Goal: Task Accomplishment & Management: Use online tool/utility

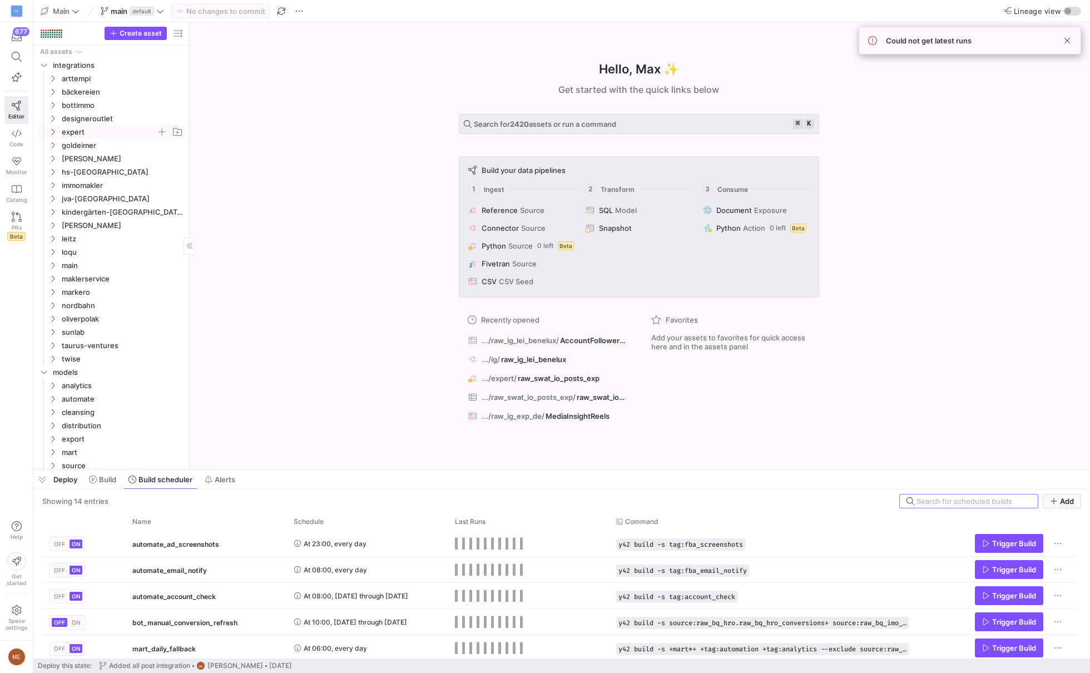
click at [88, 129] on span "expert" at bounding box center [109, 132] width 95 height 13
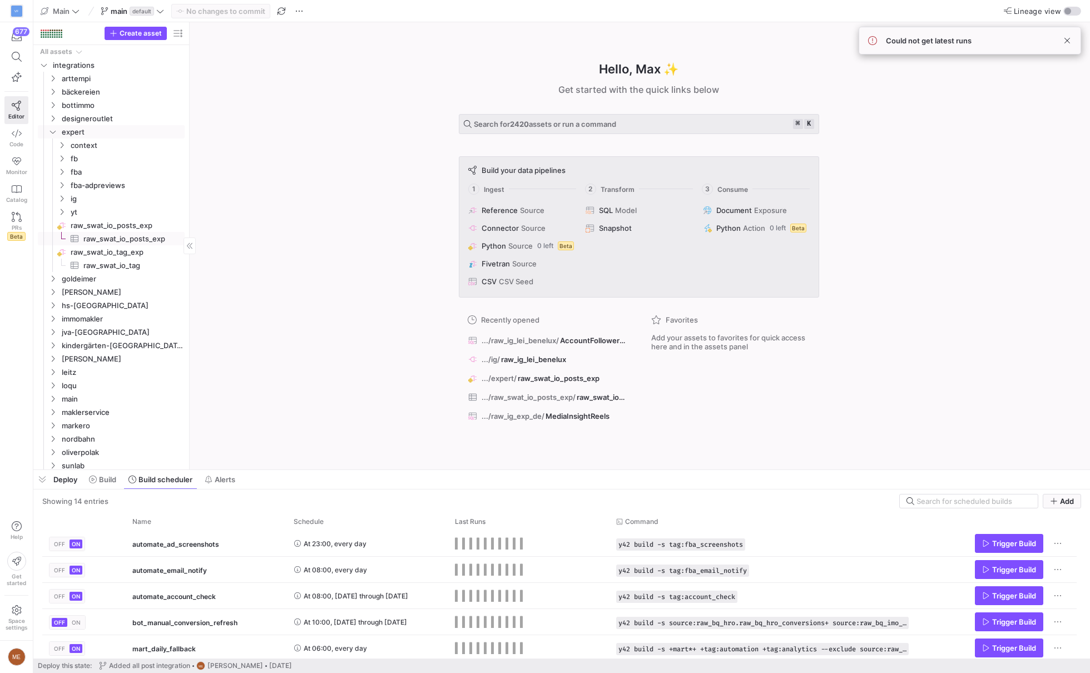
click at [100, 236] on span "raw_swat_io_posts_exp​​​​​​​​​" at bounding box center [127, 239] width 88 height 13
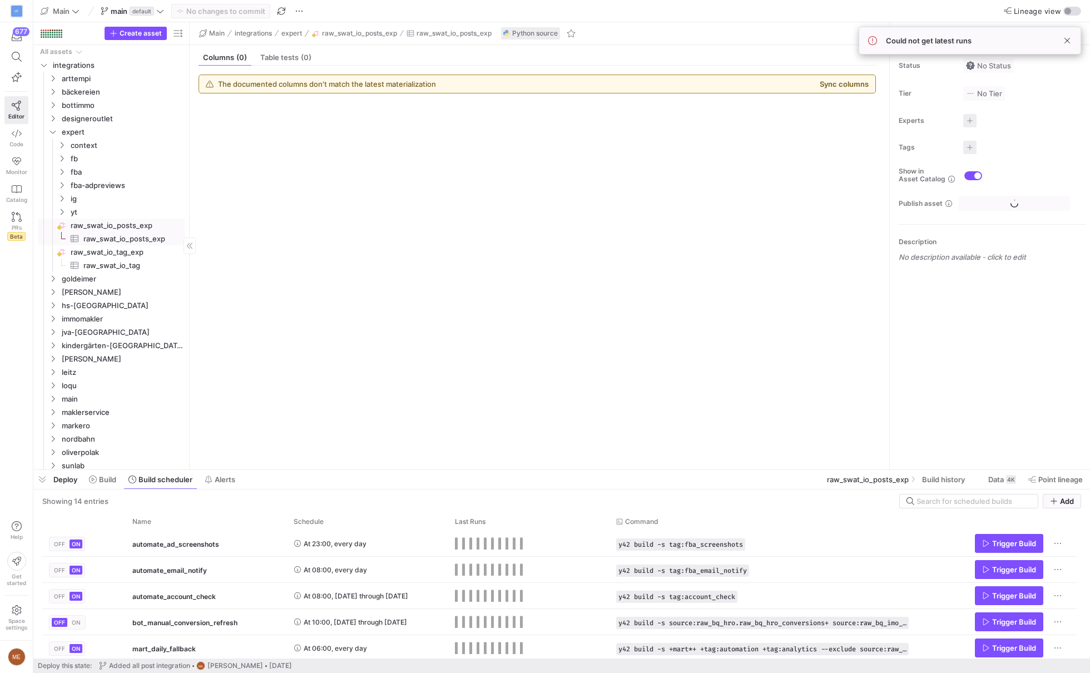
click at [113, 221] on span "raw_swat_io_posts_exp​​​​​​​​" at bounding box center [127, 225] width 112 height 13
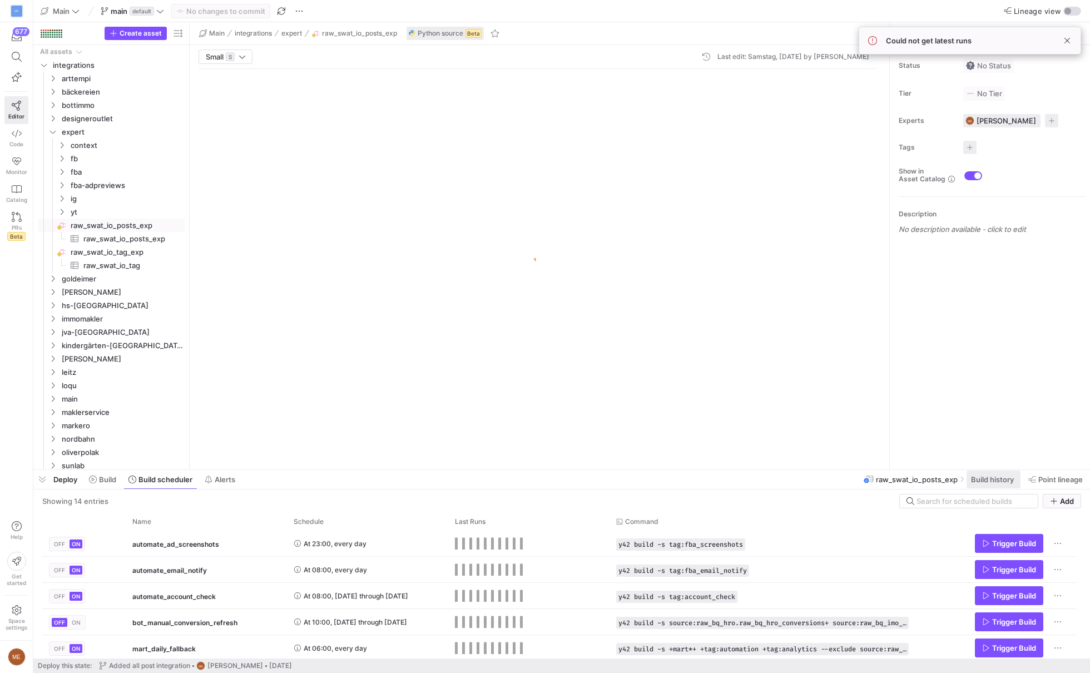
click at [977, 480] on span "Build history" at bounding box center [992, 479] width 43 height 9
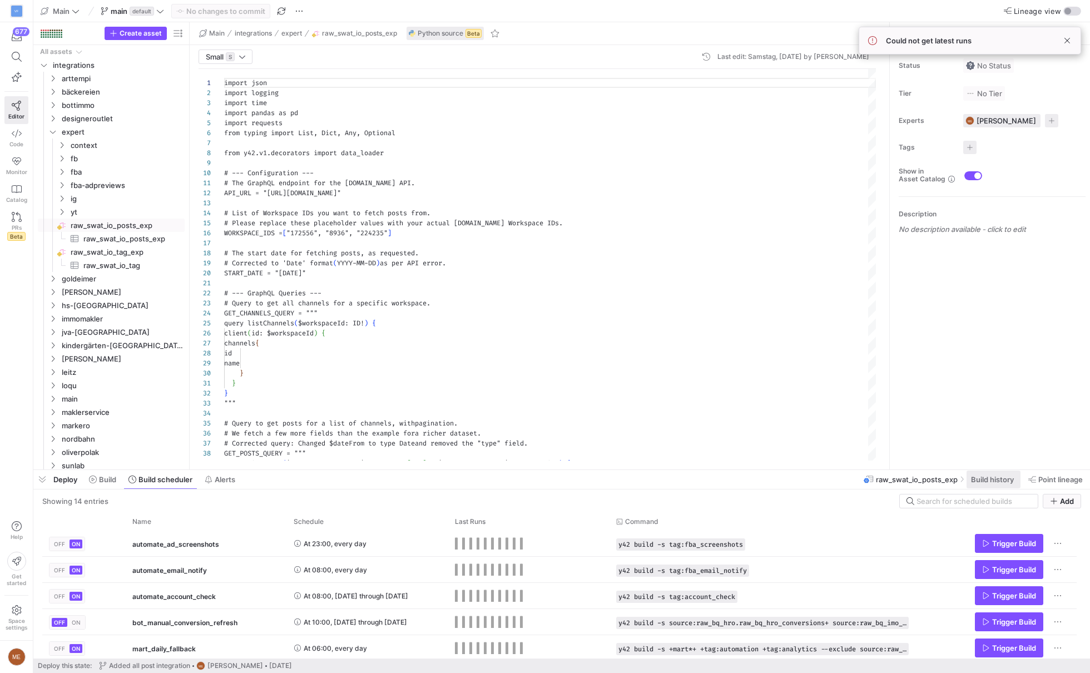
scroll to position [100, 0]
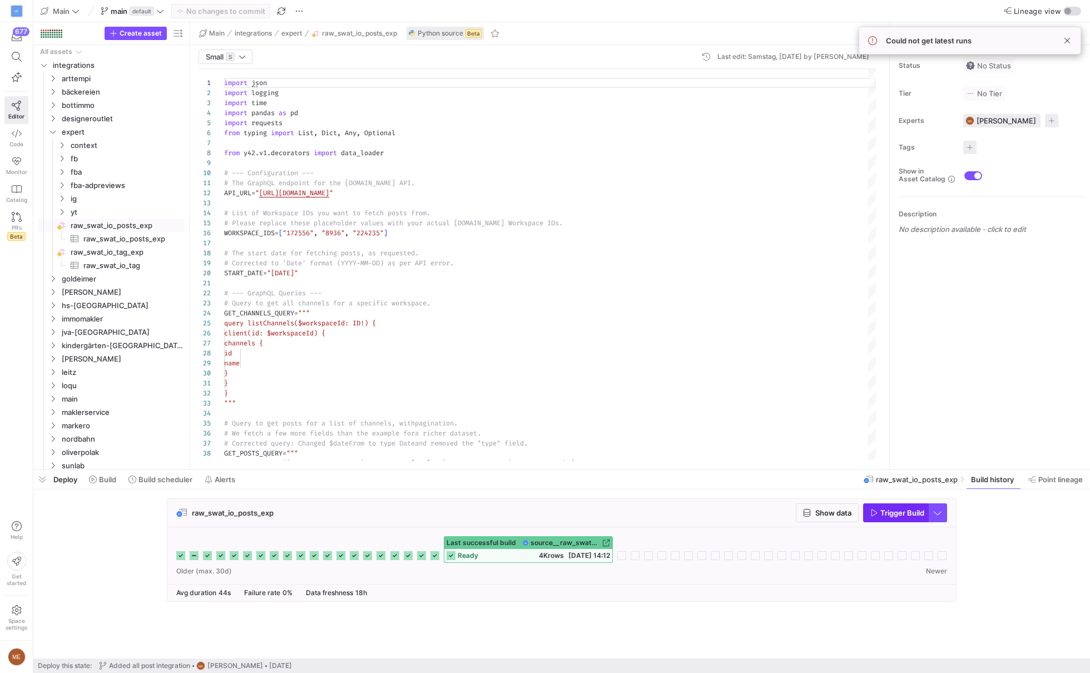
click at [905, 513] on span "Trigger Build" at bounding box center [903, 512] width 44 height 9
click at [898, 516] on span "Trigger Build" at bounding box center [903, 512] width 44 height 9
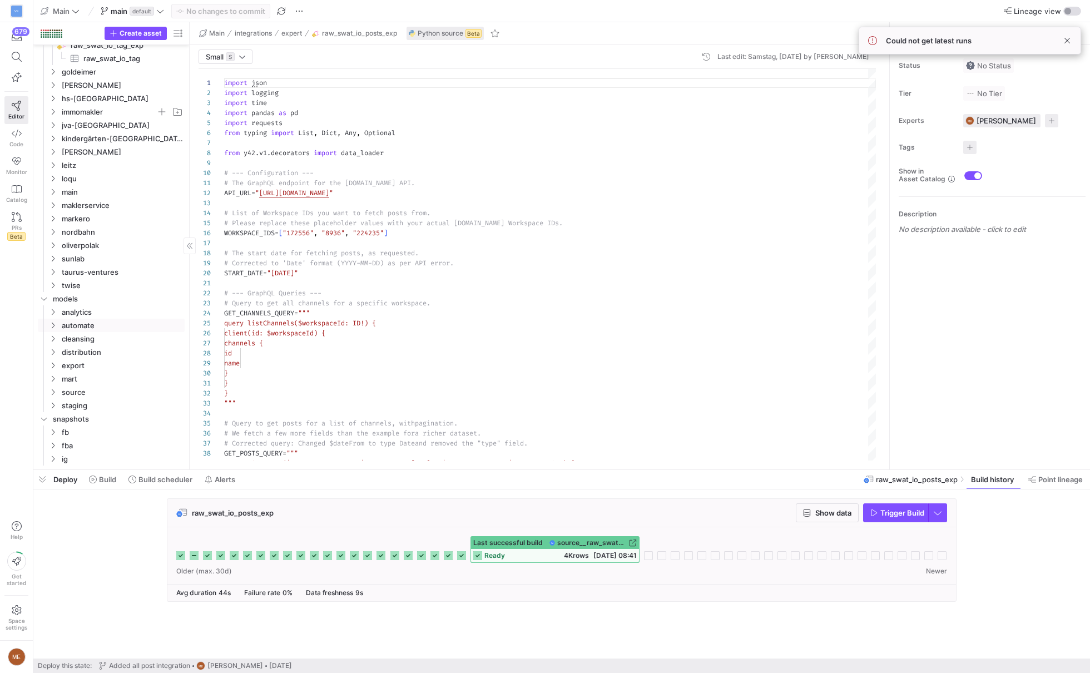
scroll to position [0, 0]
click at [98, 353] on span "distribution" at bounding box center [109, 353] width 95 height 13
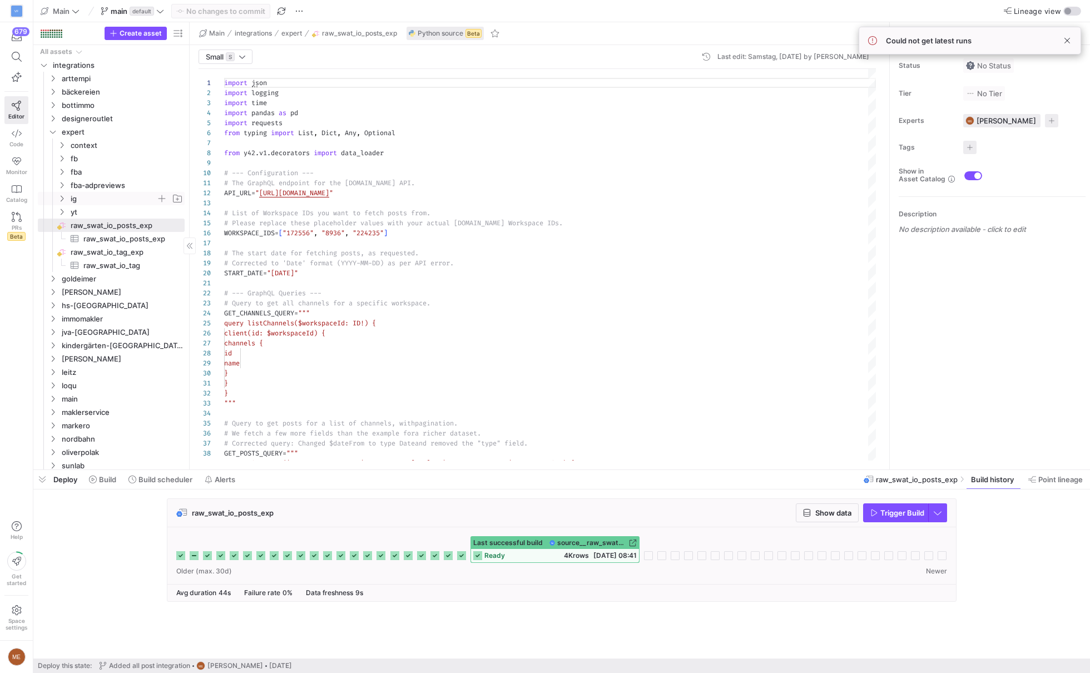
click at [93, 200] on span "ig" at bounding box center [114, 198] width 86 height 13
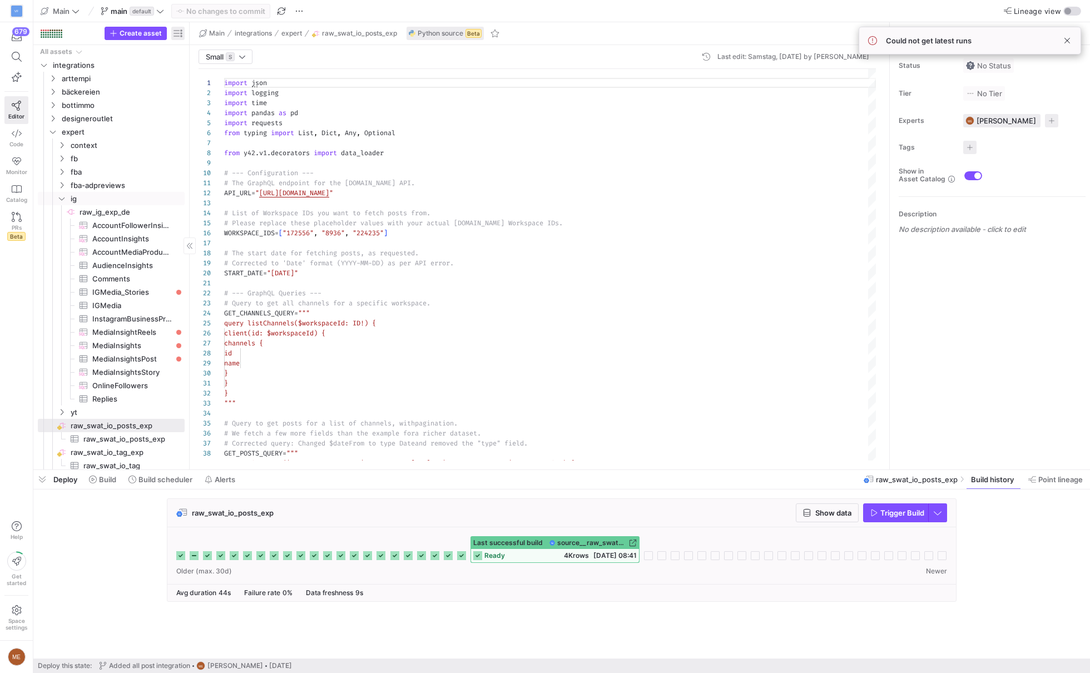
click at [183, 36] on span "button" at bounding box center [177, 33] width 13 height 13
click at [215, 78] on label "Last build status" at bounding box center [237, 80] width 63 height 9
click at [206, 78] on input "Last build status" at bounding box center [201, 80] width 9 height 9
radio input "false"
click at [224, 98] on label "Freshness" at bounding box center [227, 98] width 42 height 9
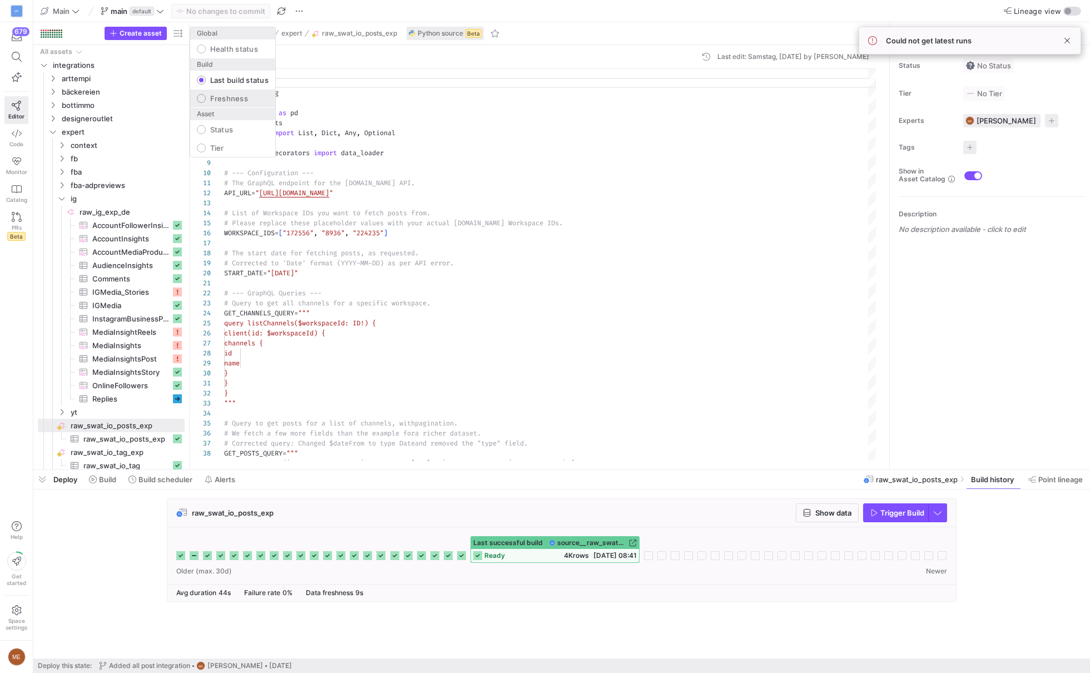
click at [206, 98] on input "Freshness" at bounding box center [201, 98] width 9 height 9
radio input "false"
radio input "true"
click at [151, 335] on div at bounding box center [545, 336] width 1090 height 673
click at [164, 332] on span "MediaInsightReels​​​​​​​​​" at bounding box center [131, 332] width 78 height 13
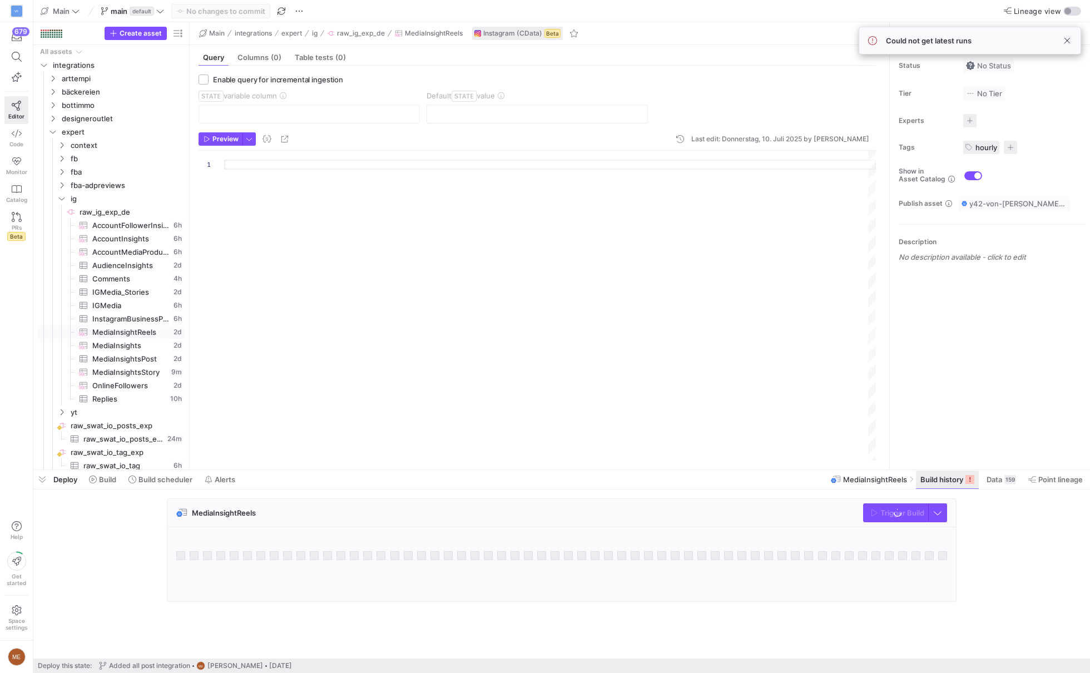
click at [972, 477] on icon at bounding box center [970, 479] width 9 height 9
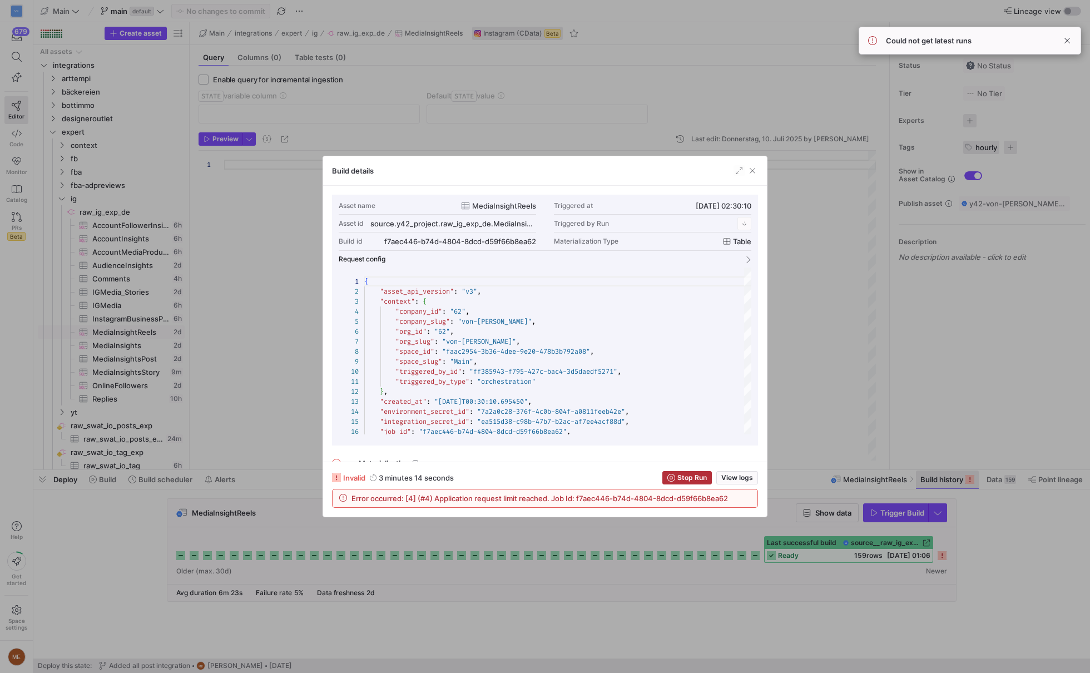
scroll to position [100, 0]
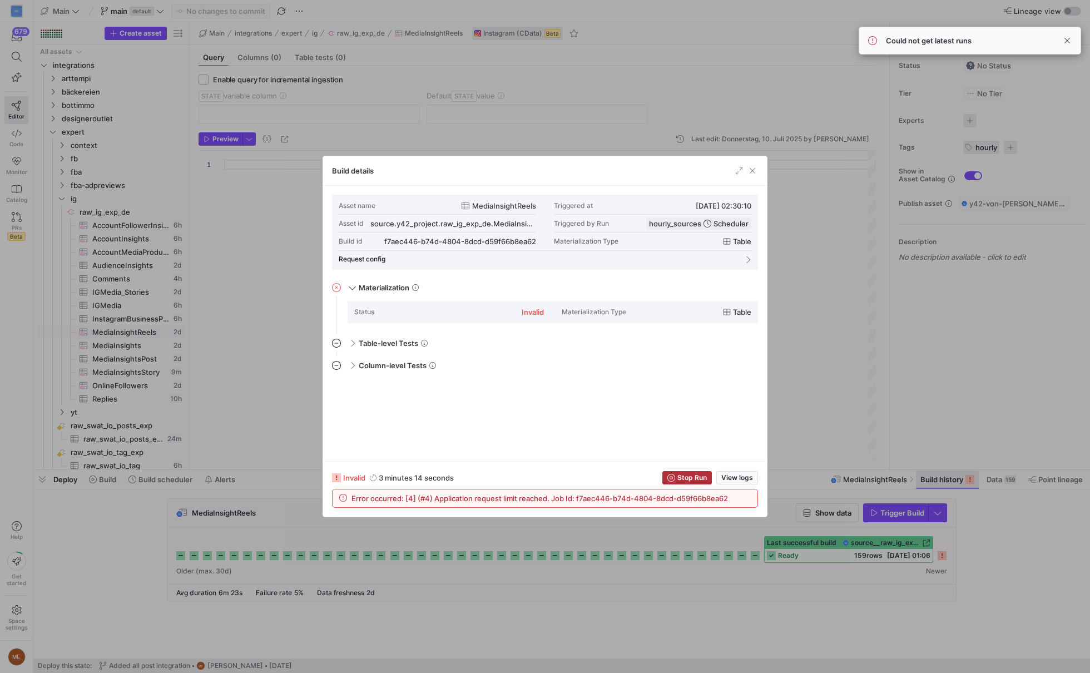
click at [982, 528] on div at bounding box center [545, 336] width 1090 height 673
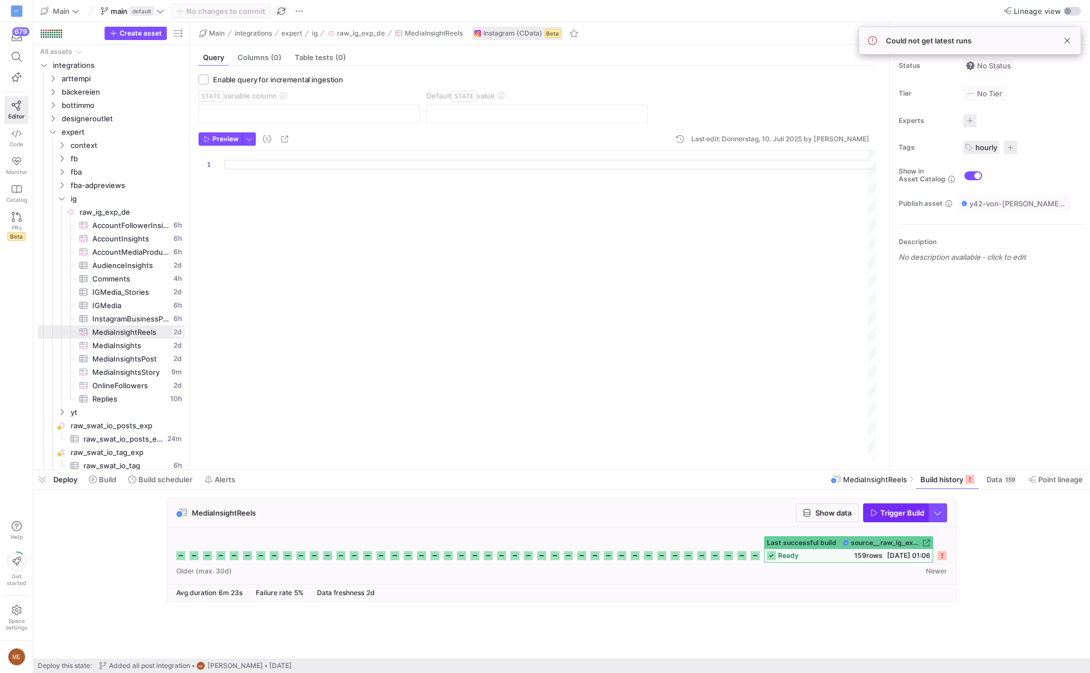
click at [898, 510] on span "Trigger Build" at bounding box center [903, 512] width 44 height 9
click at [75, 558] on div "MediaInsightReels Show data Trigger Build" at bounding box center [559, 553] width 1052 height 110
click at [984, 565] on div "MediaInsightReels Show data Trigger Build" at bounding box center [559, 553] width 1052 height 110
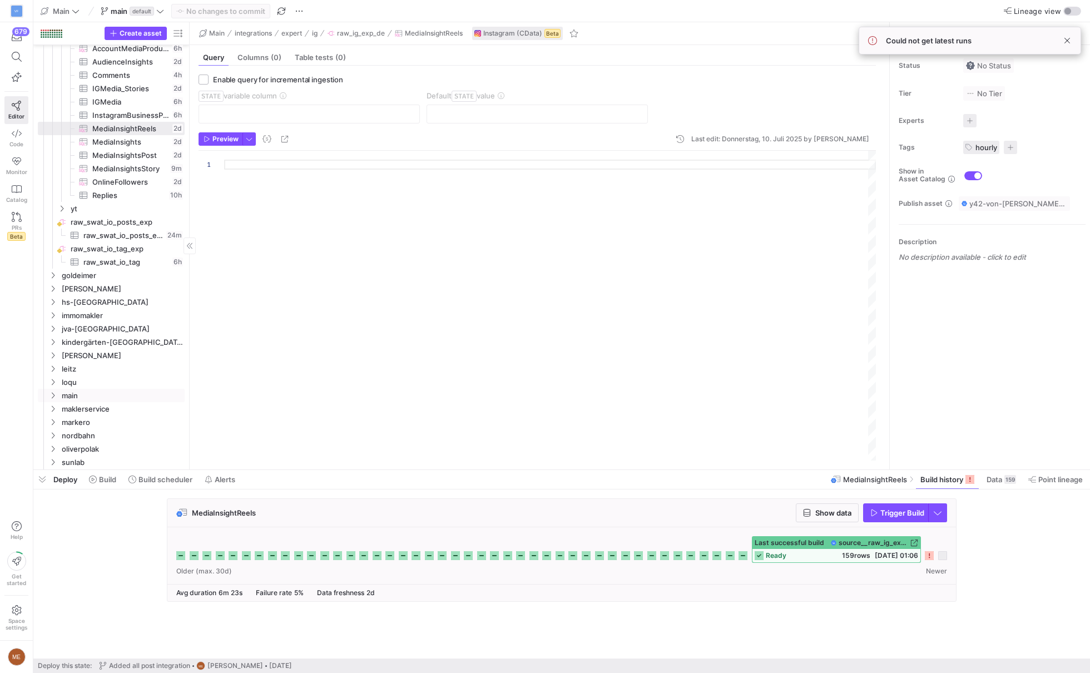
scroll to position [205, 0]
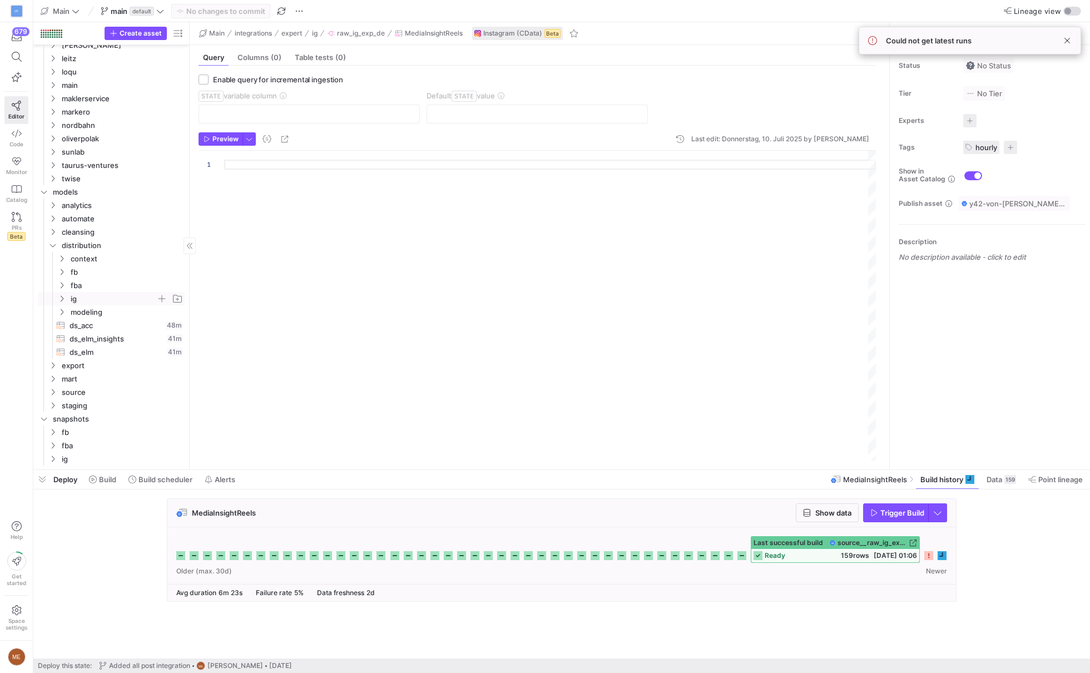
click at [95, 300] on span "ig" at bounding box center [114, 299] width 86 height 13
click at [101, 340] on span "modeling" at bounding box center [118, 339] width 77 height 13
click at [103, 364] on span "modeling" at bounding box center [114, 365] width 86 height 13
click at [111, 314] on span "lvl0" at bounding box center [118, 312] width 77 height 13
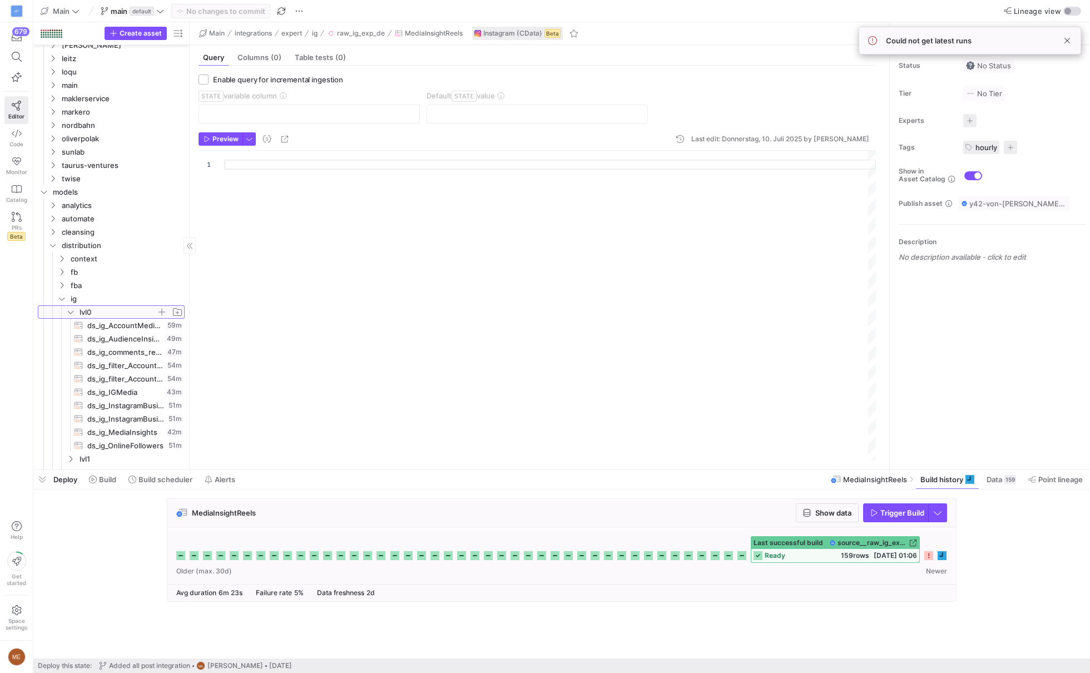
click at [100, 308] on span "lvl0" at bounding box center [118, 312] width 77 height 13
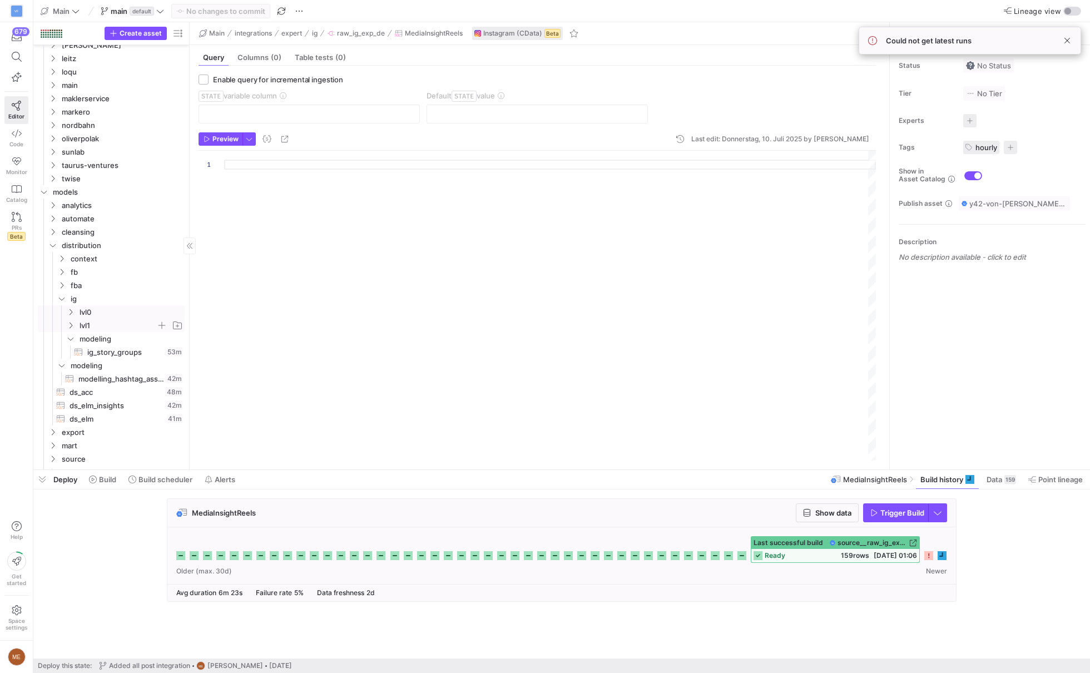
click at [100, 319] on span "lvl1" at bounding box center [118, 325] width 77 height 13
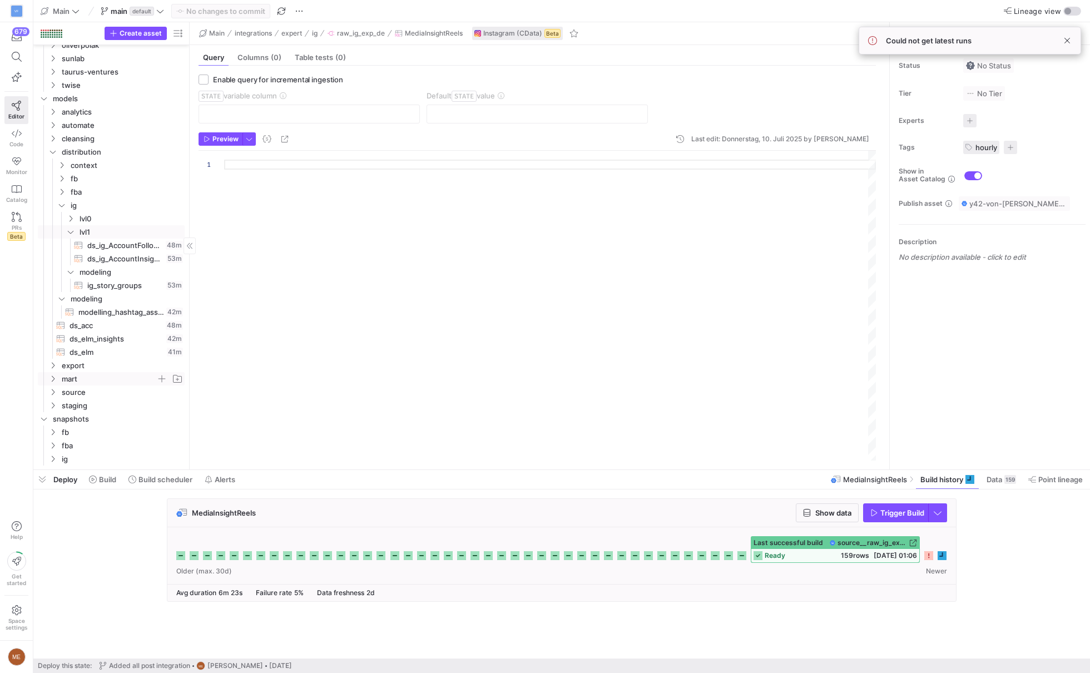
click at [137, 374] on span "mart" at bounding box center [109, 379] width 95 height 13
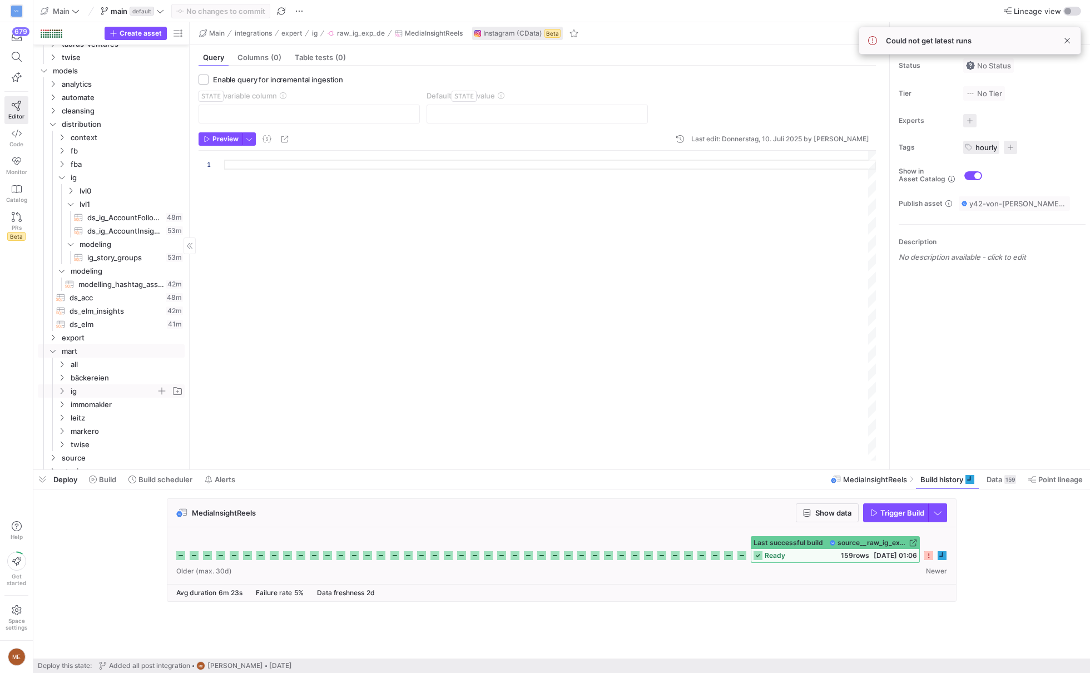
click at [123, 388] on span "ig" at bounding box center [114, 391] width 86 height 13
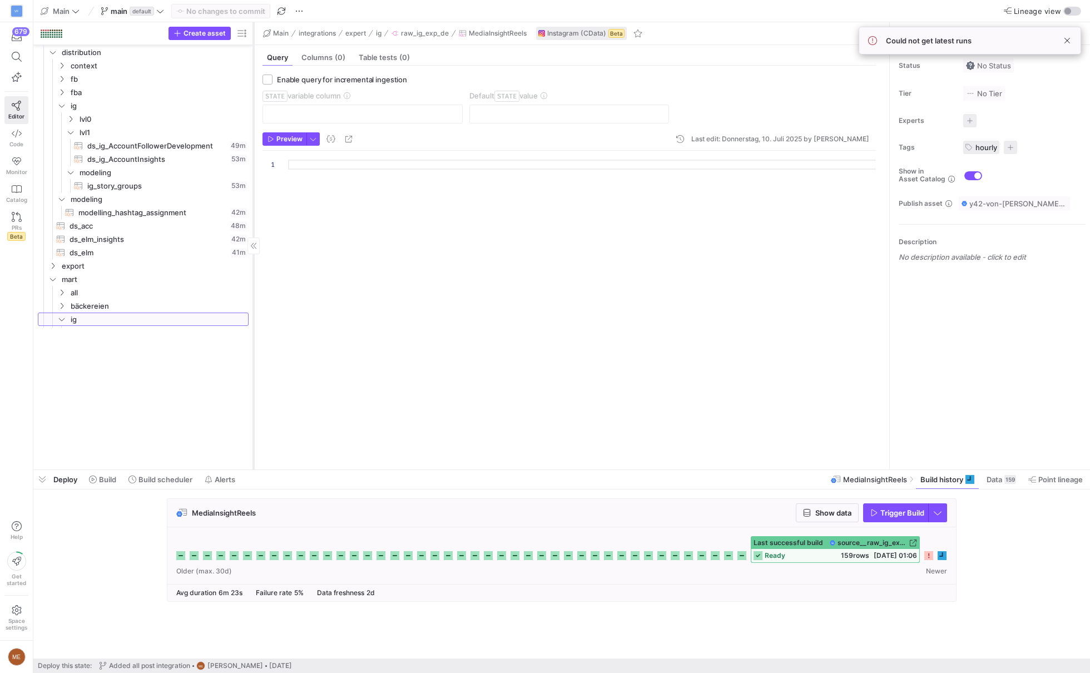
drag, startPoint x: 189, startPoint y: 369, endPoint x: 253, endPoint y: 376, distance: 64.3
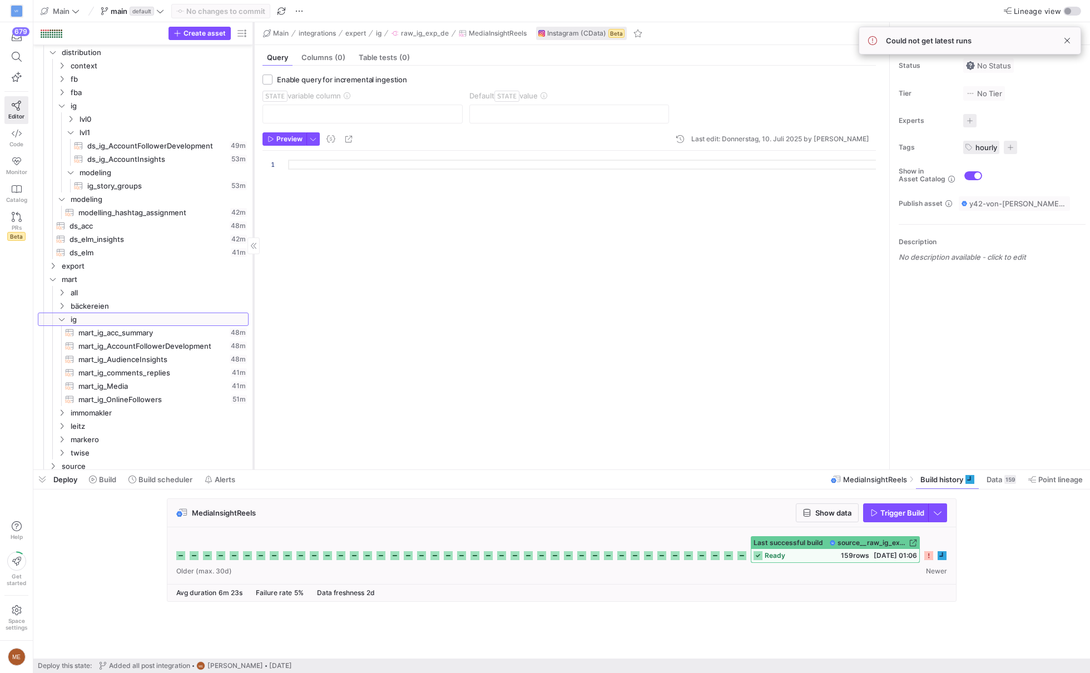
click at [253, 376] on div at bounding box center [253, 245] width 1 height 447
click at [116, 384] on span "mart_ig_Media​​​​​​​​​​" at bounding box center [153, 386] width 150 height 13
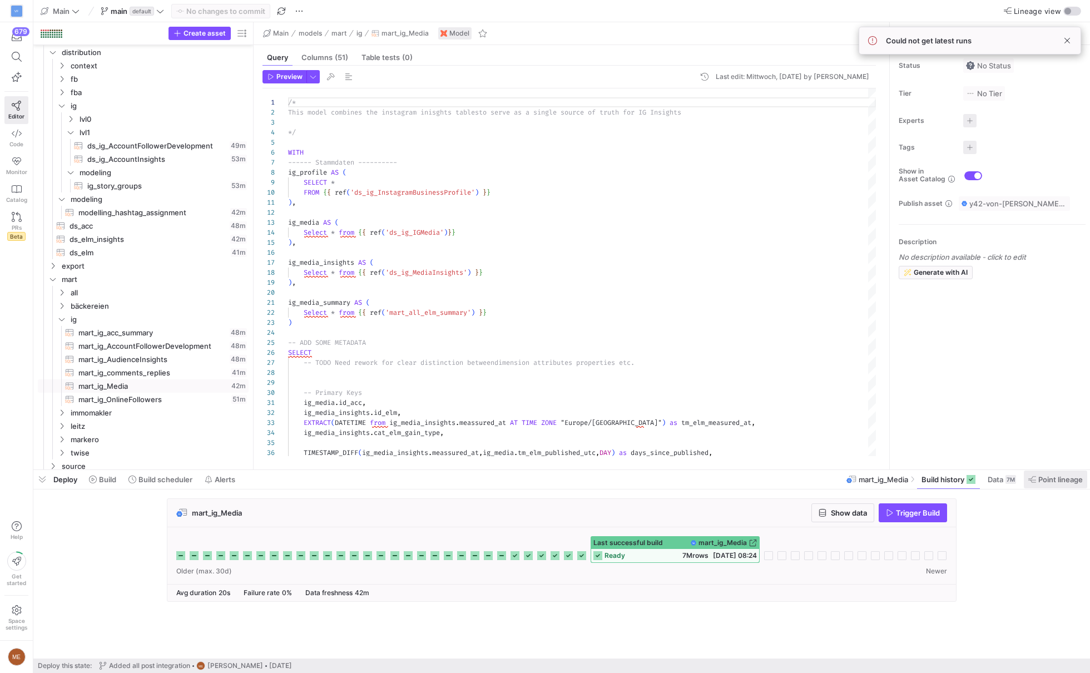
click at [1036, 477] on span "Point lineage" at bounding box center [1056, 479] width 55 height 9
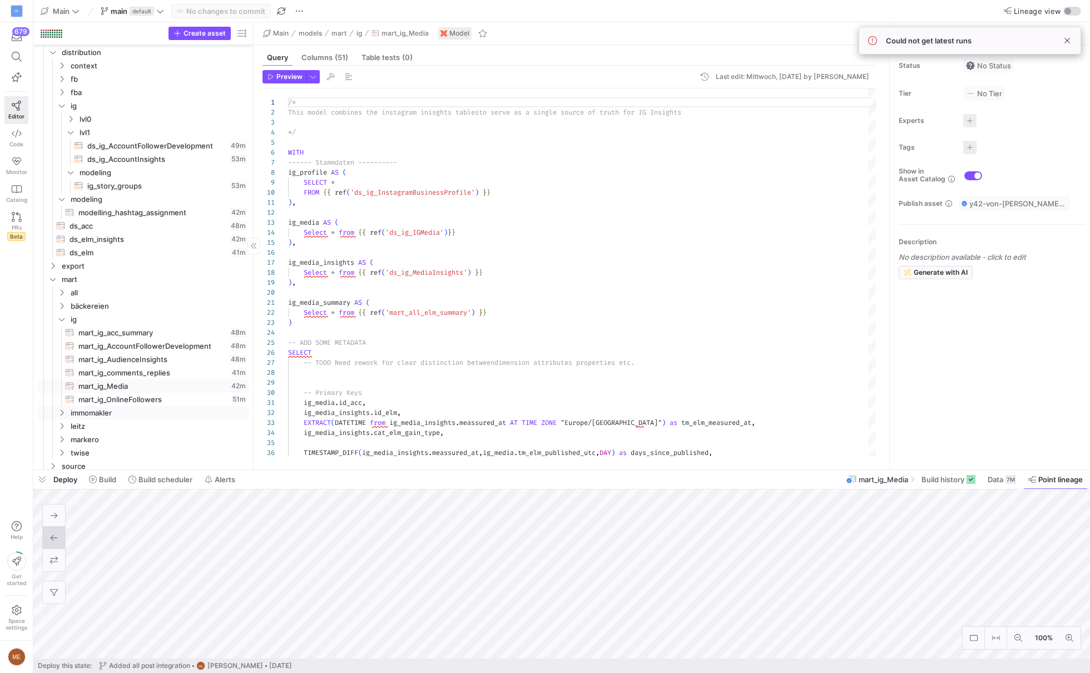
scroll to position [751, 0]
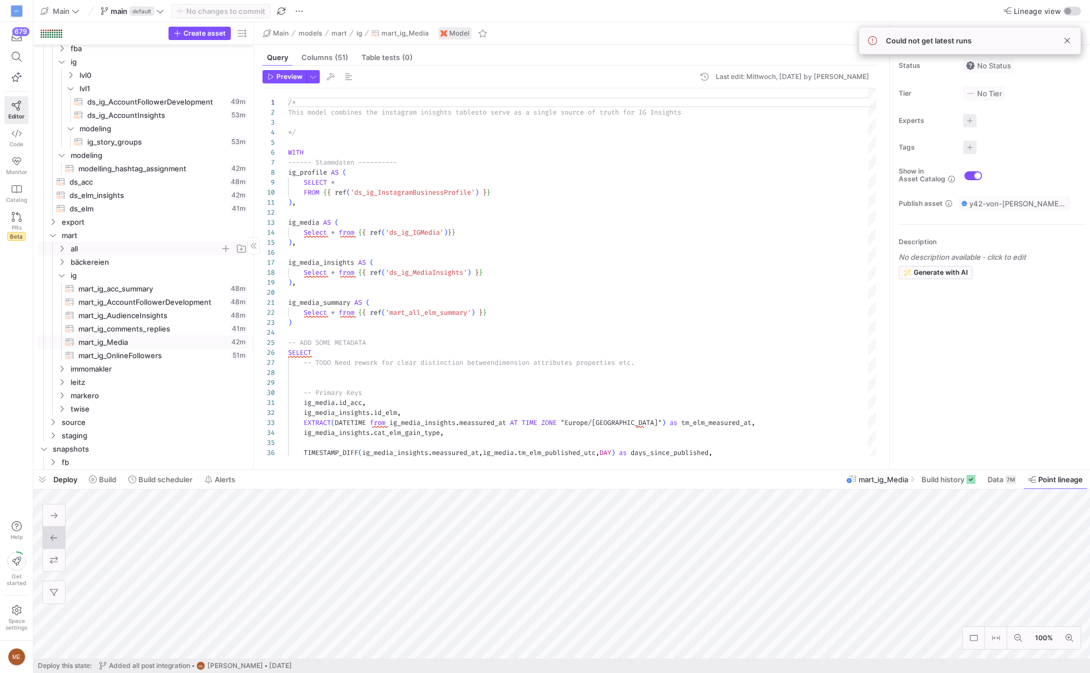
click at [91, 247] on span "all" at bounding box center [146, 249] width 150 height 13
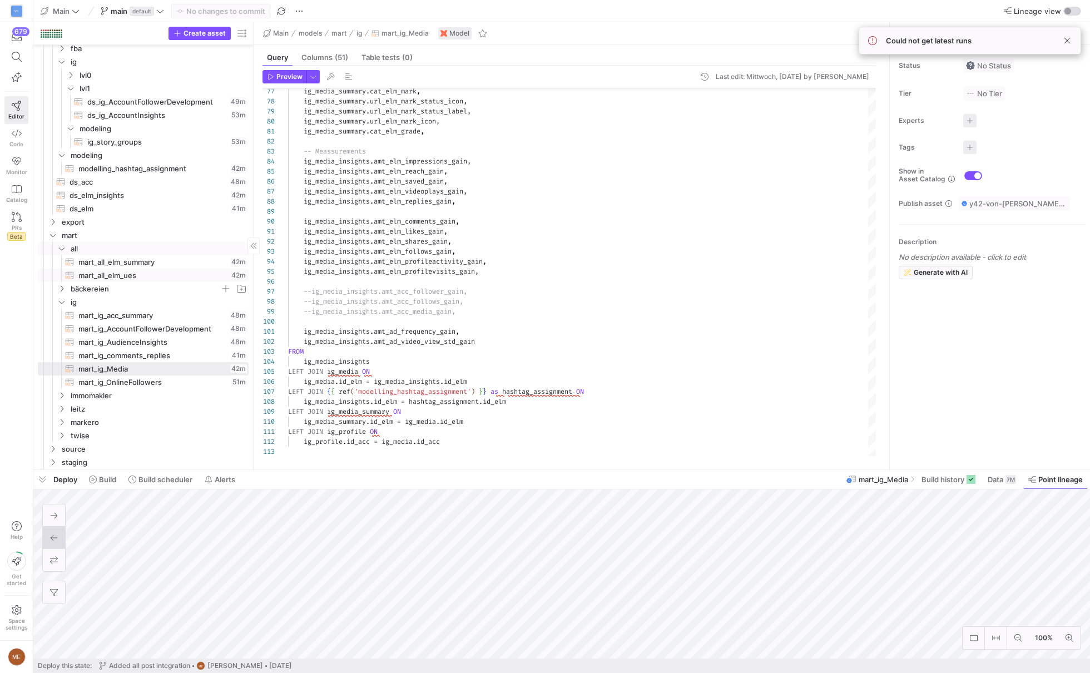
click at [159, 283] on span "bäckereien" at bounding box center [146, 289] width 150 height 13
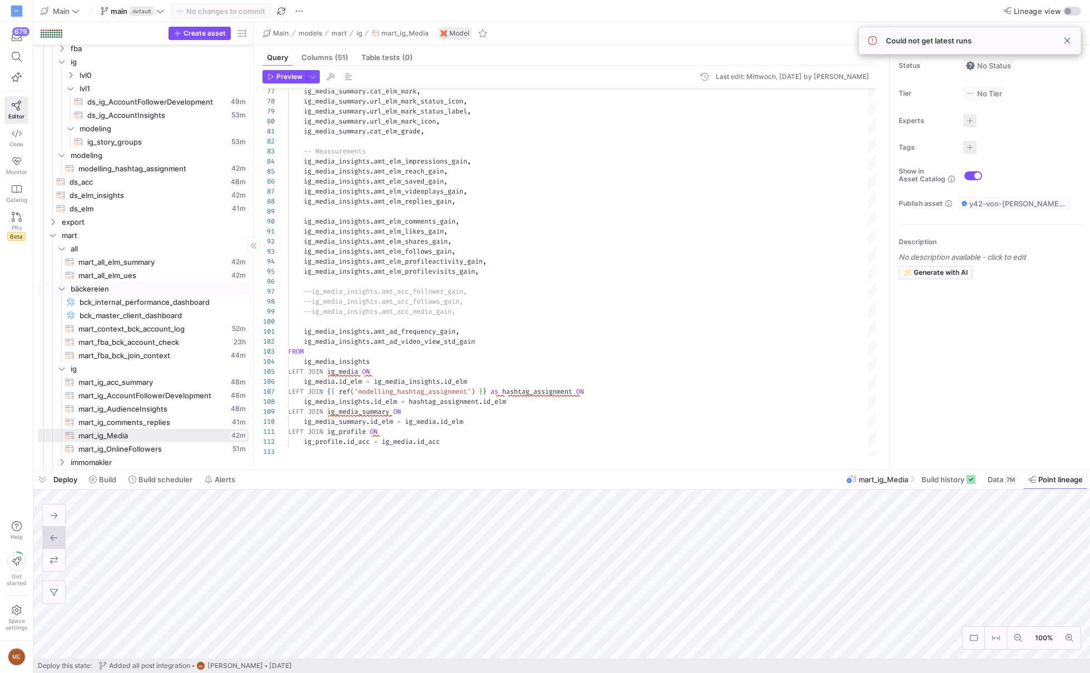
click at [162, 274] on span "mart_all_elm_ues​​​​​​​​​​" at bounding box center [153, 275] width 150 height 13
click at [65, 285] on icon at bounding box center [62, 288] width 8 height 7
click at [1066, 39] on span at bounding box center [1067, 40] width 13 height 13
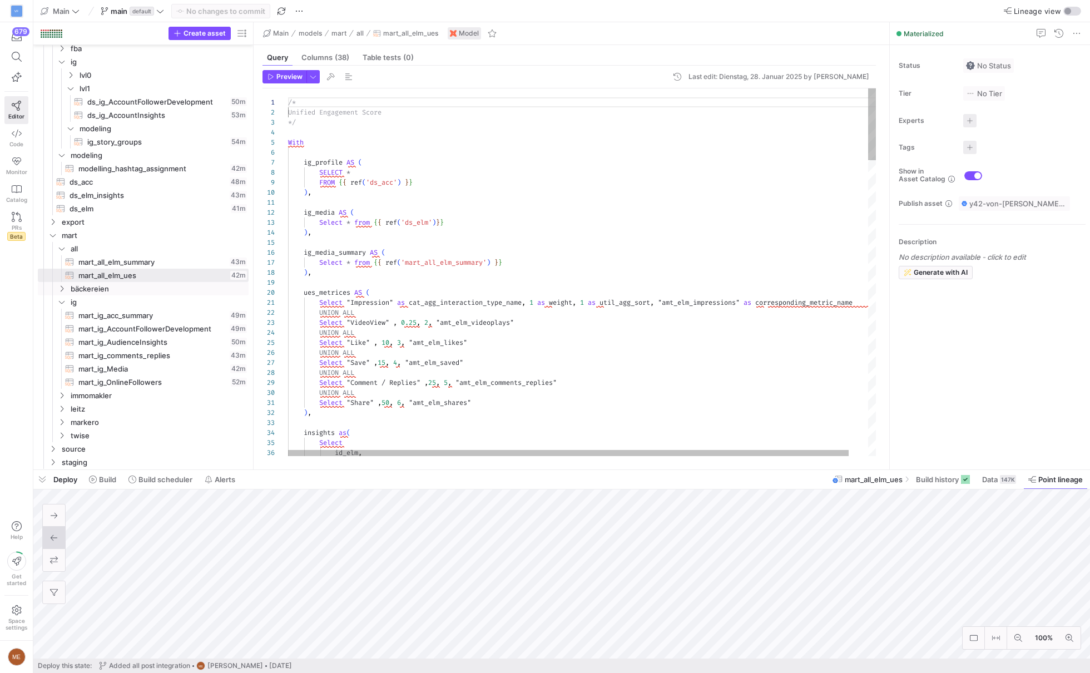
click at [146, 261] on span "mart_all_elm_summary​​​​​​​​​​" at bounding box center [152, 262] width 149 height 13
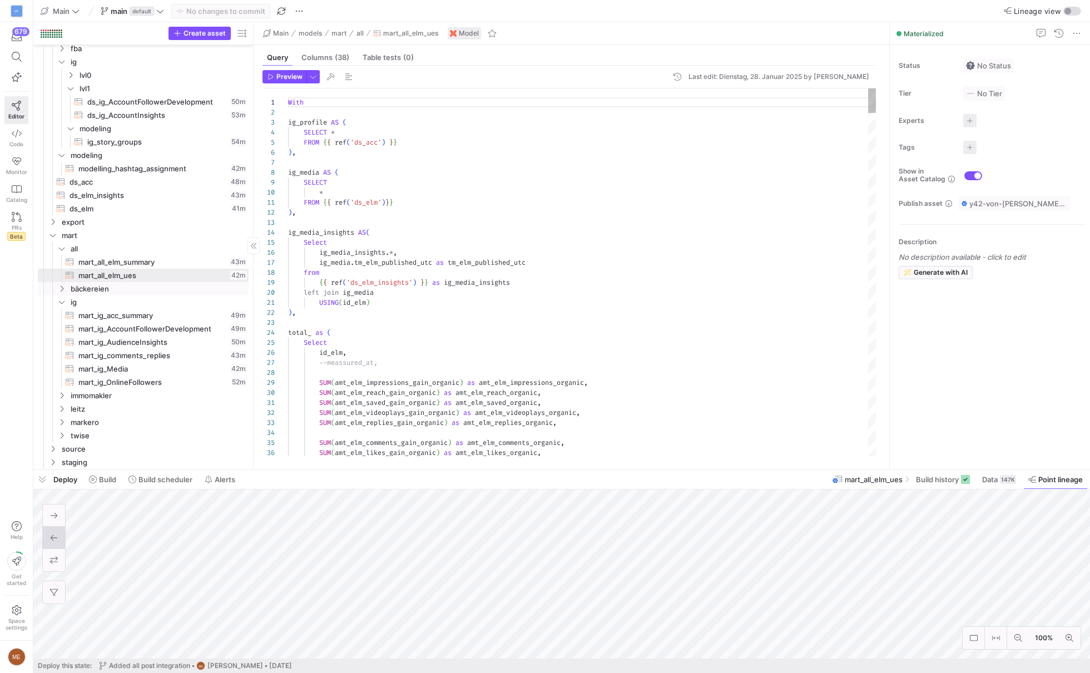
click at [46, 482] on span "button" at bounding box center [42, 479] width 18 height 19
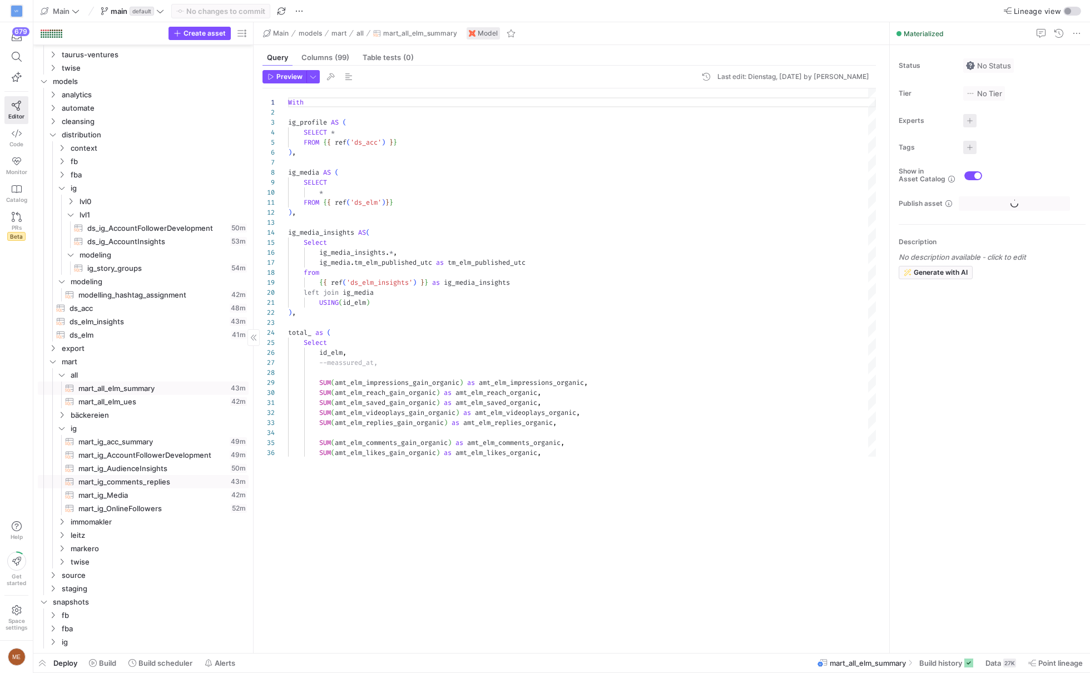
scroll to position [620, 0]
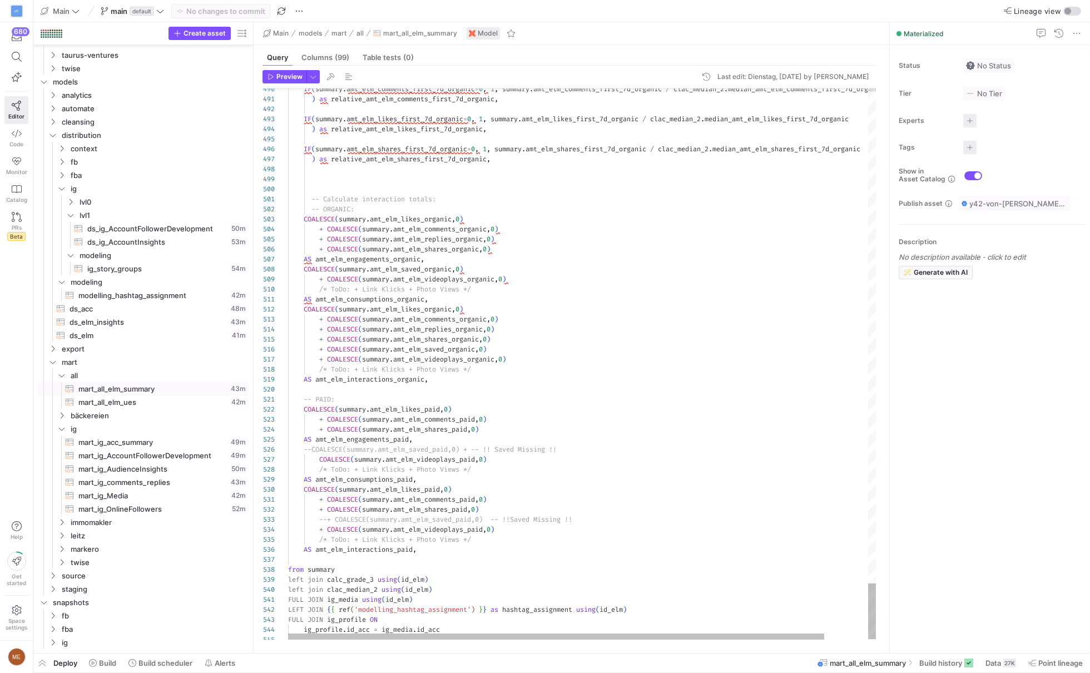
type textarea "COALESCE(hashtag_[DOMAIN_NAME]_format, "Andere") AS cat_format, hashtag_[DOMAIN…"
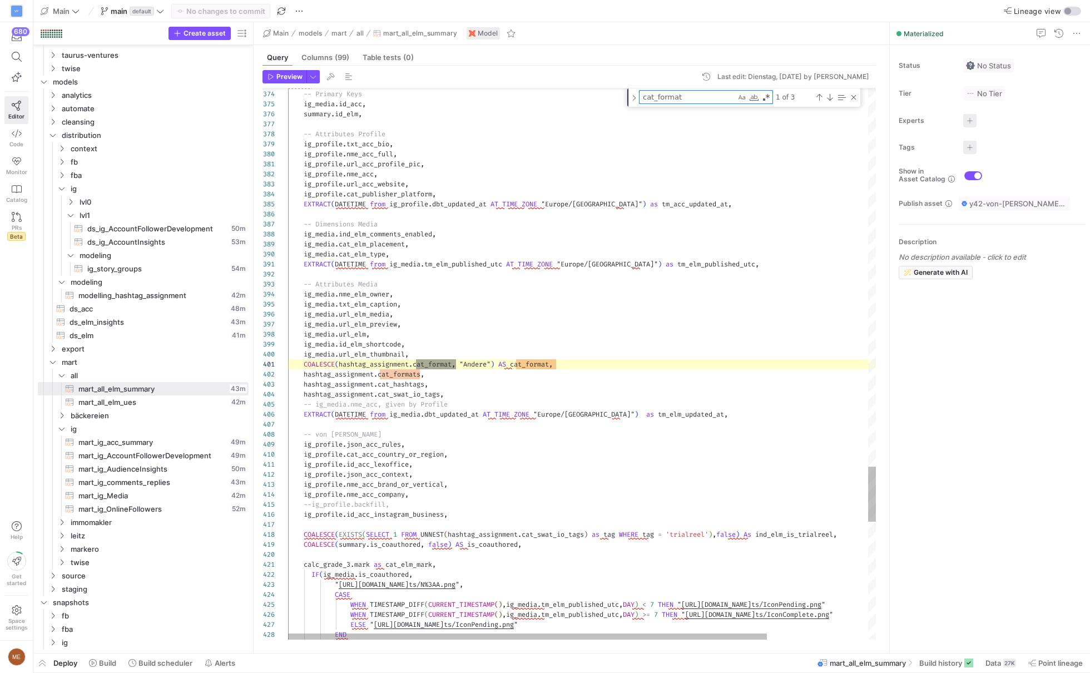
type textarea "cat_format"
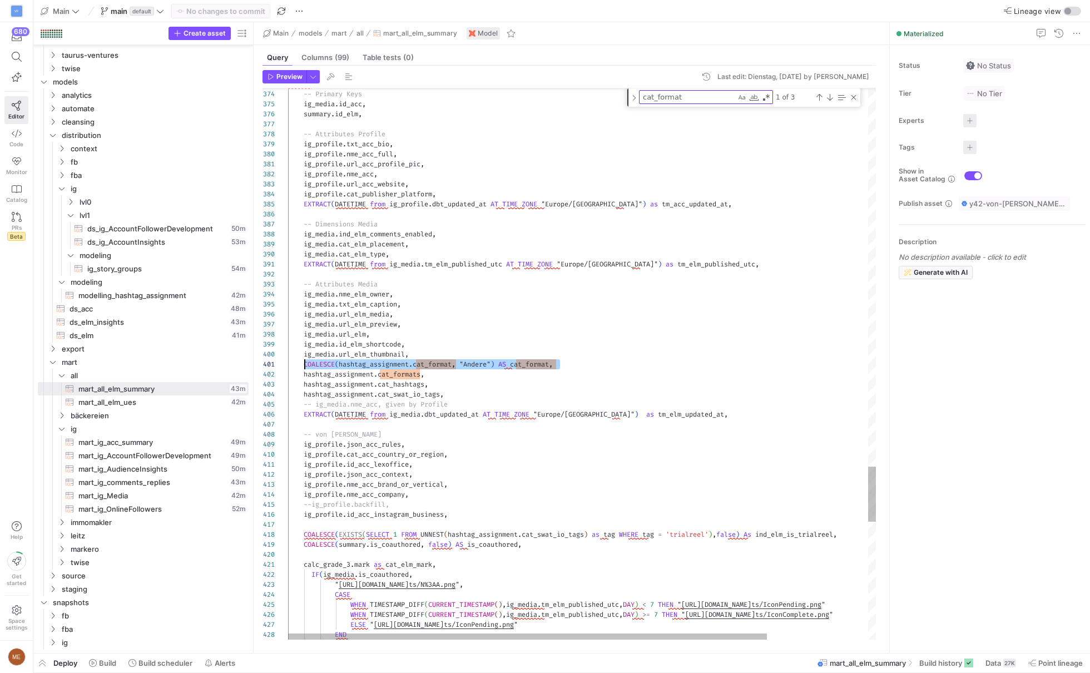
scroll to position [0, 16]
drag, startPoint x: 587, startPoint y: 364, endPoint x: 305, endPoint y: 367, distance: 282.6
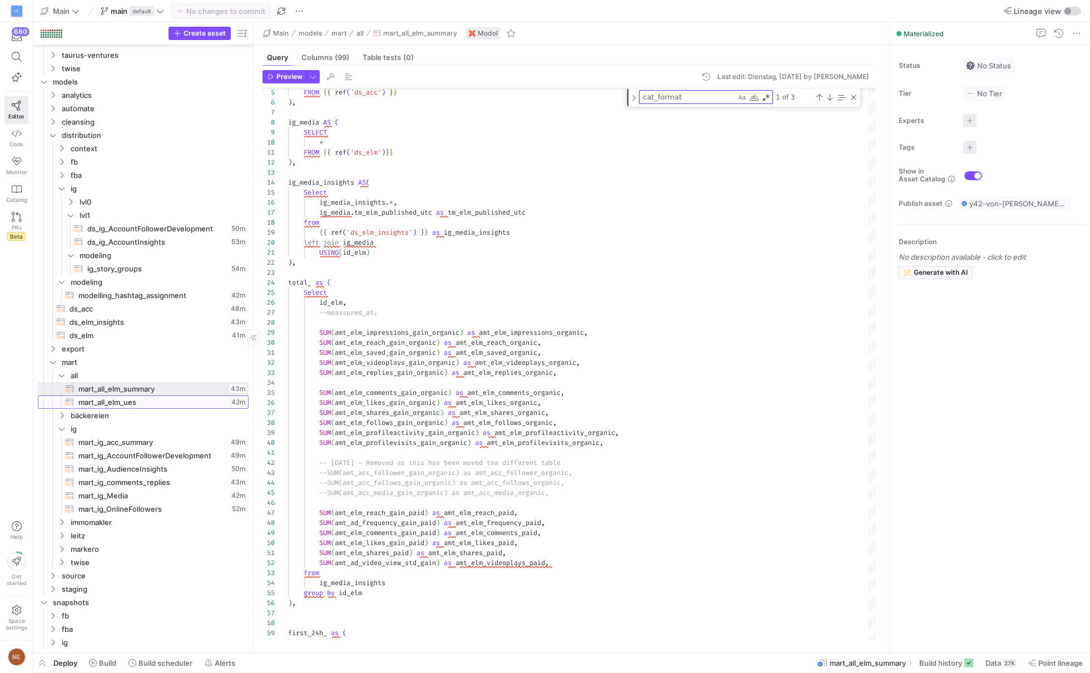
click at [185, 402] on span "mart_all_elm_ues​​​​​​​​​​" at bounding box center [153, 402] width 150 height 13
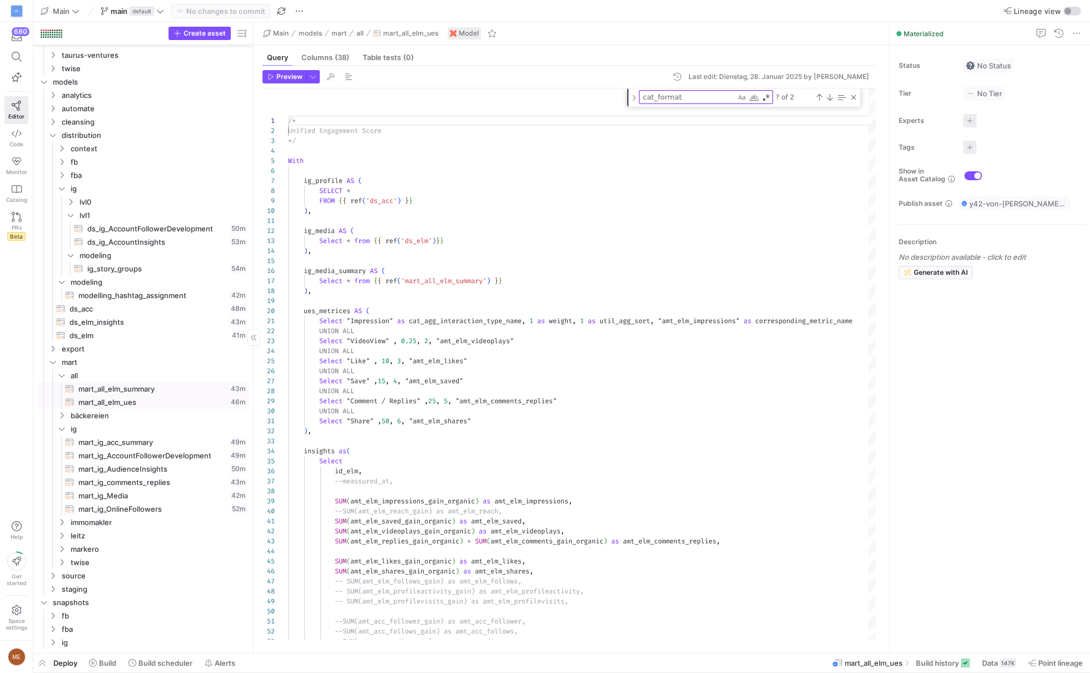
click at [172, 389] on span "mart_all_elm_summary​​​​​​​​​​" at bounding box center [152, 389] width 149 height 13
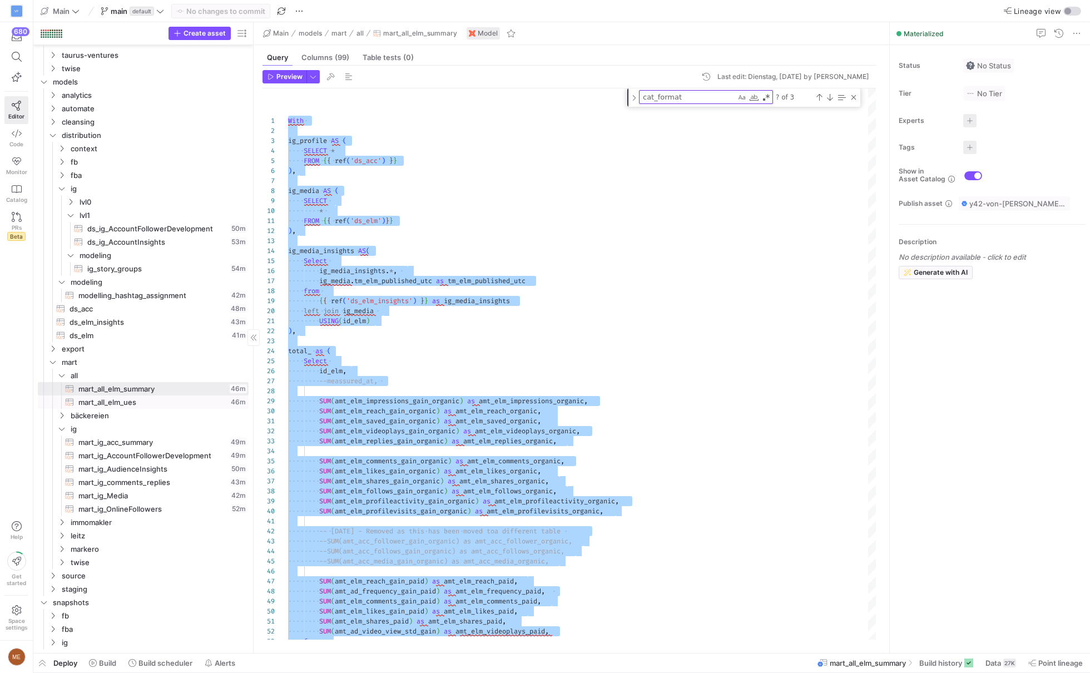
click at [196, 397] on span "mart_all_elm_ues​​​​​​​​​​" at bounding box center [152, 402] width 149 height 13
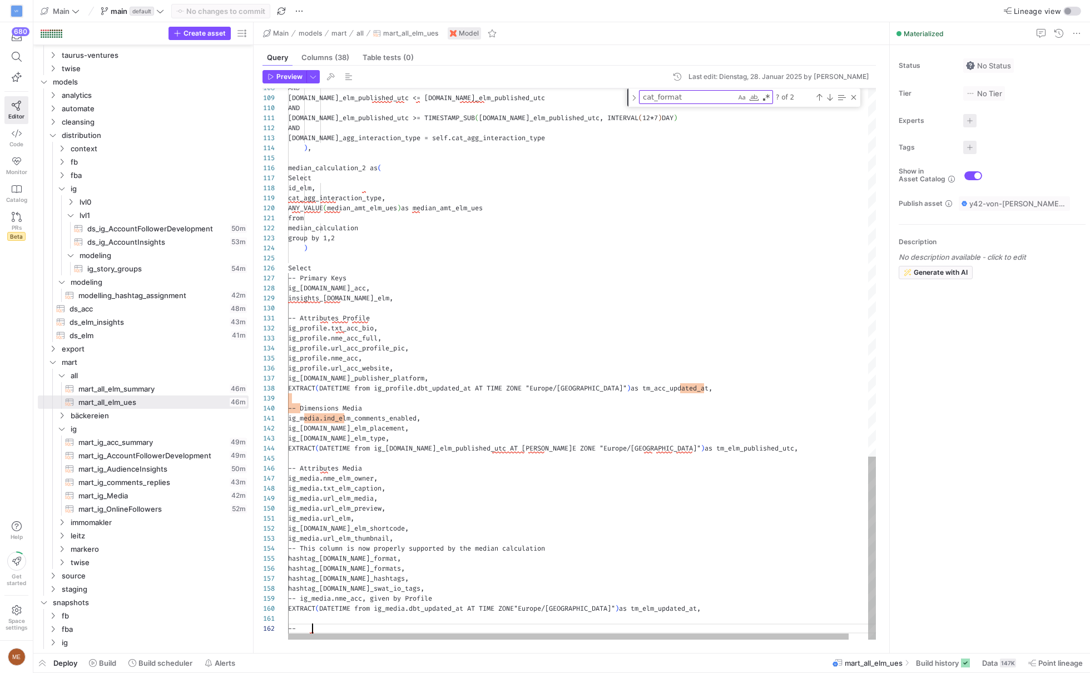
scroll to position [9, 23]
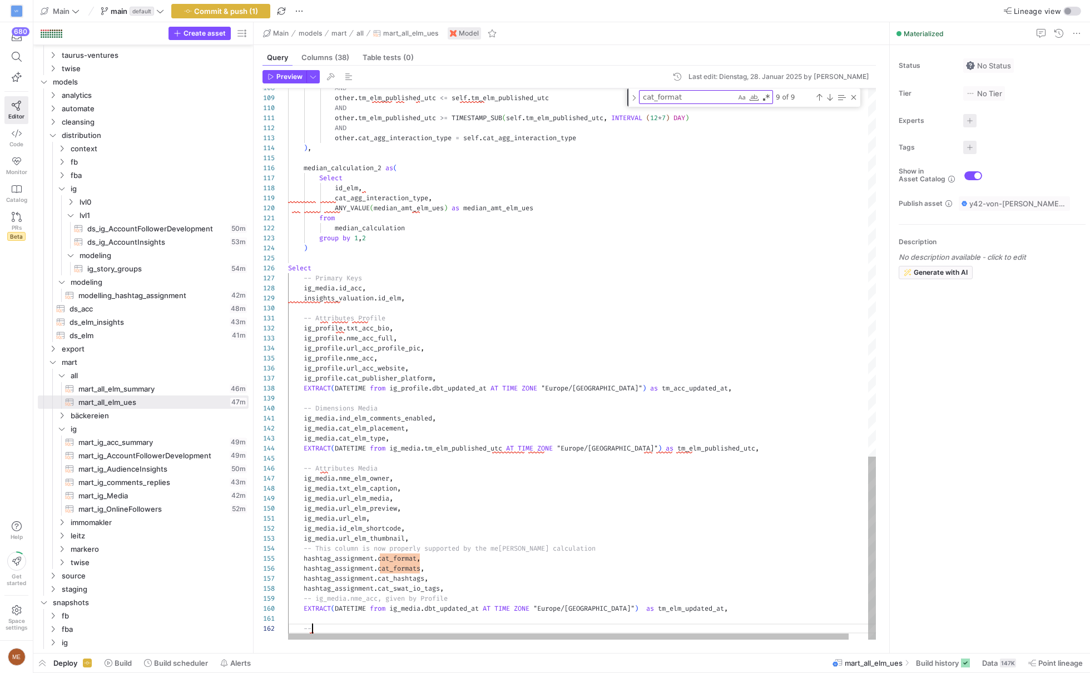
type textarea "-- Attributes Profile ig_profile.txt_acc_bio, ig_profile.nme_acc_full, ig_profi…"
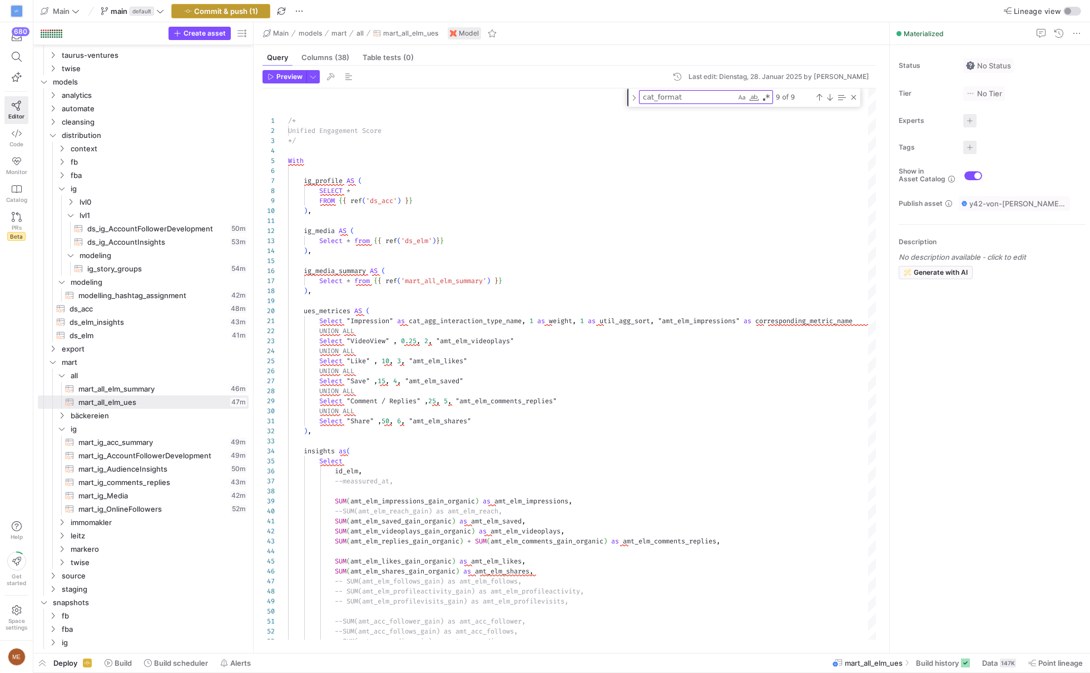
click at [265, 16] on span "button" at bounding box center [221, 10] width 98 height 13
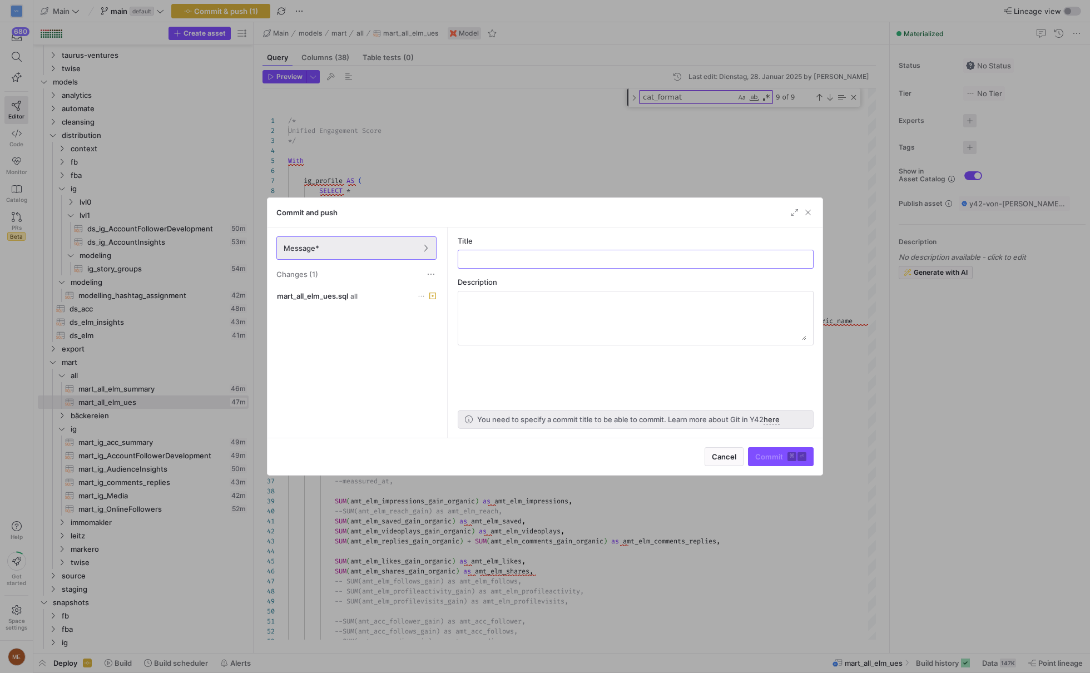
click at [356, 279] on div "Message* Changes (1)" at bounding box center [357, 258] width 178 height 61
click at [356, 303] on div "mart_all_elm_ues.sql all" at bounding box center [356, 361] width 165 height 145
click at [360, 293] on div "mart_all_elm_ues.sql all" at bounding box center [344, 295] width 135 height 9
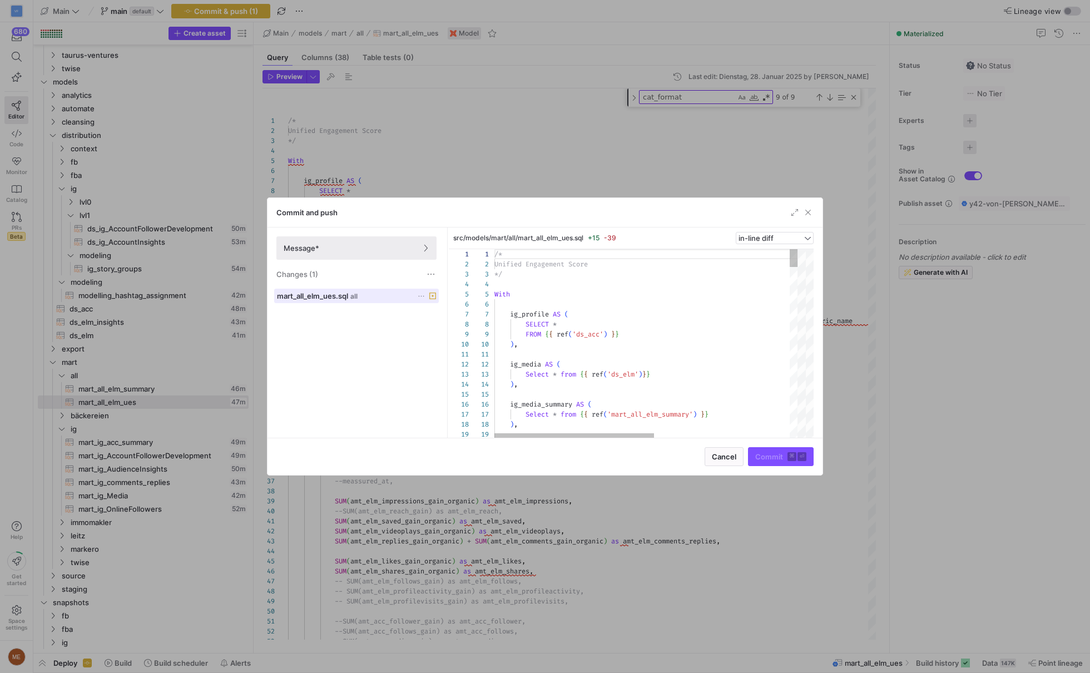
scroll to position [100, 0]
click at [799, 212] on span "button" at bounding box center [794, 212] width 11 height 11
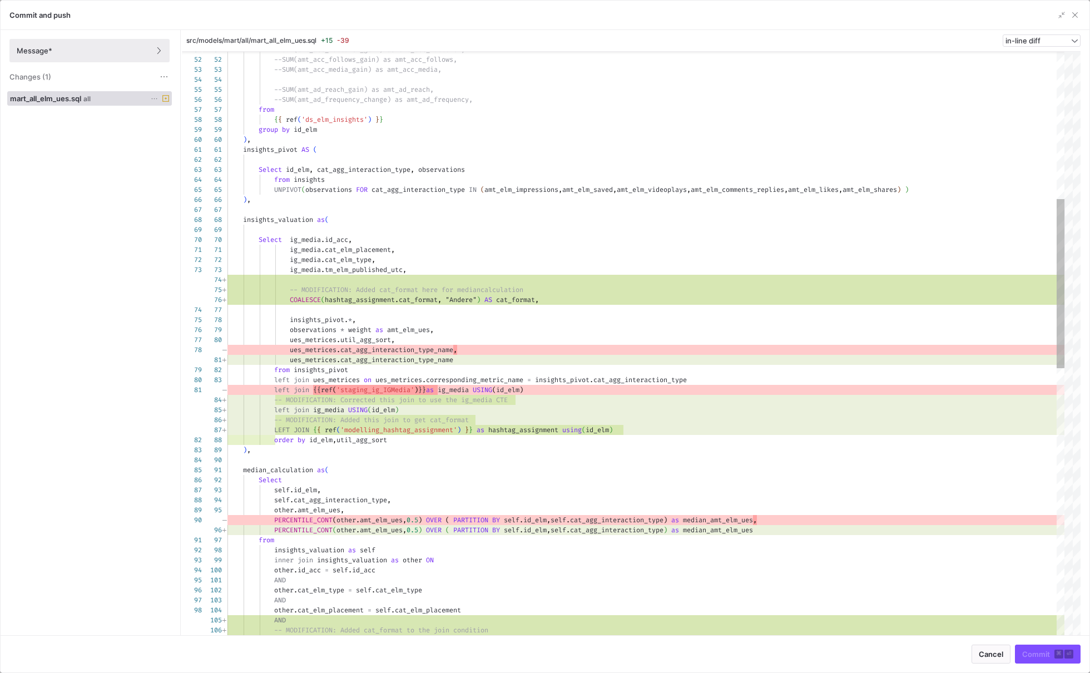
click at [1040, 32] on div "src/models/mart/all/mart_all_elm_ues.sql +15 -39 in-line diff" at bounding box center [631, 41] width 899 height 22
click at [1040, 36] on span "in-line diff" at bounding box center [1023, 40] width 35 height 9
click at [1022, 72] on span "side-by-side diff" at bounding box center [1042, 74] width 67 height 9
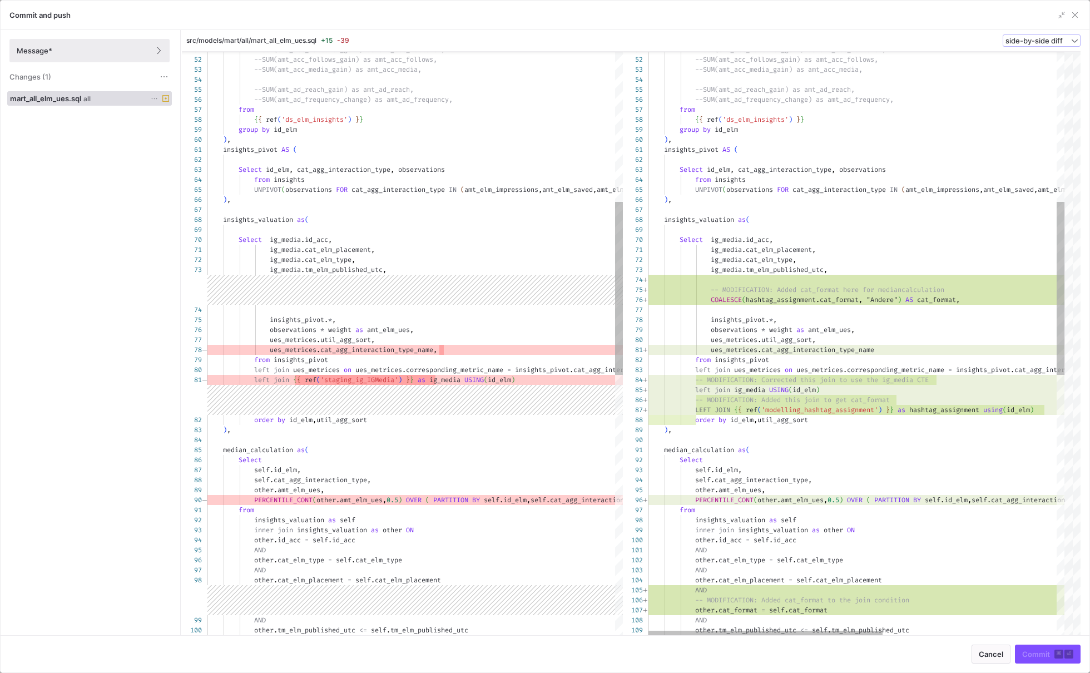
click at [775, 341] on div "--SUM(amt_acc_follower_gain) as amt_acc_follower, --SUM(amt_acc_follows_gain) a…" at bounding box center [1011, 533] width 724 height 1979
click at [784, 345] on div "--SUM(amt_acc_follower_gain) as amt_acc_follower, --SUM(amt_acc_follows_gain) a…" at bounding box center [1011, 533] width 724 height 1979
click at [912, 342] on div "--SUM(amt_acc_follower_gain) as amt_acc_follower, --SUM(amt_acc_follows_gain) a…" at bounding box center [1011, 533] width 724 height 1979
click at [926, 356] on div "--SUM(amt_acc_follower_gain) as amt_acc_follower, --SUM(amt_acc_follows_gain) a…" at bounding box center [1011, 533] width 724 height 1979
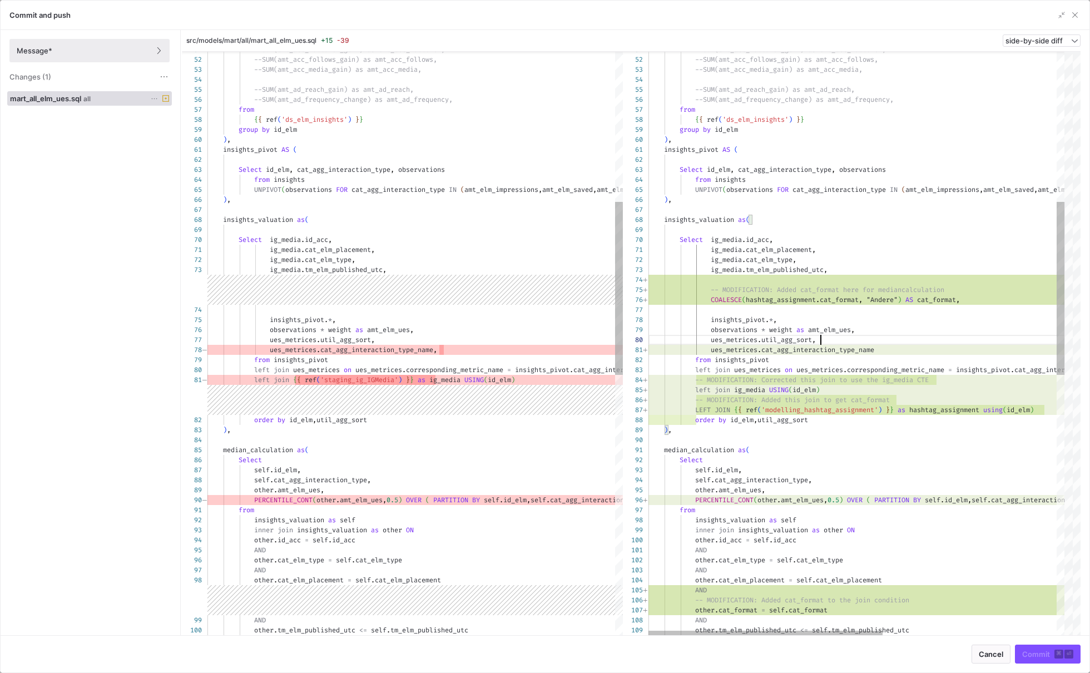
type textarea "ues_[DOMAIN_NAME]_agg_interaction_type_name from insights_pivot left join ues_m…"
click at [930, 390] on div "--SUM(amt_acc_follower_gain) as amt_acc_follower, --SUM(amt_acc_follows_gain) a…" at bounding box center [1011, 533] width 724 height 1979
click at [943, 390] on div "--SUM(amt_acc_follower_gain) as amt_acc_follower, --SUM(amt_acc_follows_gain) a…" at bounding box center [1011, 533] width 724 height 1979
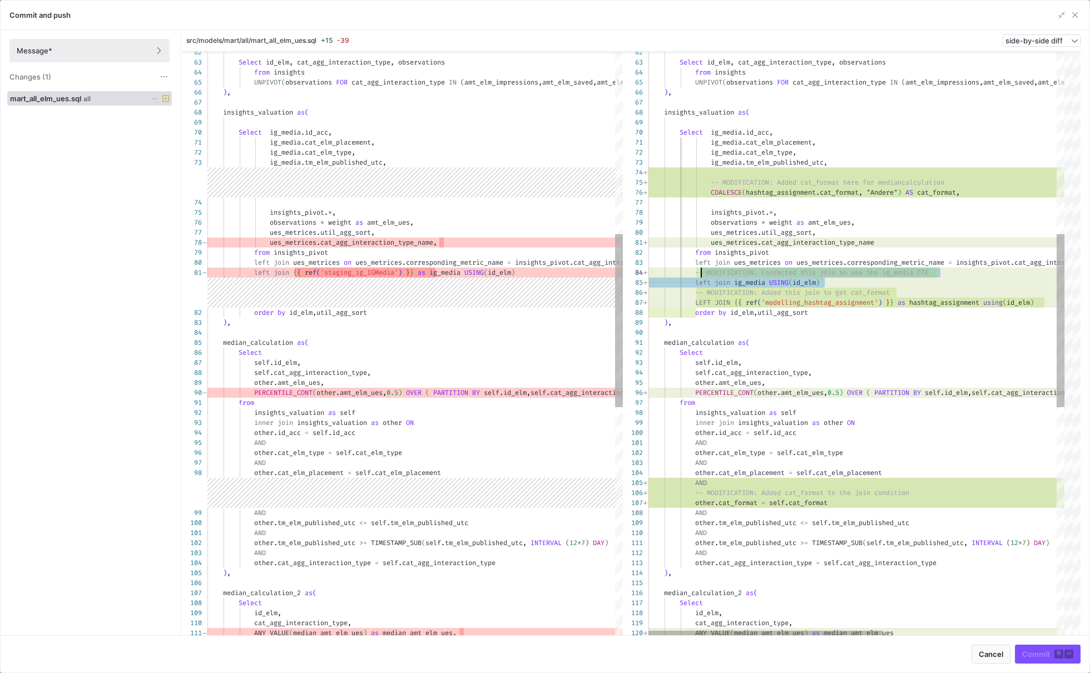
scroll to position [29, 48]
drag, startPoint x: 841, startPoint y: 281, endPoint x: 696, endPoint y: 273, distance: 144.9
click at [695, 273] on div "from insights UNPIVOT ( observations FOR cat_agg_interaction_type IN ( amt_elm_…" at bounding box center [1011, 425] width 724 height 1979
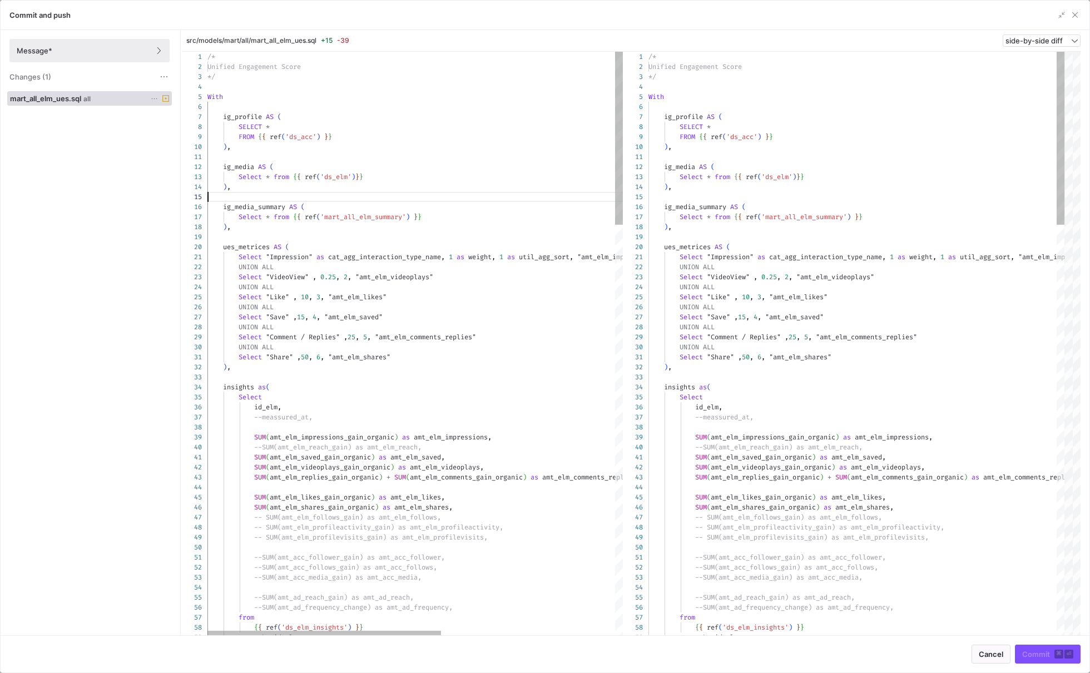
scroll to position [40, 0]
drag, startPoint x: 349, startPoint y: 192, endPoint x: 349, endPoint y: 151, distance: 41.2
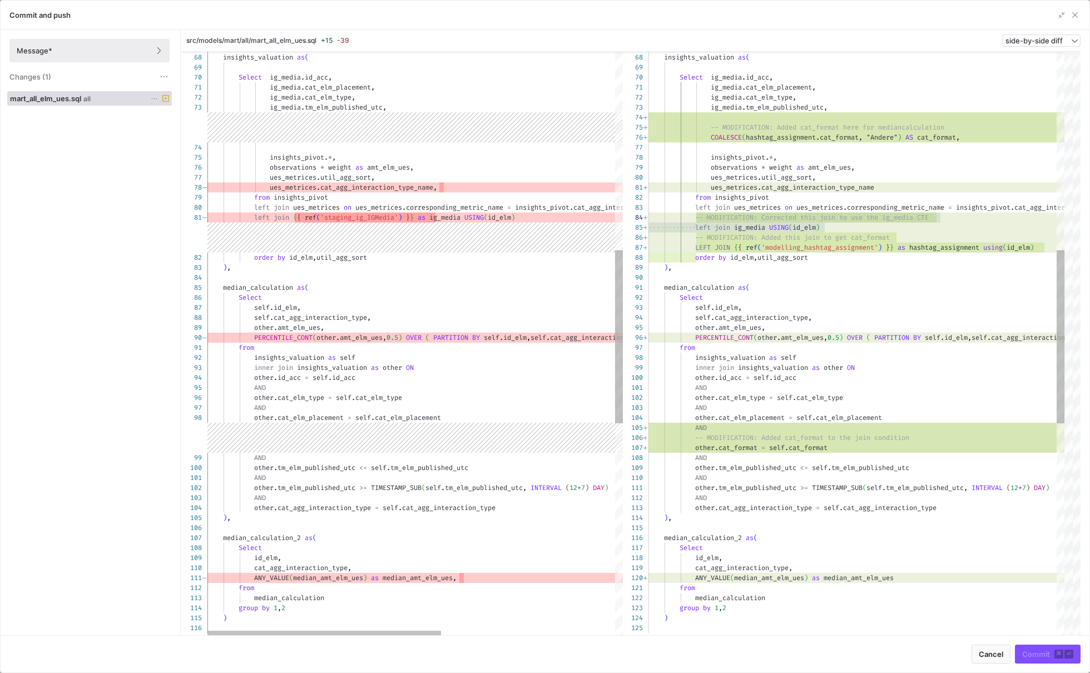
type textarea "left join {{ ref('staging_ig_IGMedia') }} as ig_media USING(id_elm) order by id…"
click at [531, 216] on div "left join { { ref ( 'staging_ig_IGMedia' ) } } as ig_media USING ( id_elm ) ord…" at bounding box center [569, 370] width 724 height 1979
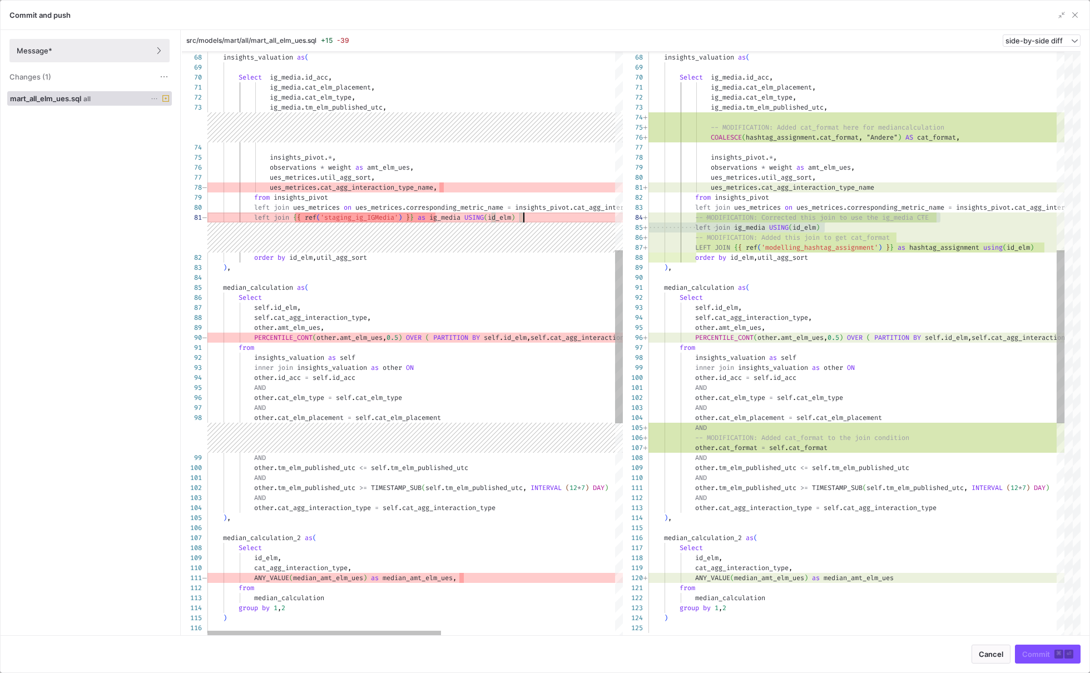
click at [531, 216] on div "left join { { ref ( 'staging_ig_IGMedia' ) } } as ig_media USING ( id_elm ) ord…" at bounding box center [569, 370] width 724 height 1979
click at [1076, 16] on span "button" at bounding box center [1075, 14] width 11 height 11
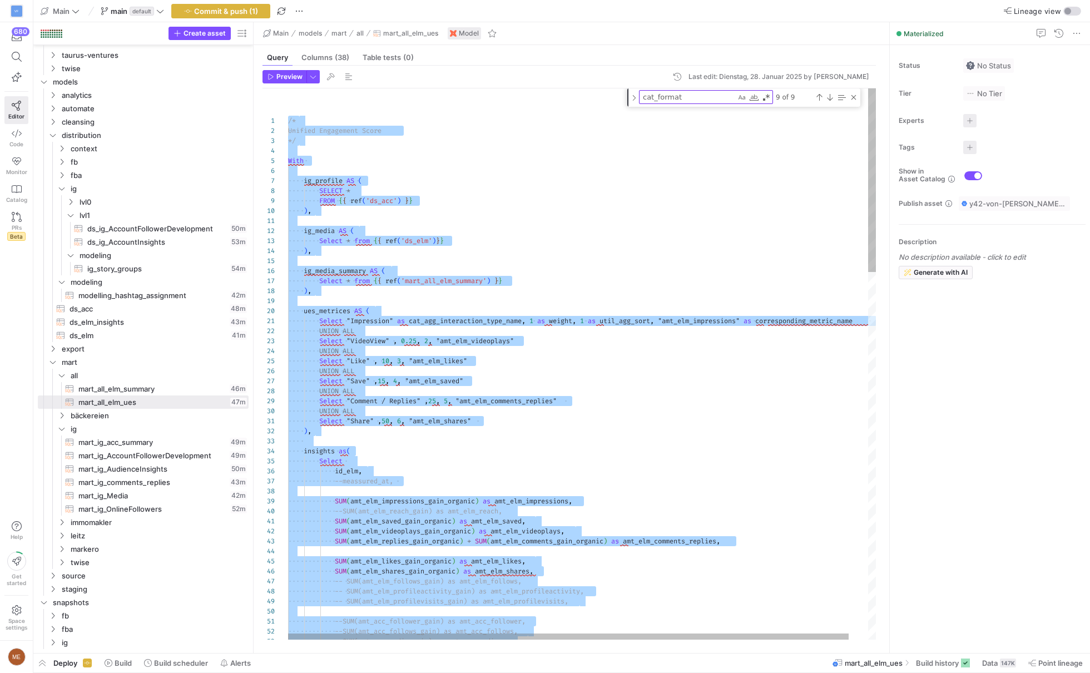
type textarea "using(id_elm) LEFT JOIN ig_media_summary ON ig_media_[DOMAIN_NAME]_elm = ig_[DO…"
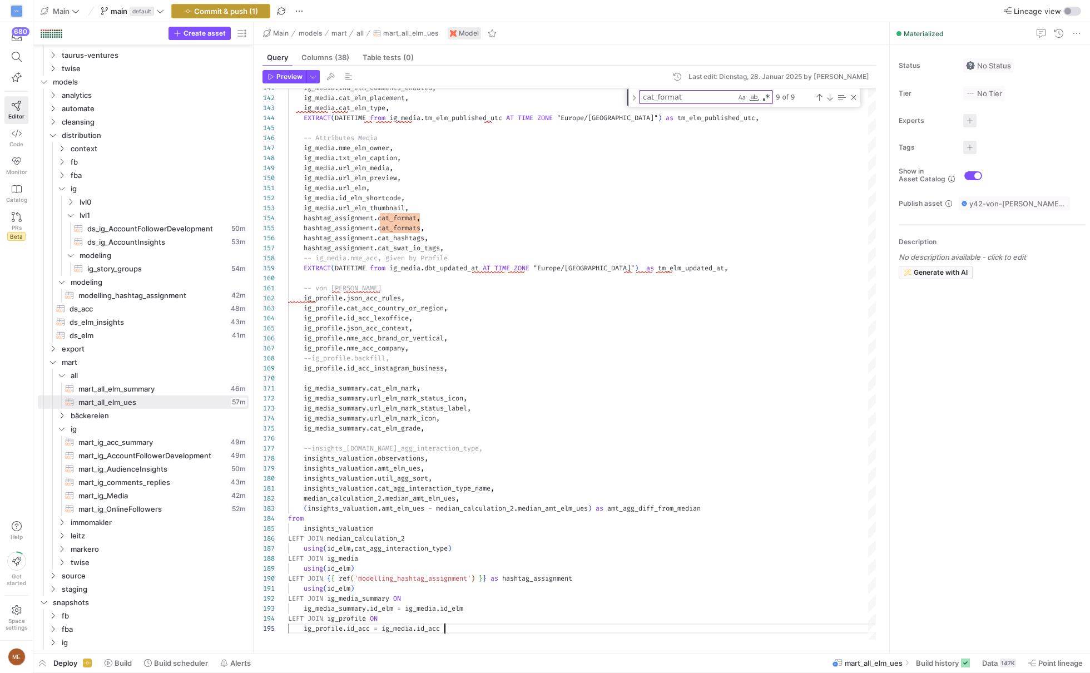
click at [258, 13] on span "button" at bounding box center [221, 10] width 98 height 13
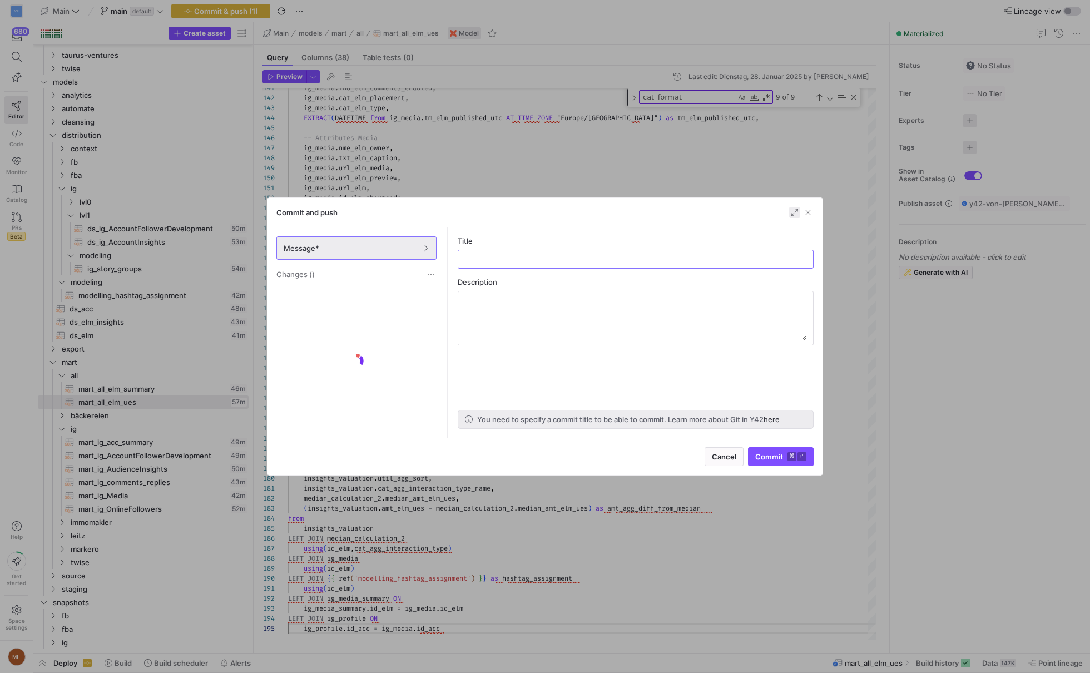
click at [797, 214] on span "button" at bounding box center [794, 212] width 11 height 11
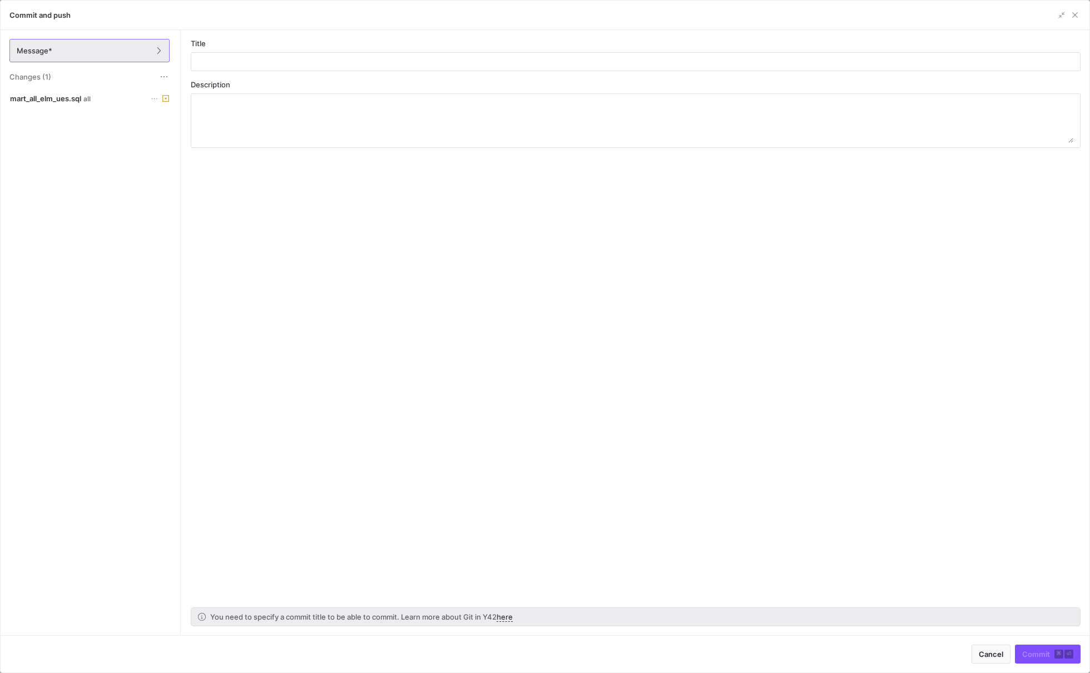
click at [102, 88] on div "Message* Changes (1)" at bounding box center [90, 60] width 178 height 61
click at [102, 92] on span at bounding box center [90, 98] width 164 height 13
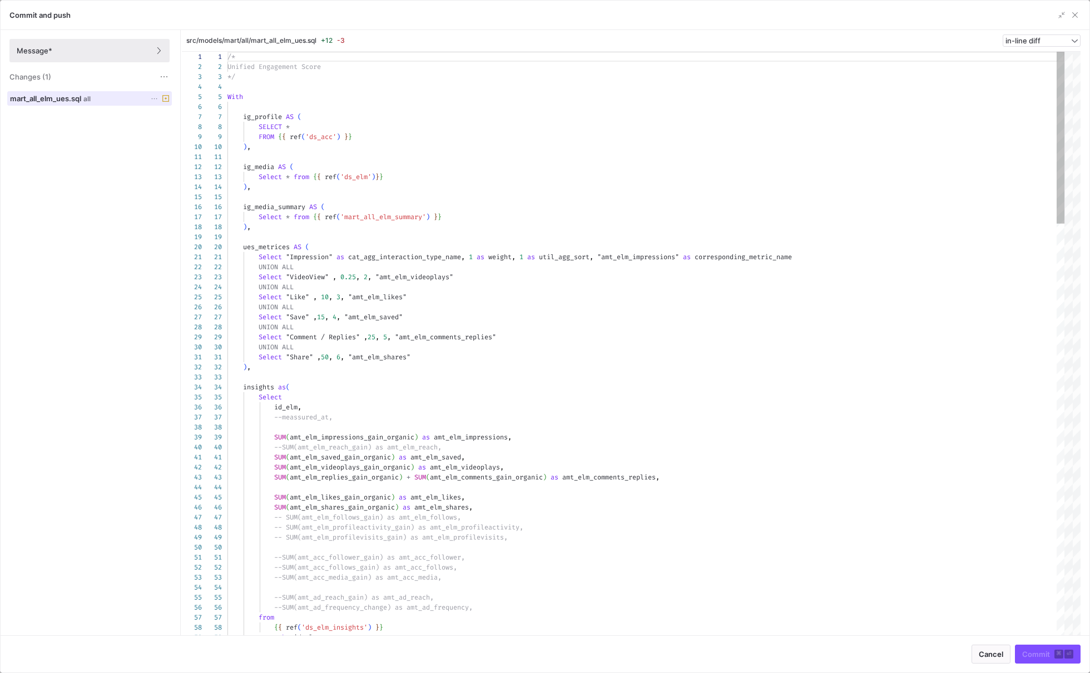
scroll to position [100, 0]
click at [1038, 30] on div "src/models/mart/all/mart_all_elm_ues.sql +12 -3 in-line diff" at bounding box center [631, 41] width 899 height 22
click at [1038, 38] on span "in-line diff" at bounding box center [1023, 40] width 35 height 9
click at [1024, 68] on mat-option "side-by-side diff" at bounding box center [1042, 75] width 76 height 18
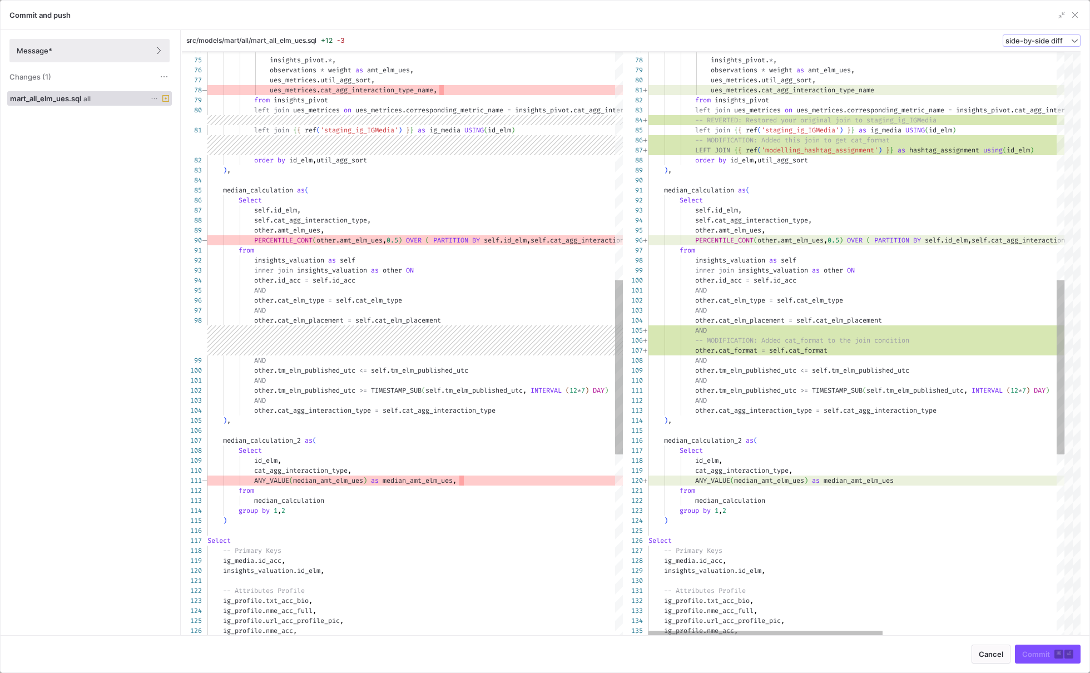
type textarea "AND [DOMAIN_NAME]_elm_type = [DOMAIN_NAME]_elm_type AND [DOMAIN_NAME]_elm_place…"
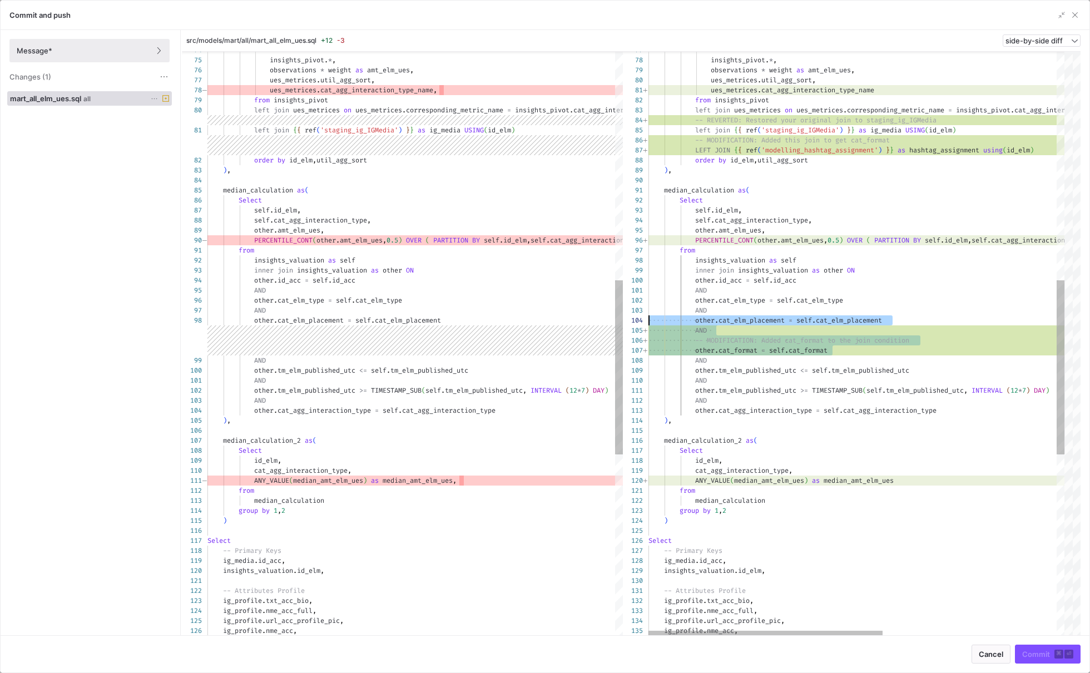
scroll to position [40, 0]
drag, startPoint x: 852, startPoint y: 349, endPoint x: 581, endPoint y: 327, distance: 271.8
click at [649, 327] on div "ig_profile . nme_acc_full , ig_profile . url_acc_profile_pic , ig_profile . nme…" at bounding box center [1011, 268] width 724 height 1969
drag, startPoint x: 738, startPoint y: 335, endPoint x: 738, endPoint y: 341, distance: 6.1
click at [738, 335] on div "ig_profile . nme_acc_full , ig_profile . url_acc_profile_pic , ig_profile . nme…" at bounding box center [1011, 268] width 724 height 1969
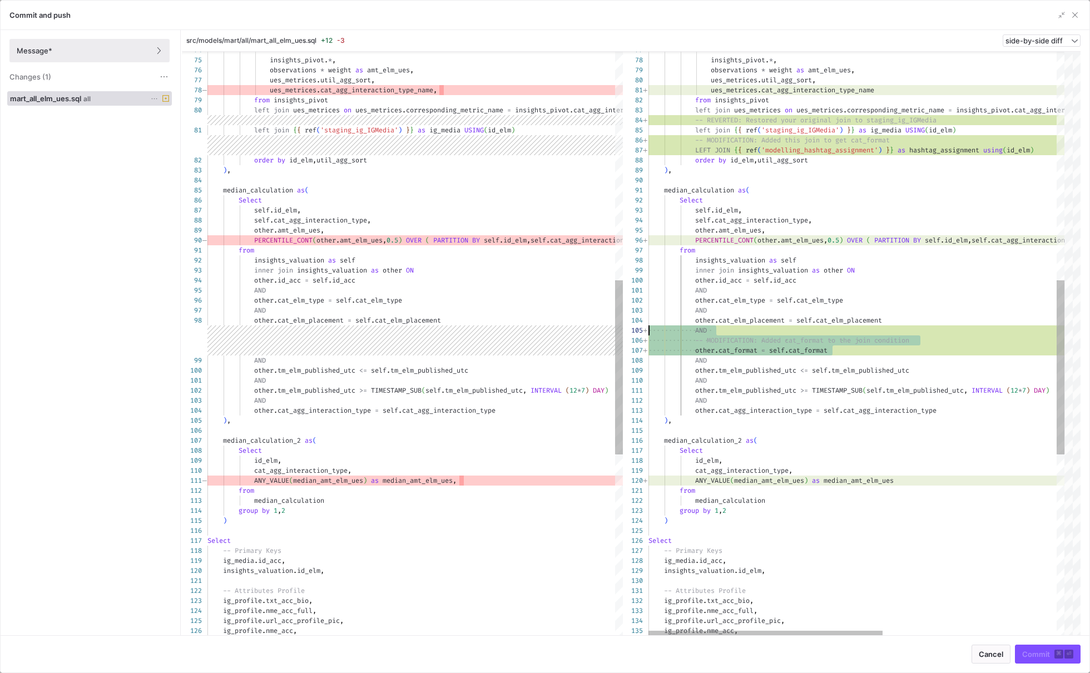
scroll to position [50, 92]
click at [1073, 16] on span "button" at bounding box center [1075, 14] width 11 height 11
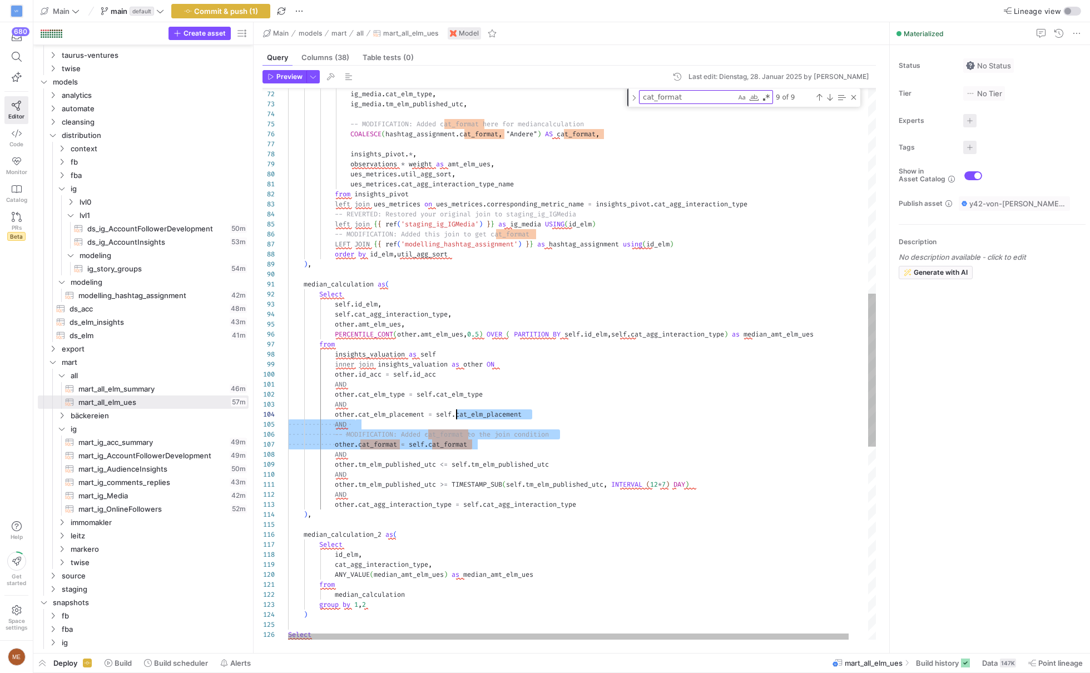
scroll to position [29, 240]
drag, startPoint x: 516, startPoint y: 447, endPoint x: 547, endPoint y: 412, distance: 46.9
click at [547, 412] on div "Select -- Primary Keys group by 1 , 2 ) median_calculation ANY_VALUE ( median_a…" at bounding box center [592, 344] width 608 height 1986
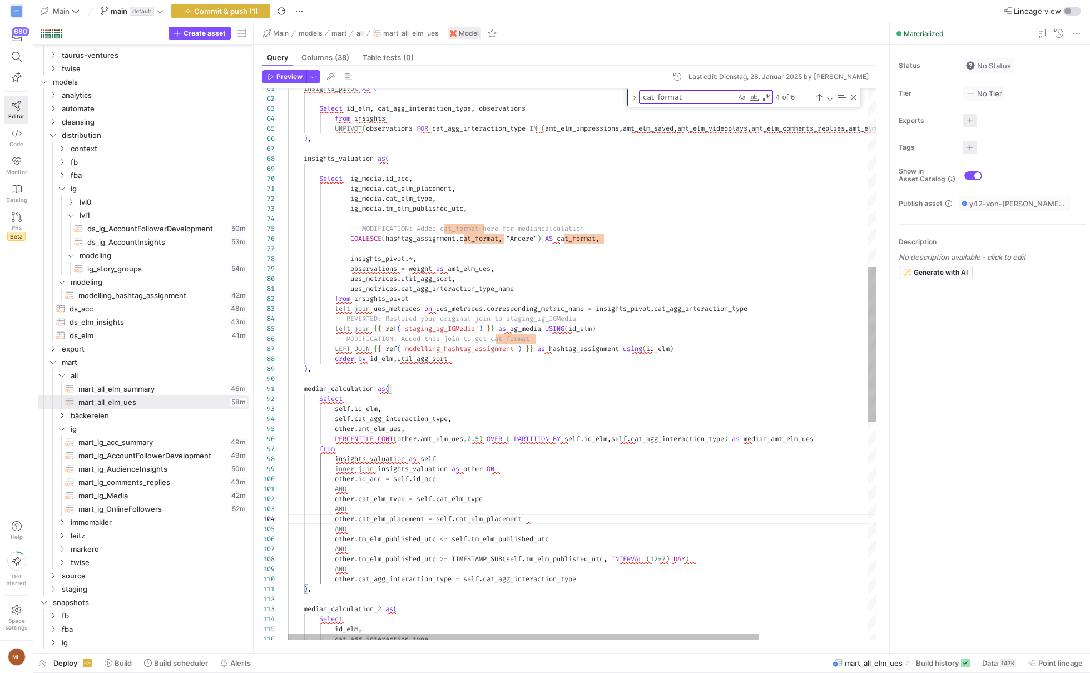
scroll to position [29, 296]
click at [614, 321] on div "id_elm , cat_agg_interaction_type , Select median_calculation_2 as ( ) , other …" at bounding box center [650, 433] width 724 height 1956
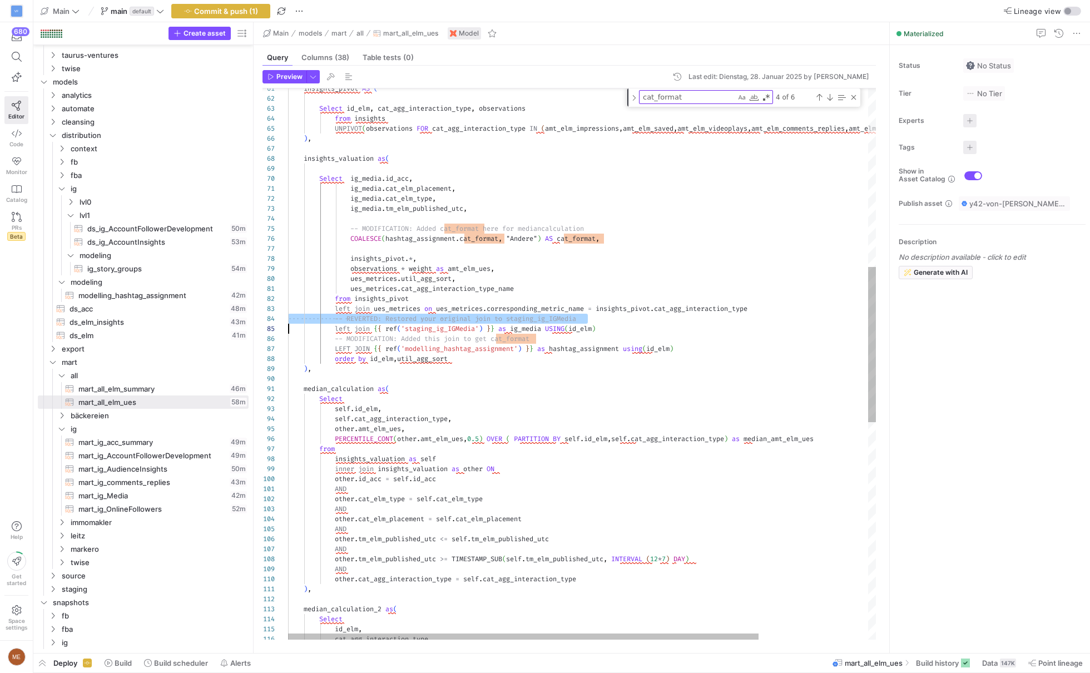
type textarea "ues_[DOMAIN_NAME]_agg_interaction_type_name from insights_pivot left join ues_m…"
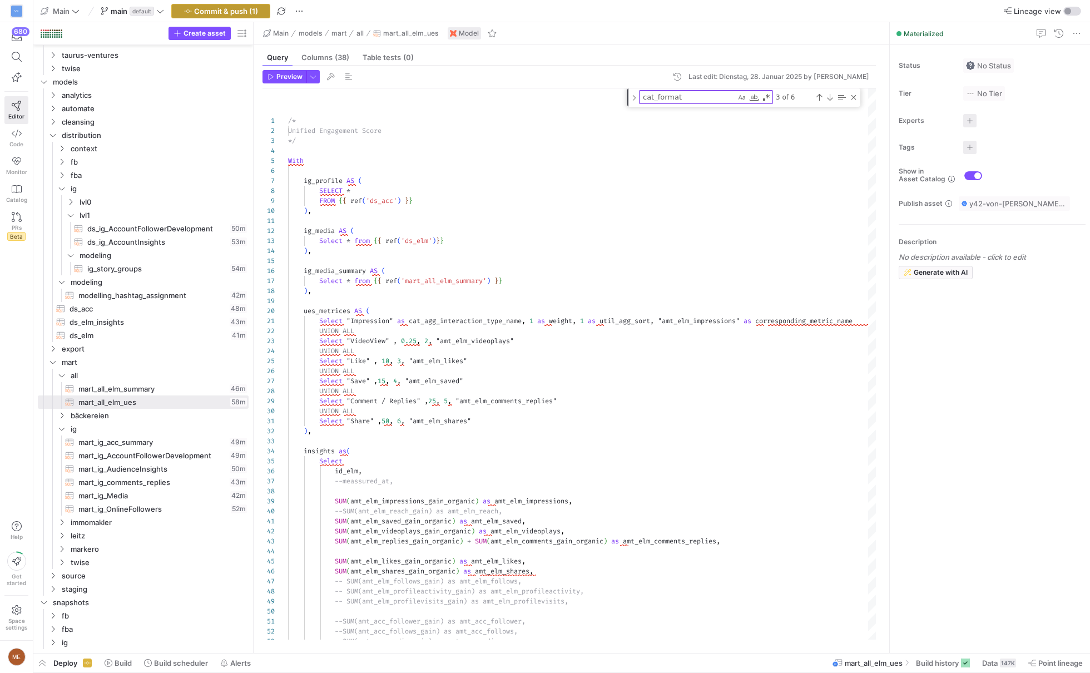
click at [240, 15] on button "Commit & push (1)" at bounding box center [220, 11] width 99 height 14
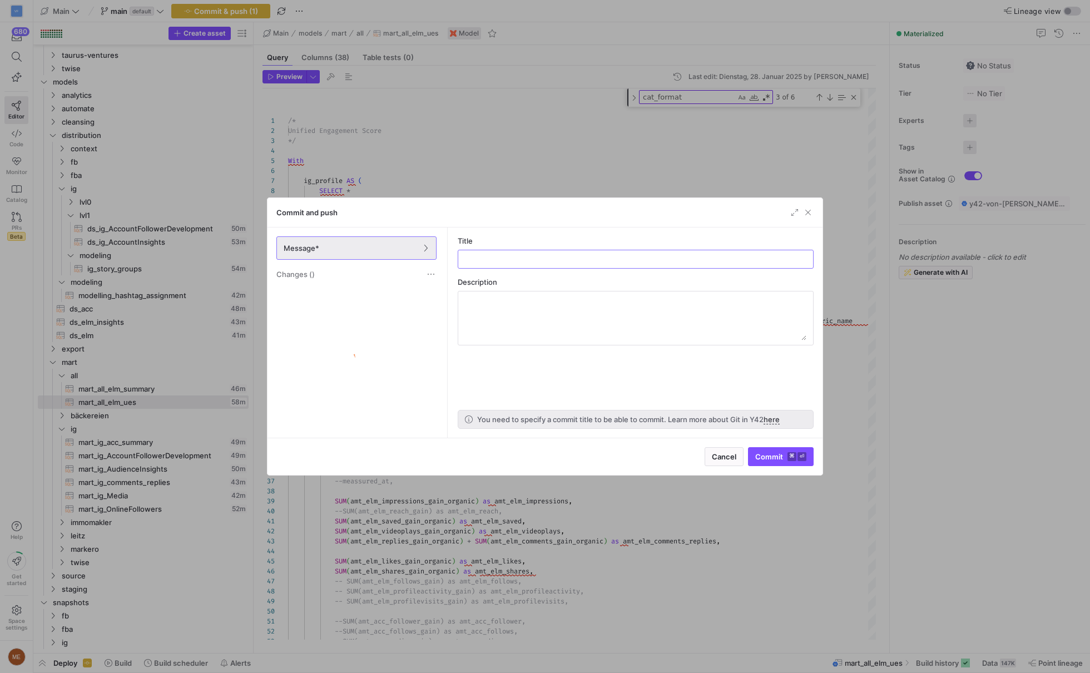
click at [369, 270] on div "Changes ()" at bounding box center [356, 274] width 160 height 11
click at [381, 294] on div "mart_all_elm_ues.sql all" at bounding box center [344, 295] width 135 height 9
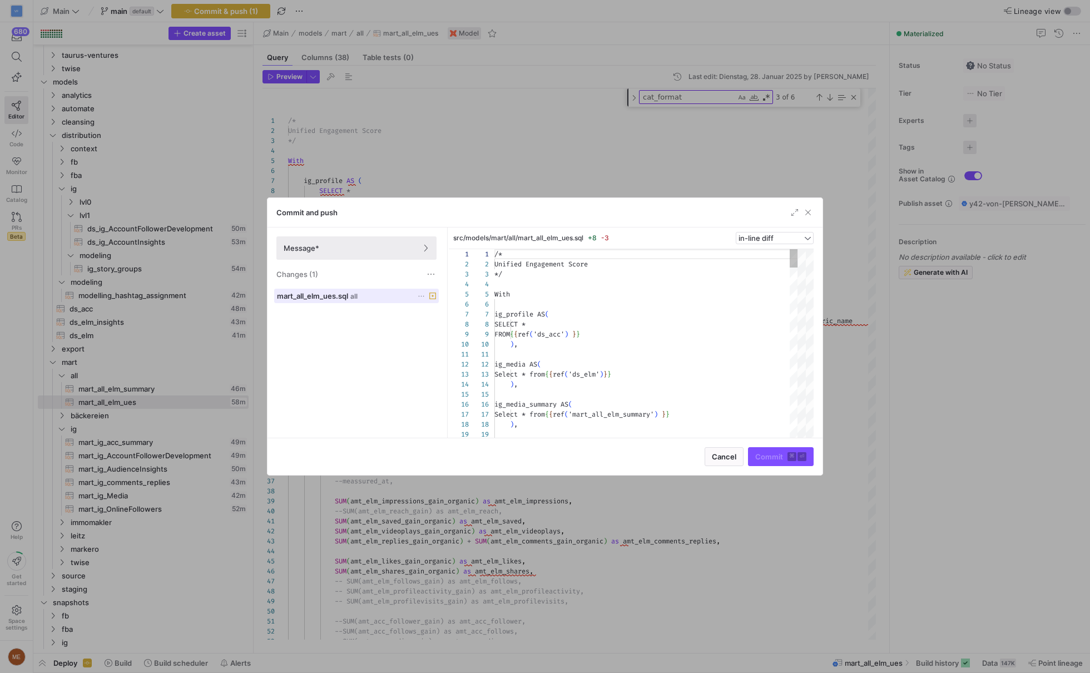
scroll to position [100, 0]
click at [795, 213] on span "button" at bounding box center [794, 212] width 11 height 11
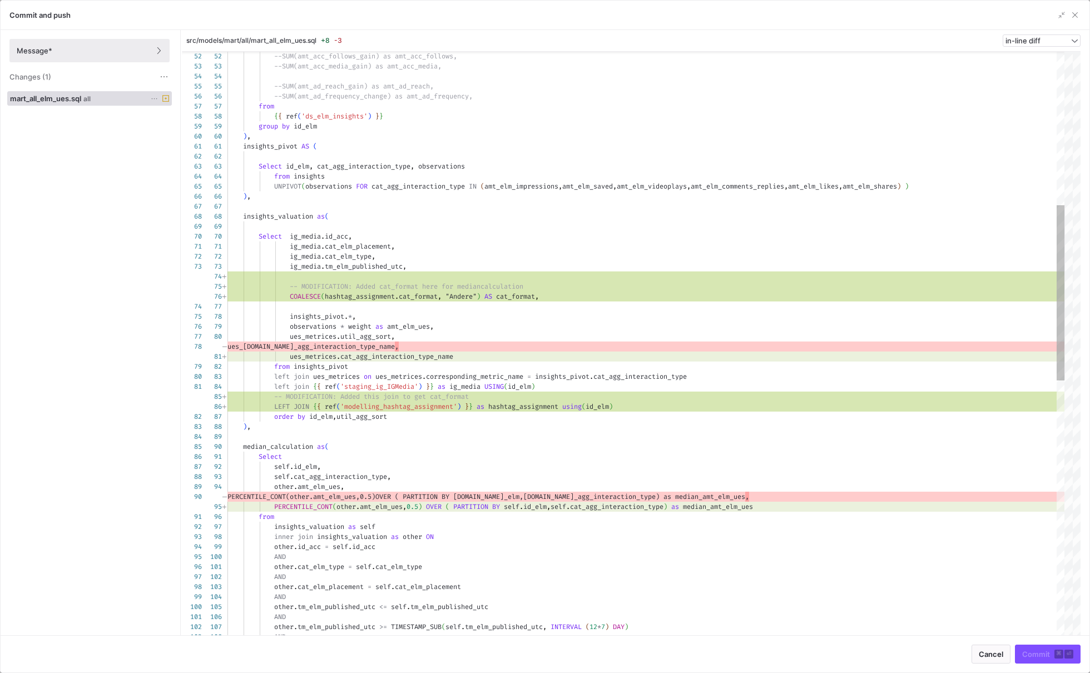
click at [1056, 47] on div "src/models/mart/all/mart_all_elm_ues.sql +8 -3 in-line diff" at bounding box center [631, 41] width 899 height 22
click at [1056, 41] on div "in-line diff" at bounding box center [1038, 40] width 64 height 9
click at [1040, 71] on span "side-by-side diff" at bounding box center [1042, 74] width 67 height 9
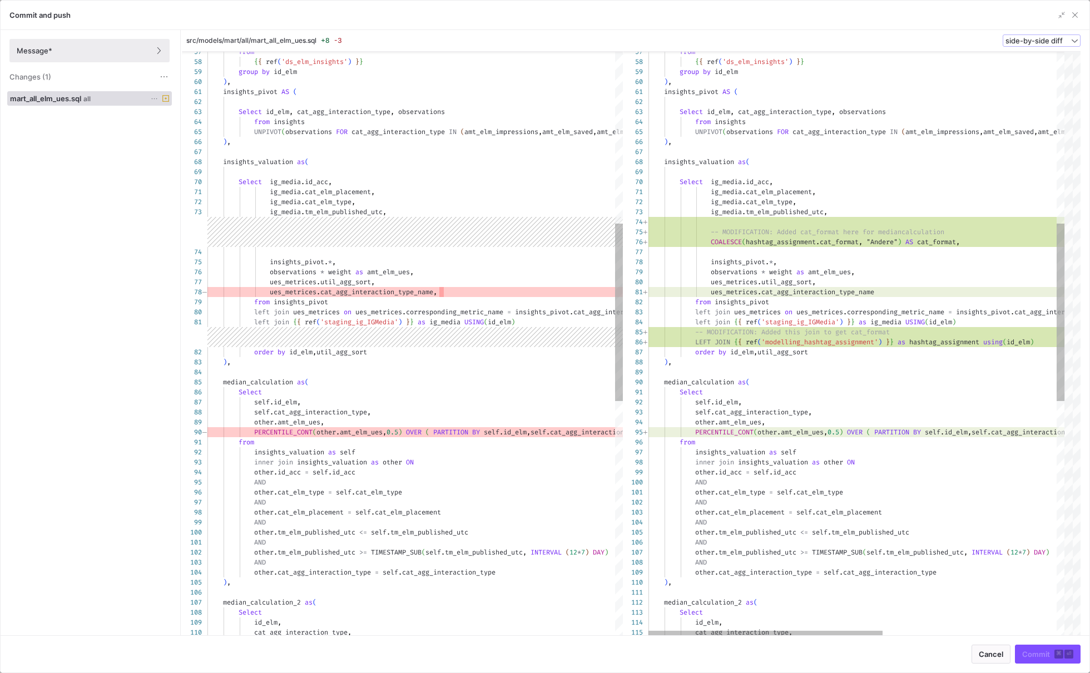
type textarea "insights_pivot AS ( Select id_elm, cat_agg_interaction_type, observations from …"
click at [686, 163] on div "from { { ref ( 'ds_elm_insights' ) } } group by id_elm ) , insights_pivot AS ( …" at bounding box center [1011, 450] width 724 height 1929
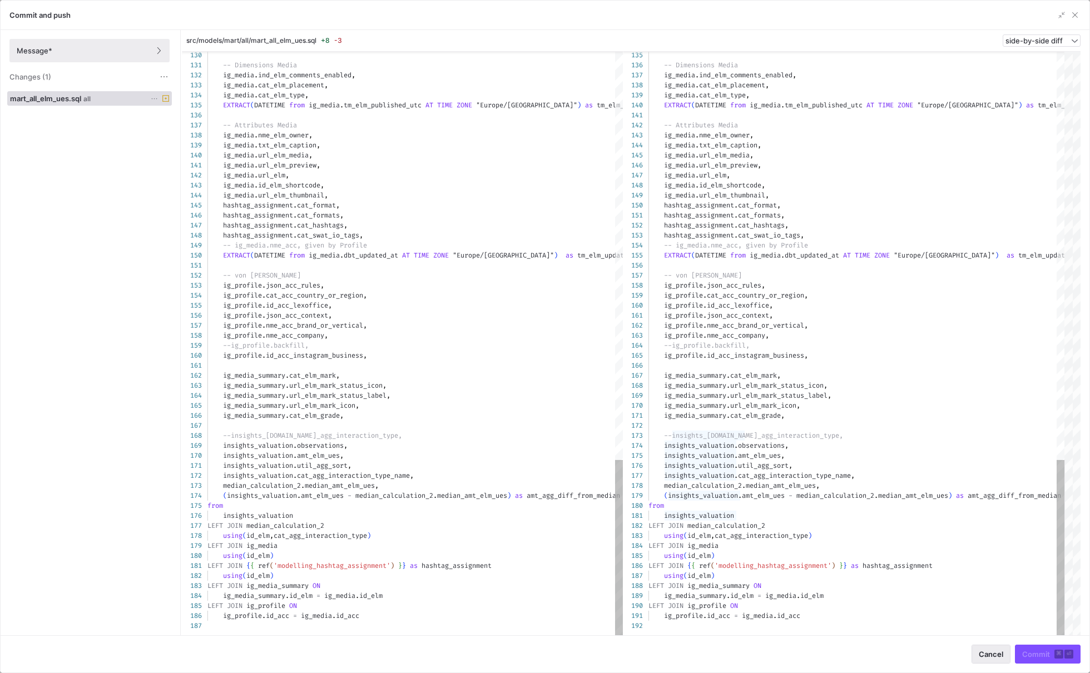
click at [992, 659] on span "button" at bounding box center [991, 654] width 38 height 18
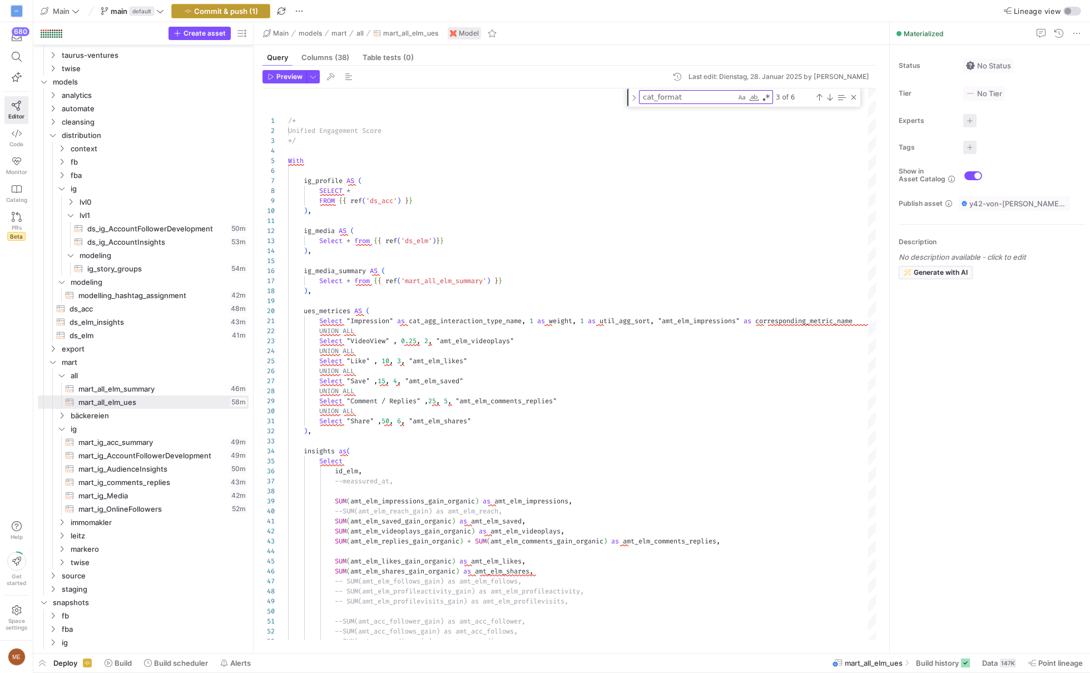
click at [219, 8] on span "Commit & push (1)" at bounding box center [226, 11] width 64 height 9
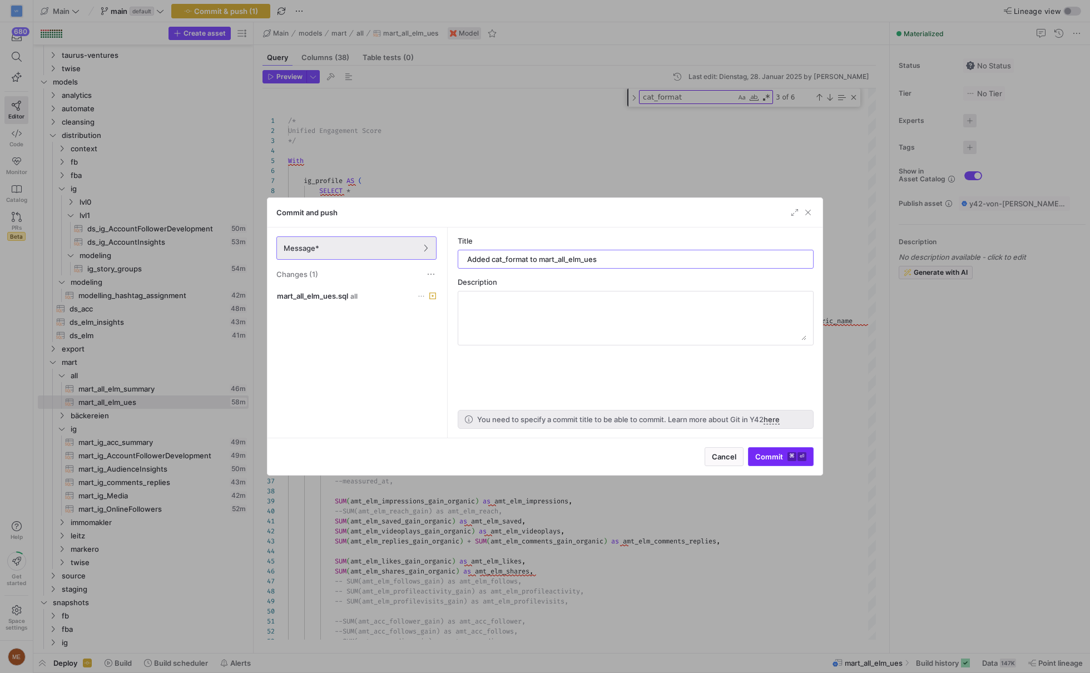
type input "Added cat_format to mart_all_elm_ues"
click at [777, 461] on span "Commit ⌘ ⏎" at bounding box center [780, 456] width 51 height 9
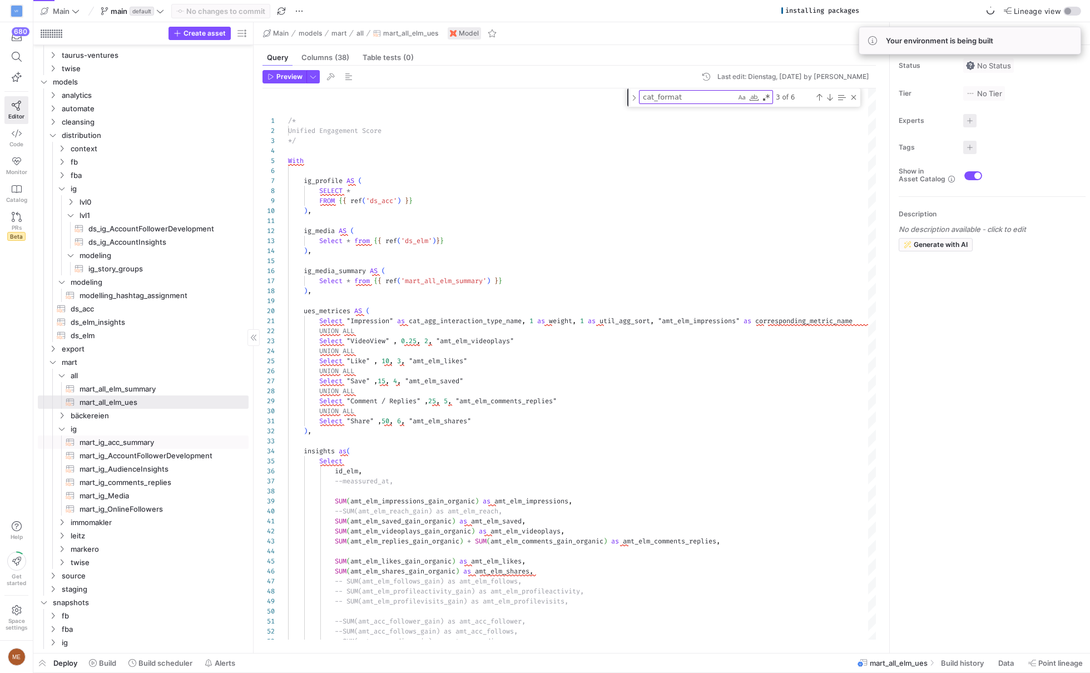
click at [174, 446] on span "mart_ig_acc_summary​​​​​​​​​​" at bounding box center [163, 442] width 167 height 13
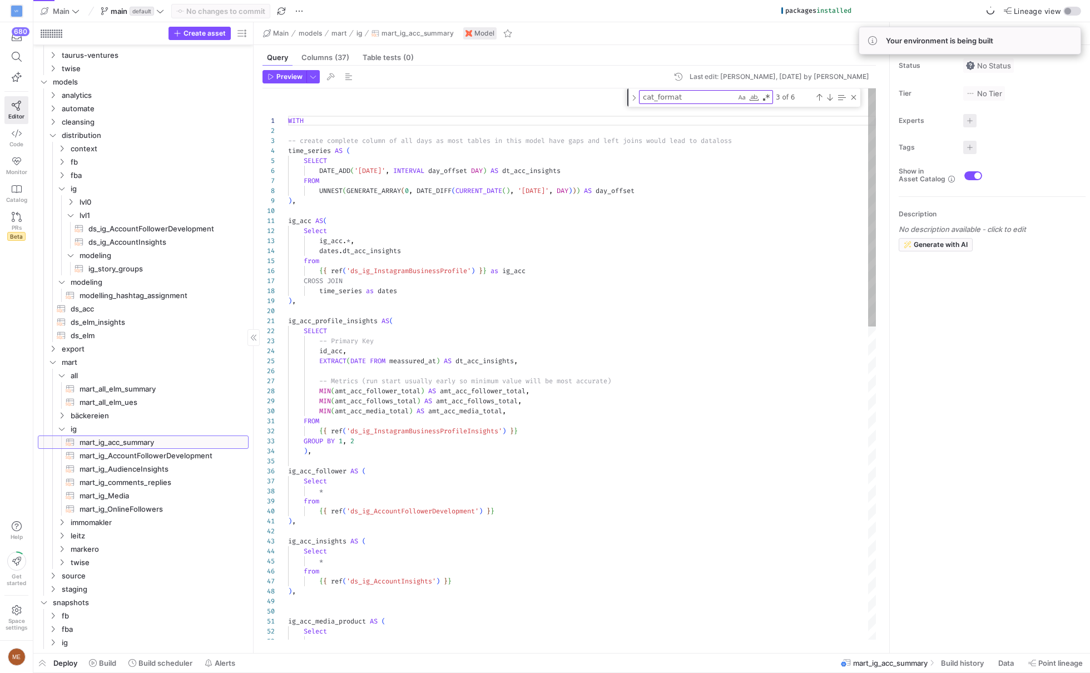
scroll to position [100, 0]
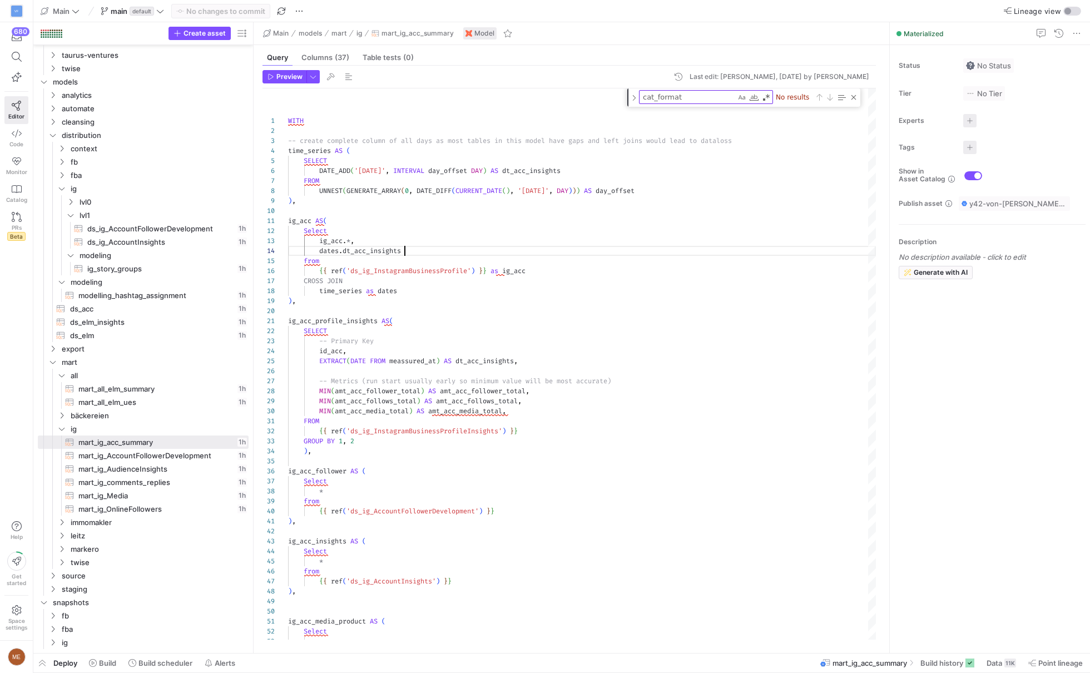
scroll to position [29, 116]
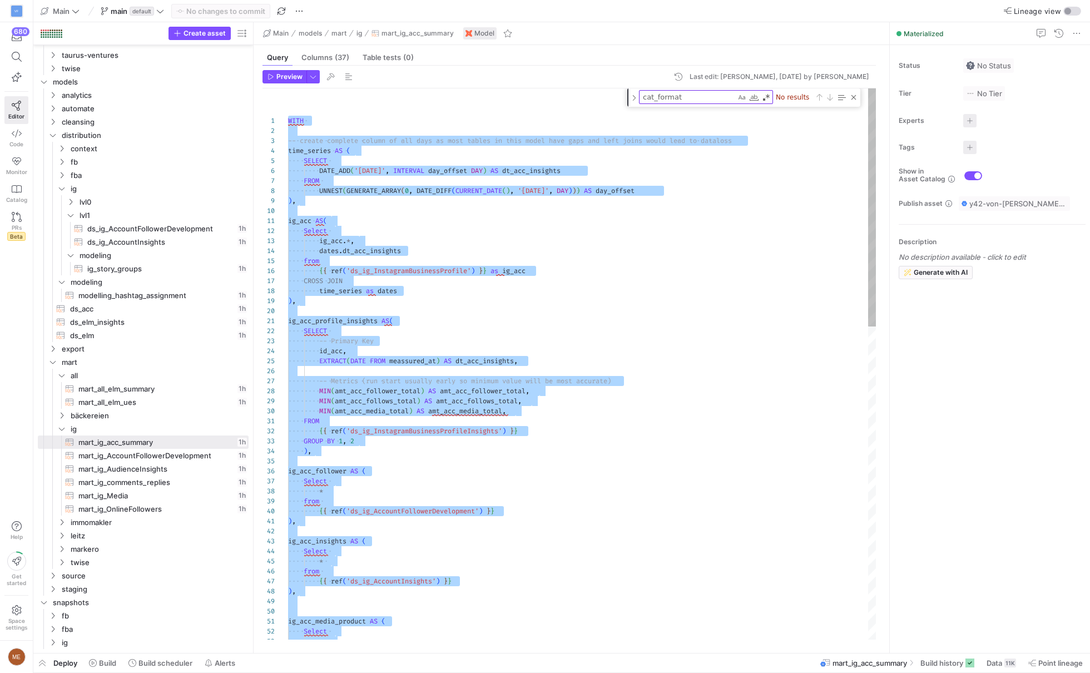
type textarea "ON ig_[DOMAIN_NAME]_acc = ig_acc_[DOMAIN_NAME]_acc AND ig_acc.dt_acc_insights =…"
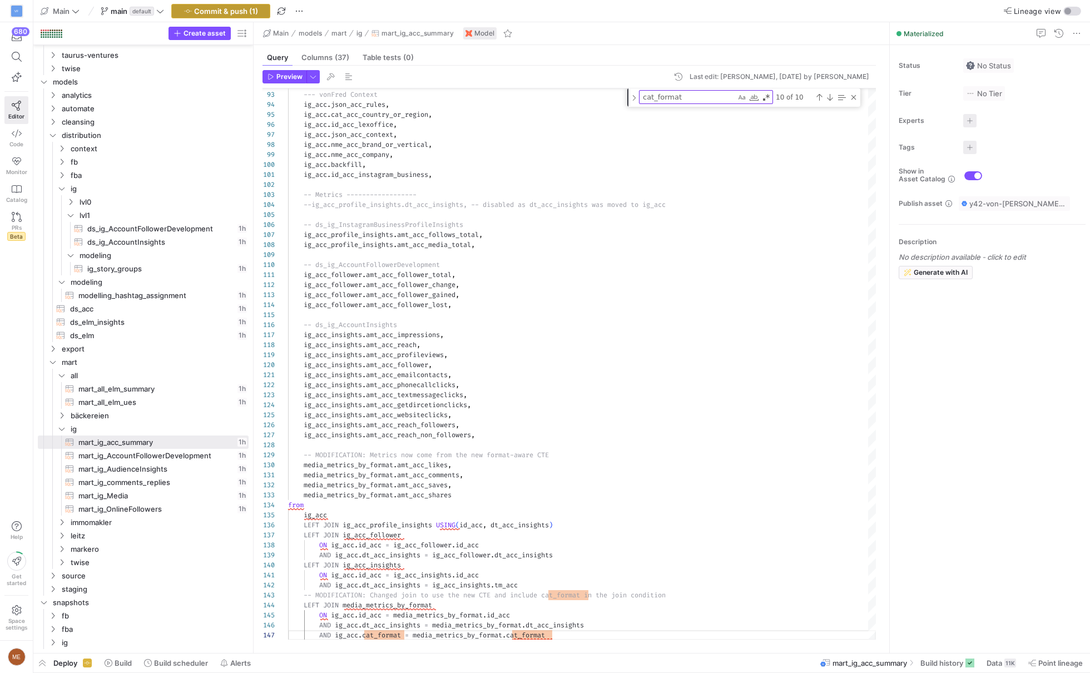
click at [244, 12] on span "Commit & push (1)" at bounding box center [226, 11] width 64 height 9
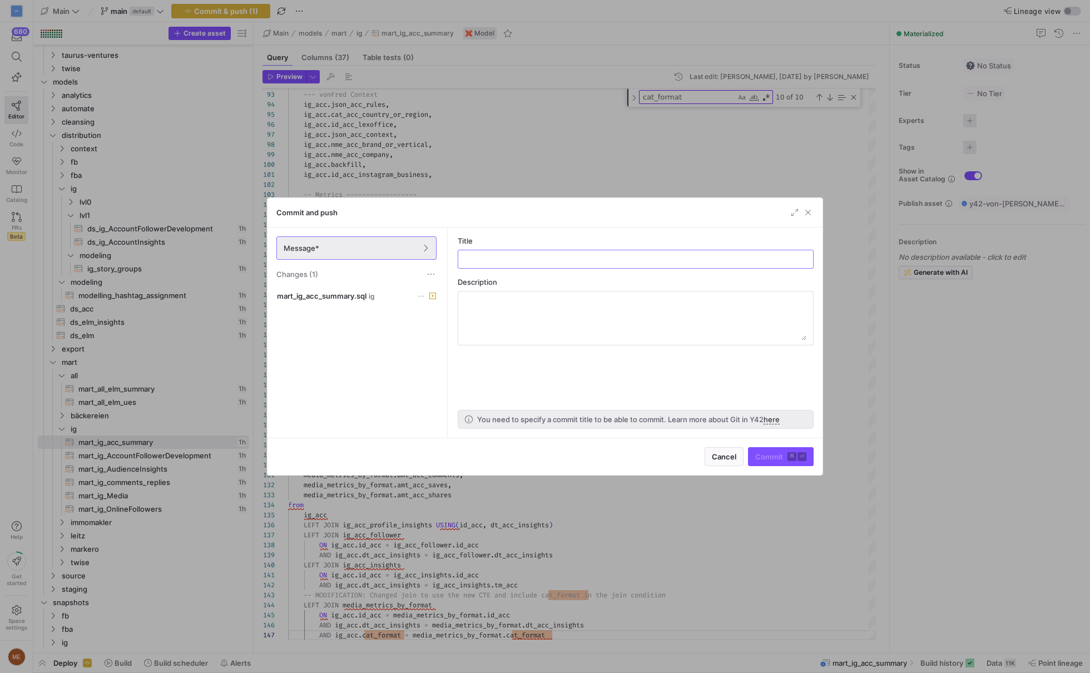
click at [367, 310] on div "mart_ig_acc_summary.sql ig" at bounding box center [356, 361] width 165 height 145
click at [367, 300] on span at bounding box center [357, 295] width 164 height 13
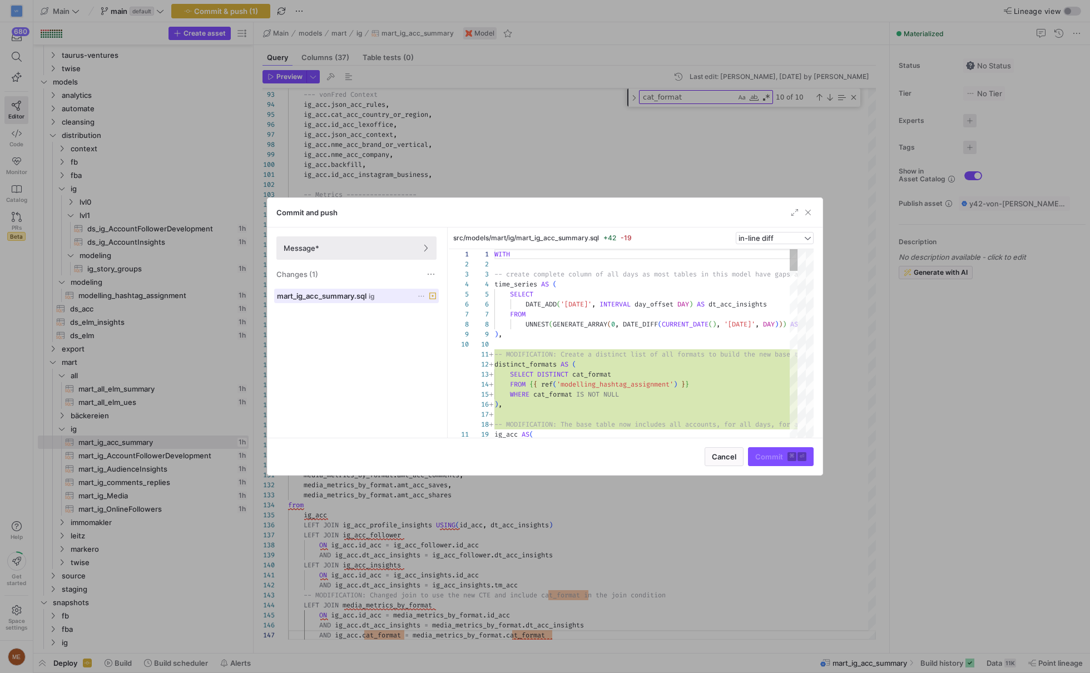
scroll to position [100, 0]
click at [794, 209] on span "button" at bounding box center [794, 212] width 11 height 11
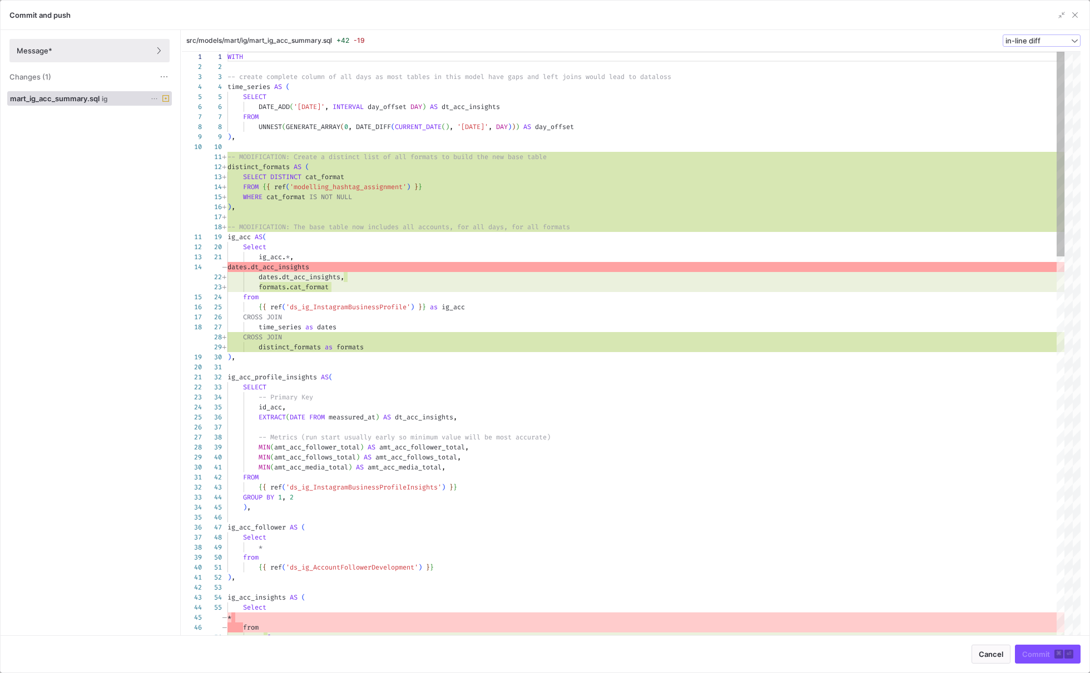
click at [1040, 37] on span "in-line diff" at bounding box center [1023, 40] width 35 height 9
click at [1025, 67] on mat-option "side-by-side diff" at bounding box center [1042, 75] width 76 height 18
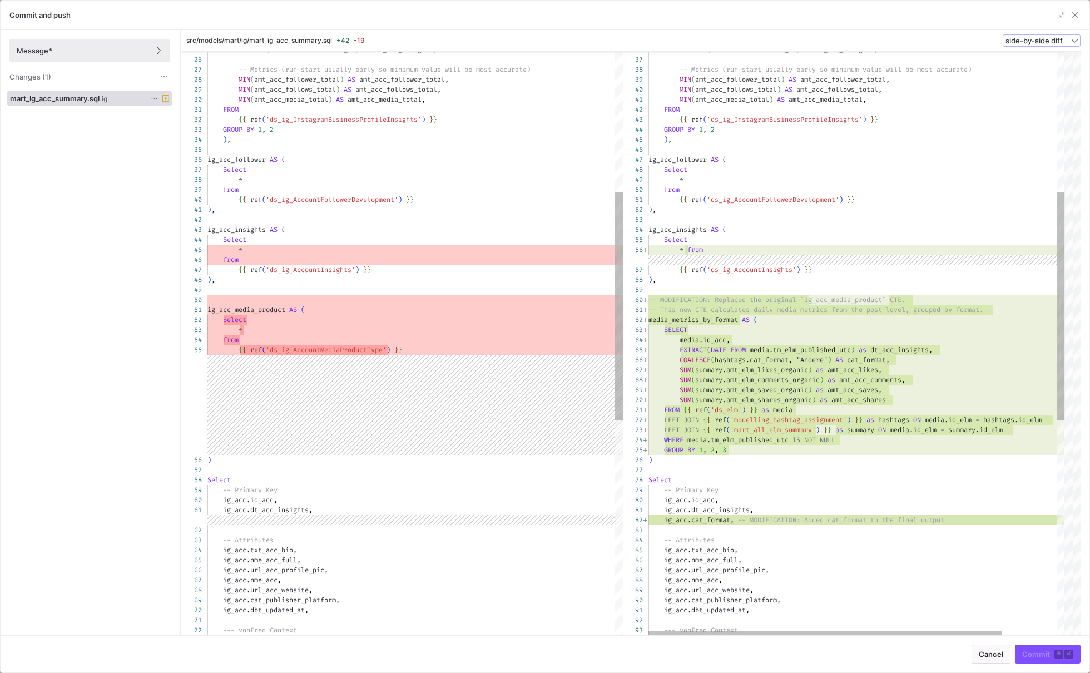
click at [823, 309] on div "EXTRACT ( DATE FROM meassured_at ) AS dt_acc_insights , -- Metrics (run start u…" at bounding box center [889, 443] width 480 height 1499
type textarea "-- This new CTE calculates daily media metrics from the post-level, grouped by …"
click at [823, 309] on div "EXTRACT ( DATE FROM meassured_at ) AS dt_acc_insights , -- Metrics (run start u…" at bounding box center [889, 443] width 480 height 1499
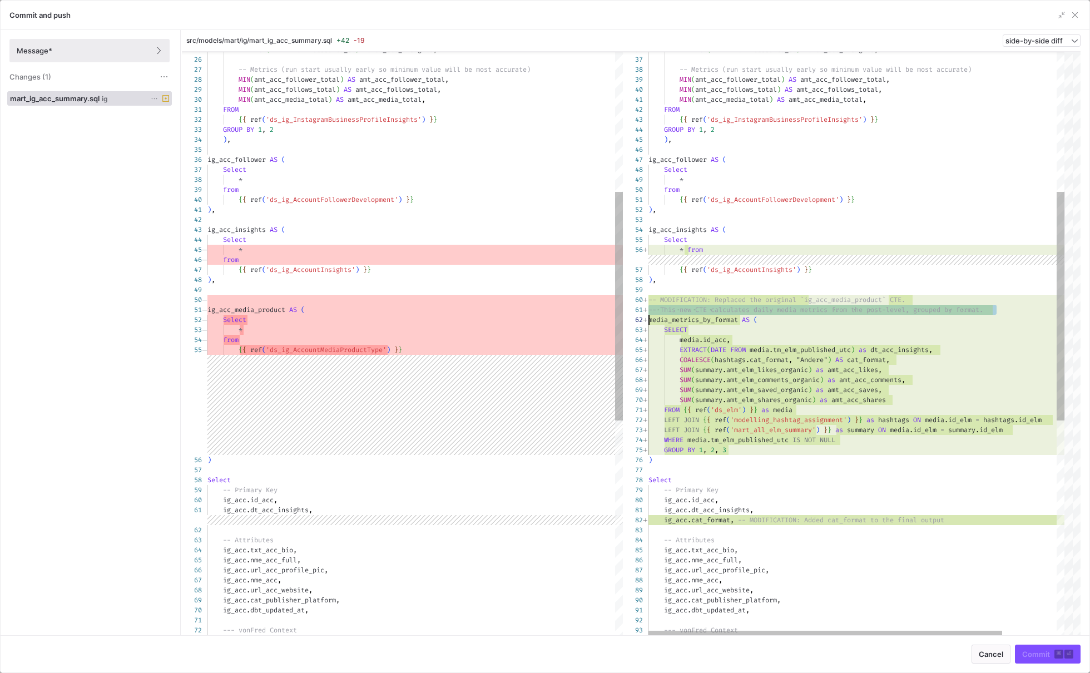
scroll to position [0, 0]
click at [870, 306] on div "EXTRACT ( DATE FROM meassured_at ) AS dt_acc_insights , -- Metrics (run start u…" at bounding box center [889, 443] width 480 height 1499
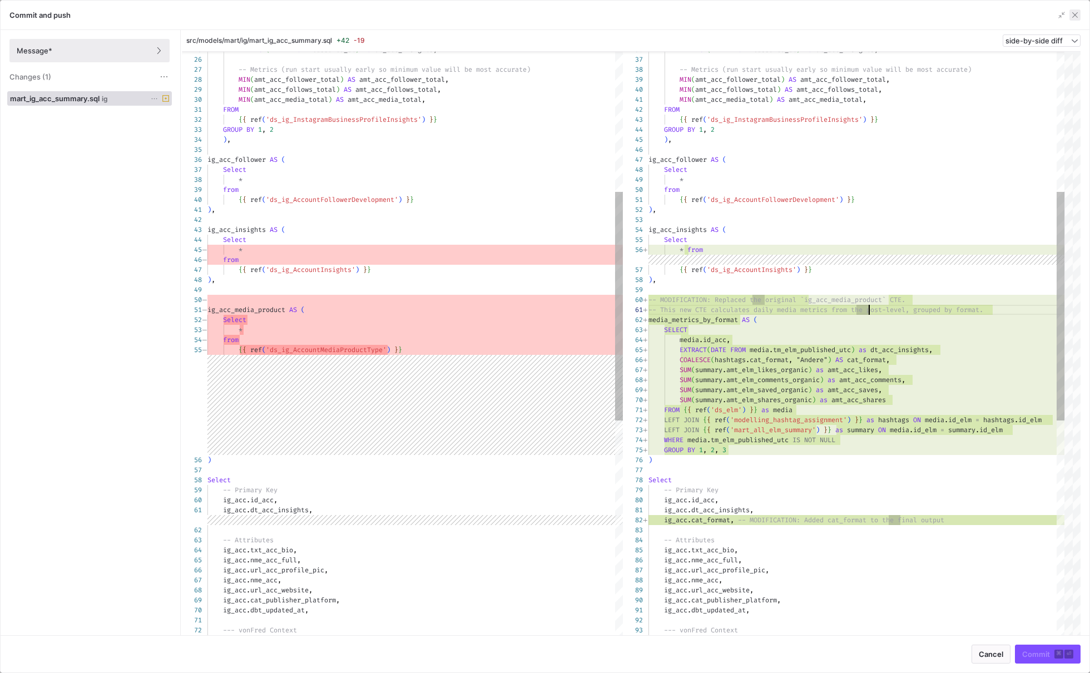
click at [1074, 14] on span "button" at bounding box center [1075, 14] width 11 height 11
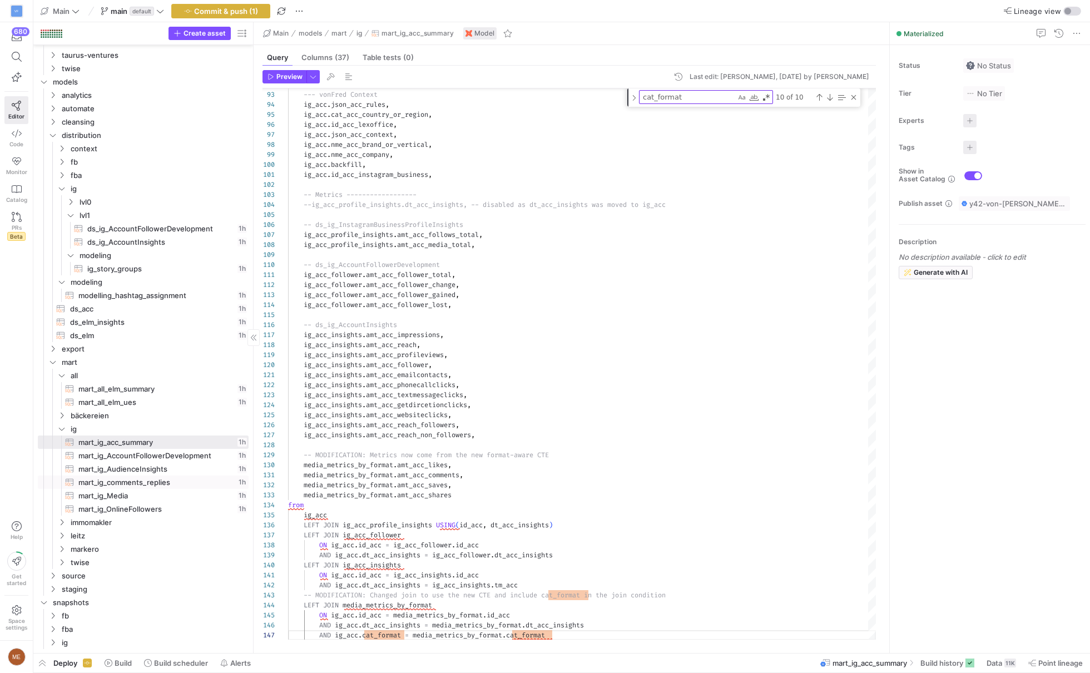
click at [192, 488] on link "mart_ig_comments_replies​​​​​​​​​​ 1h" at bounding box center [143, 482] width 211 height 13
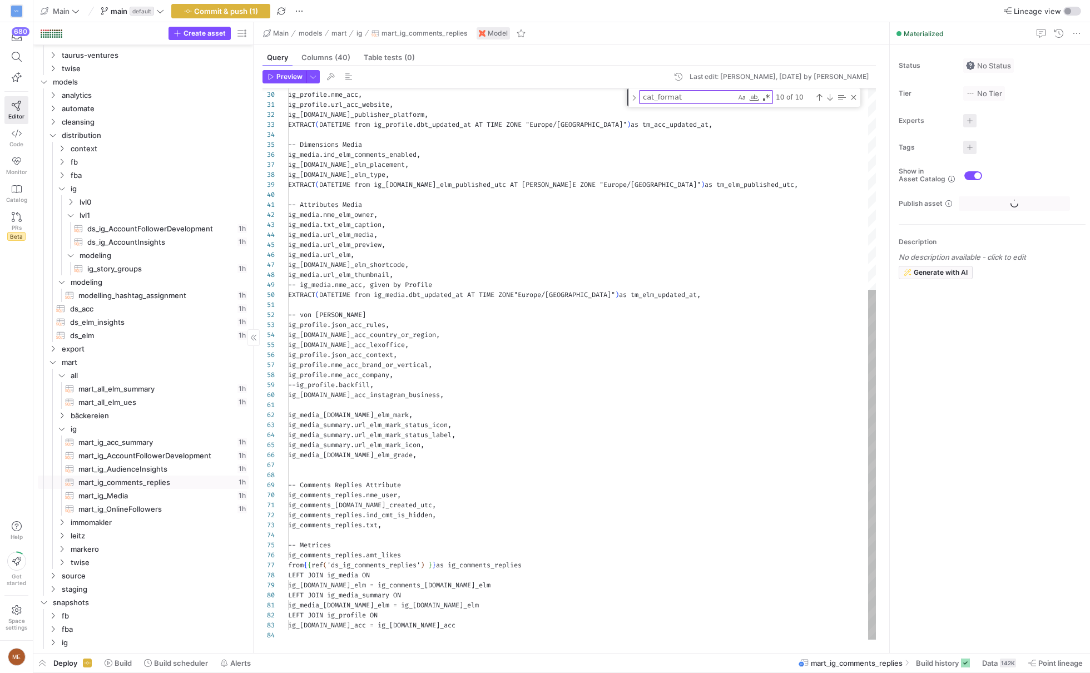
click at [192, 490] on span "mart_ig_Media​​​​​​​​​​" at bounding box center [156, 496] width 157 height 13
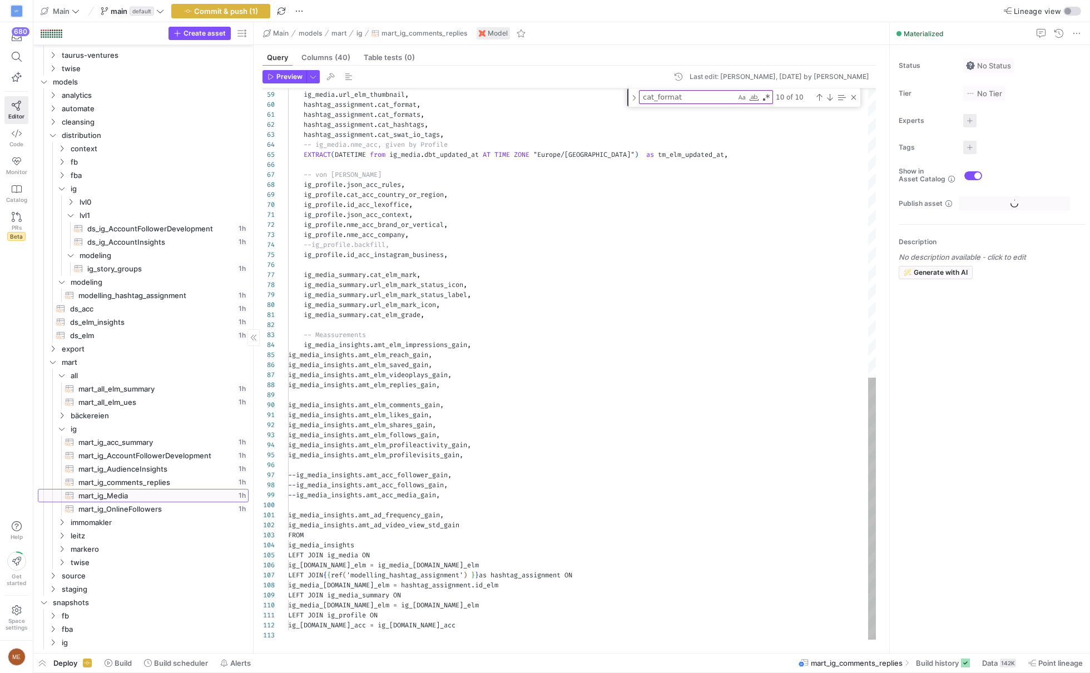
scroll to position [60, 207]
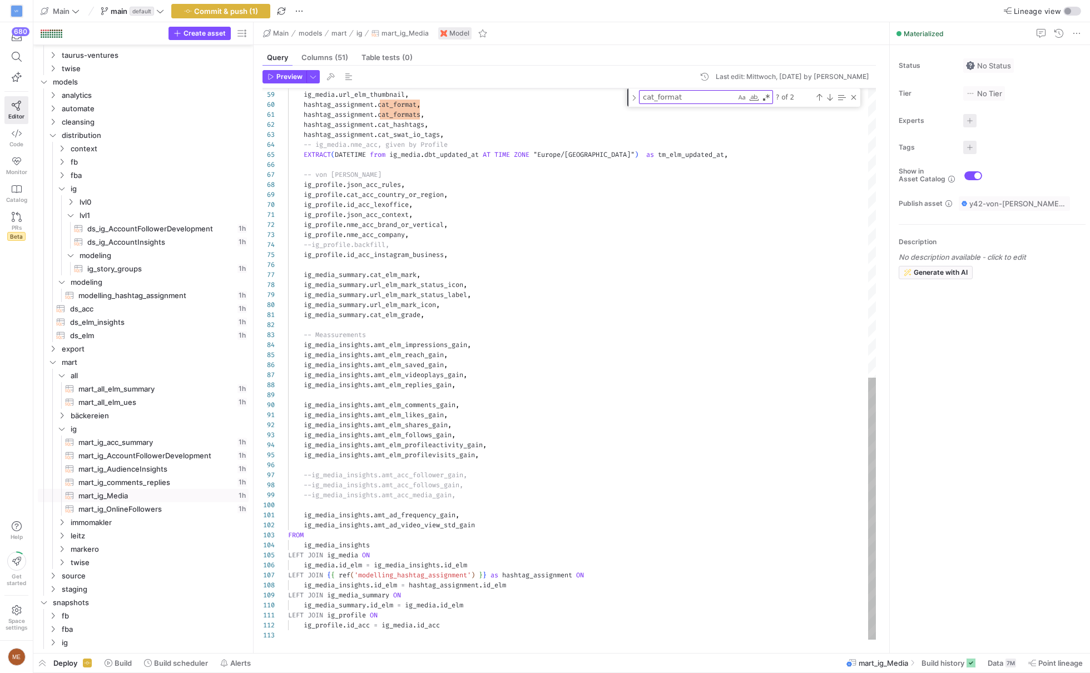
click at [427, 363] on div "ig_media . id_elm_shortcode , ig_media . url_elm_thumbnail , hashtag_assignment…" at bounding box center [582, 61] width 588 height 1159
type textarea "/* This model combines the instagram inisghts tables to serve as a single sourc…"
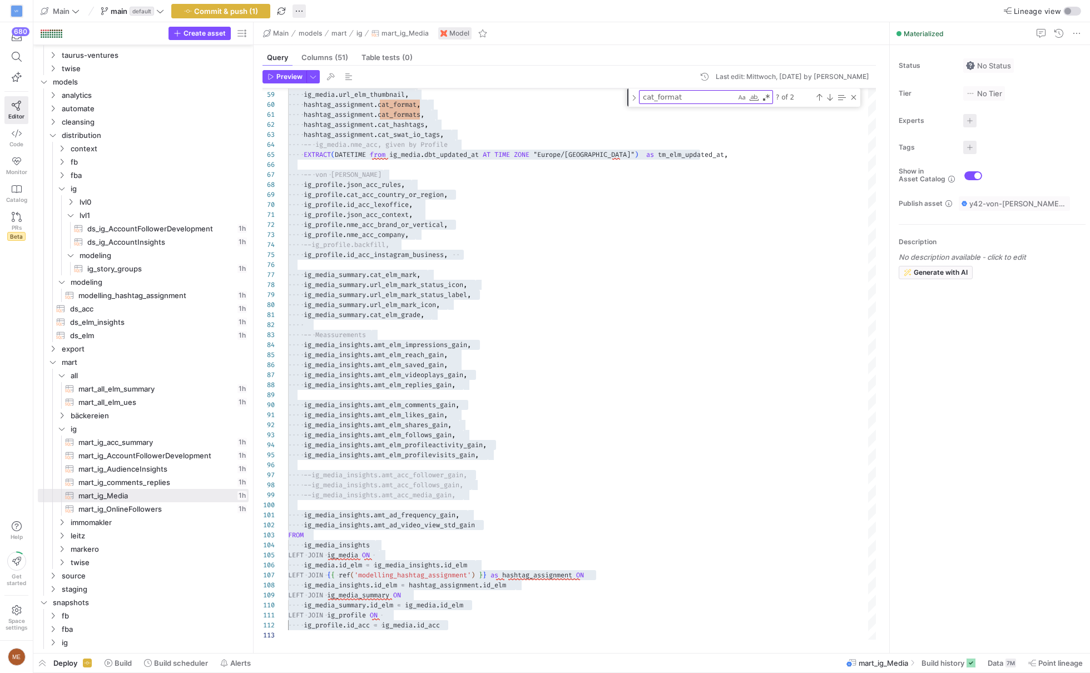
click at [298, 6] on span "button" at bounding box center [299, 10] width 13 height 13
click at [366, 96] on span "Discard all changes" at bounding box center [342, 98] width 66 height 9
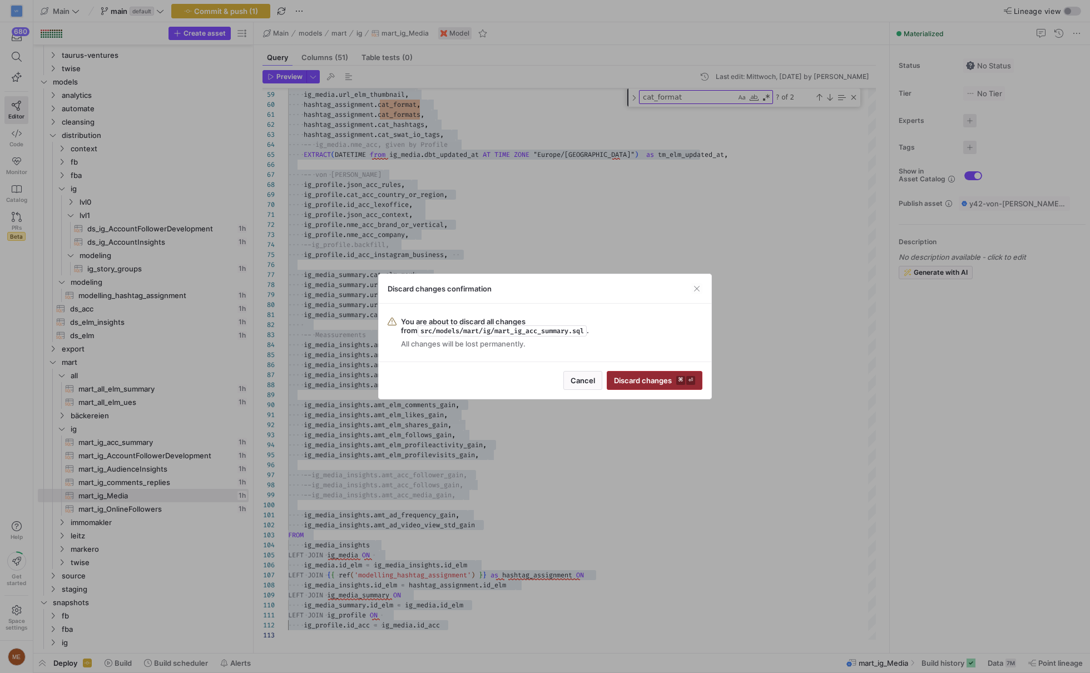
click at [677, 377] on kbd "⌘" at bounding box center [680, 380] width 9 height 9
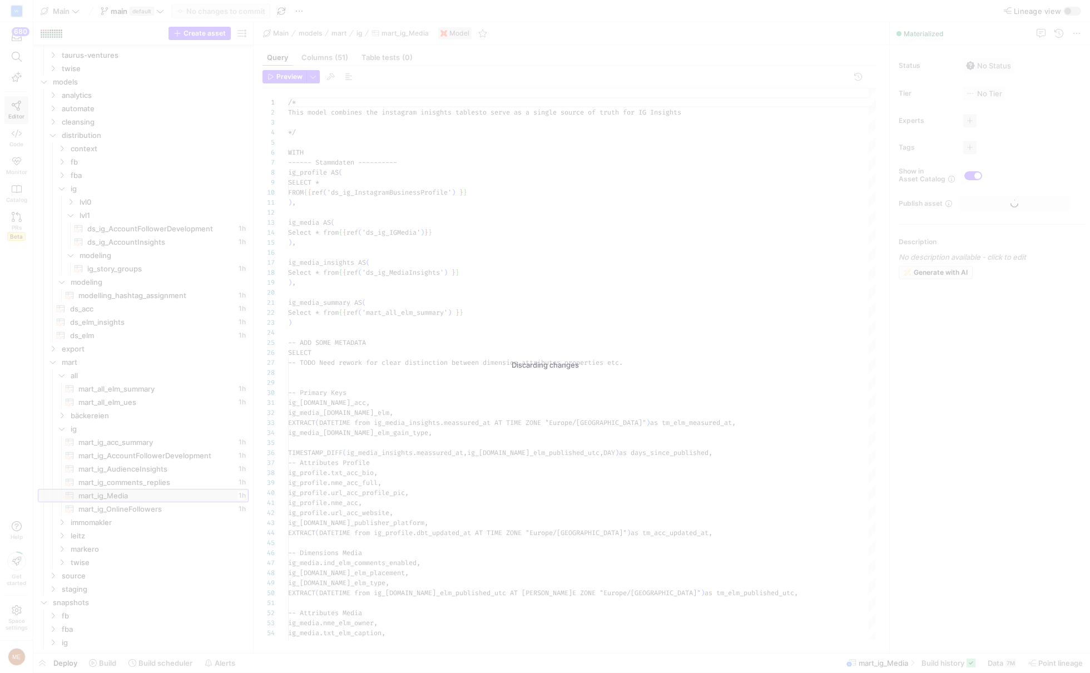
scroll to position [100, 0]
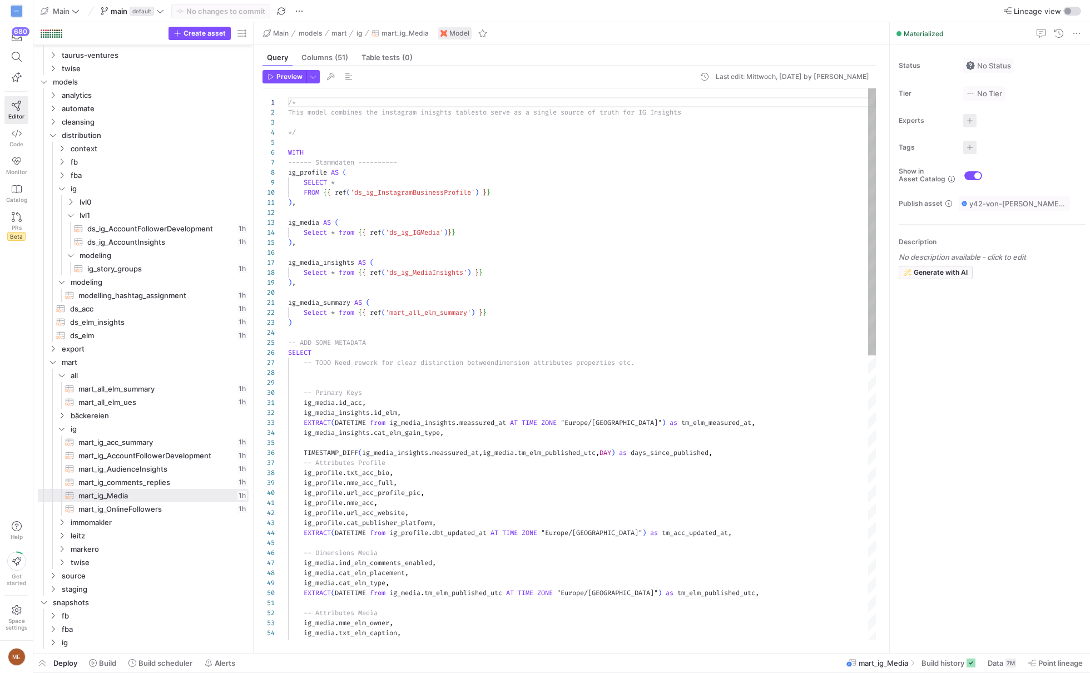
click at [550, 451] on div "/* This model combines the instagram inisghts tables to serve as a single sourc…" at bounding box center [582, 658] width 588 height 1140
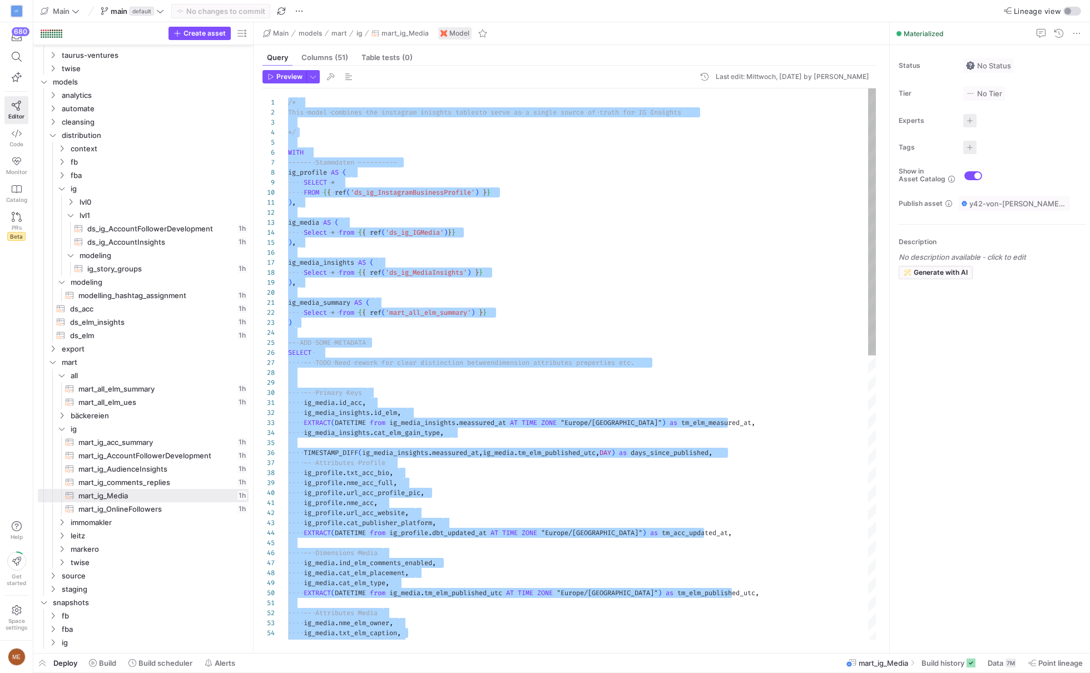
type textarea "ig_media_[DOMAIN_NAME]_elm = ig_[DOMAIN_NAME]_elm LEFT JOIN ig_profile ON ig_[D…"
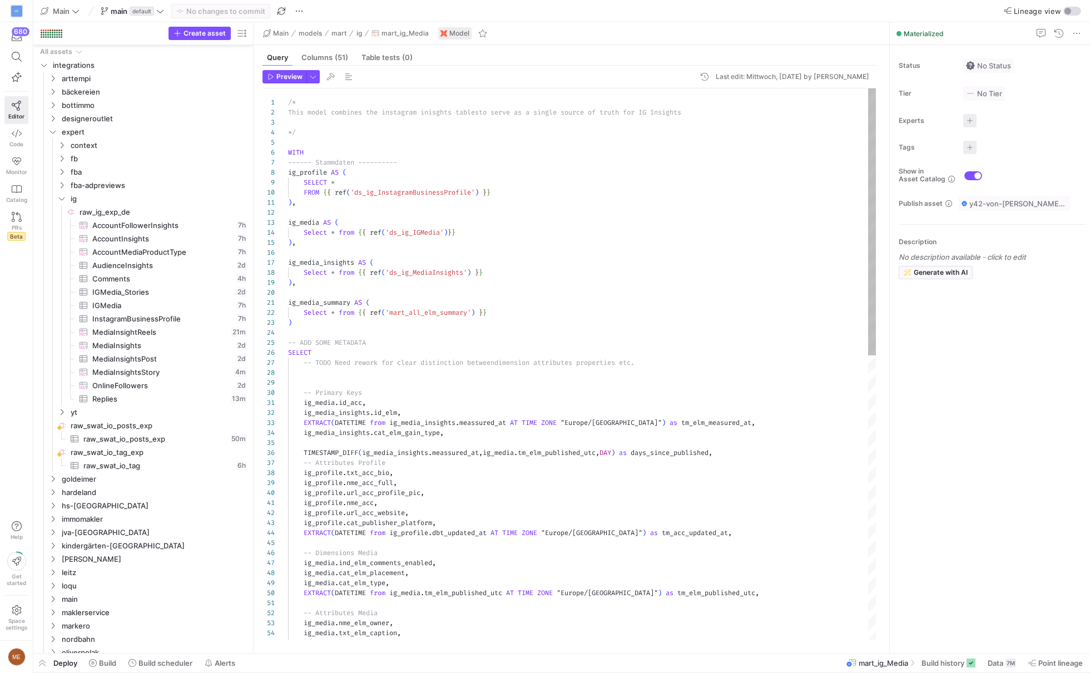
scroll to position [20, 156]
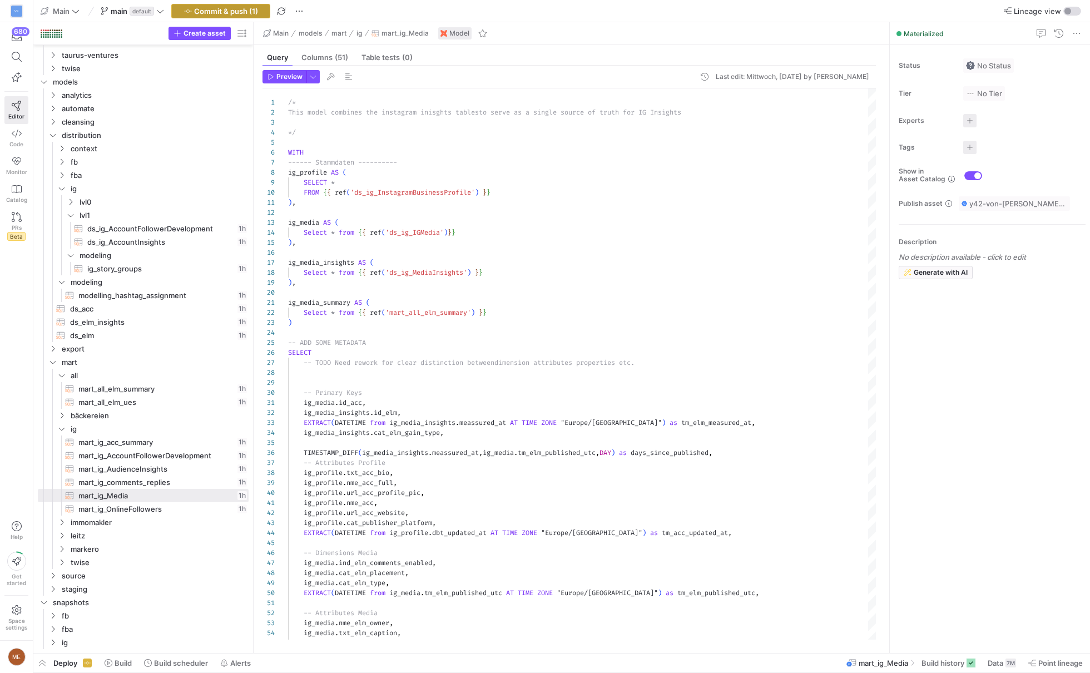
click at [244, 9] on span "Commit & push (1)" at bounding box center [226, 11] width 64 height 9
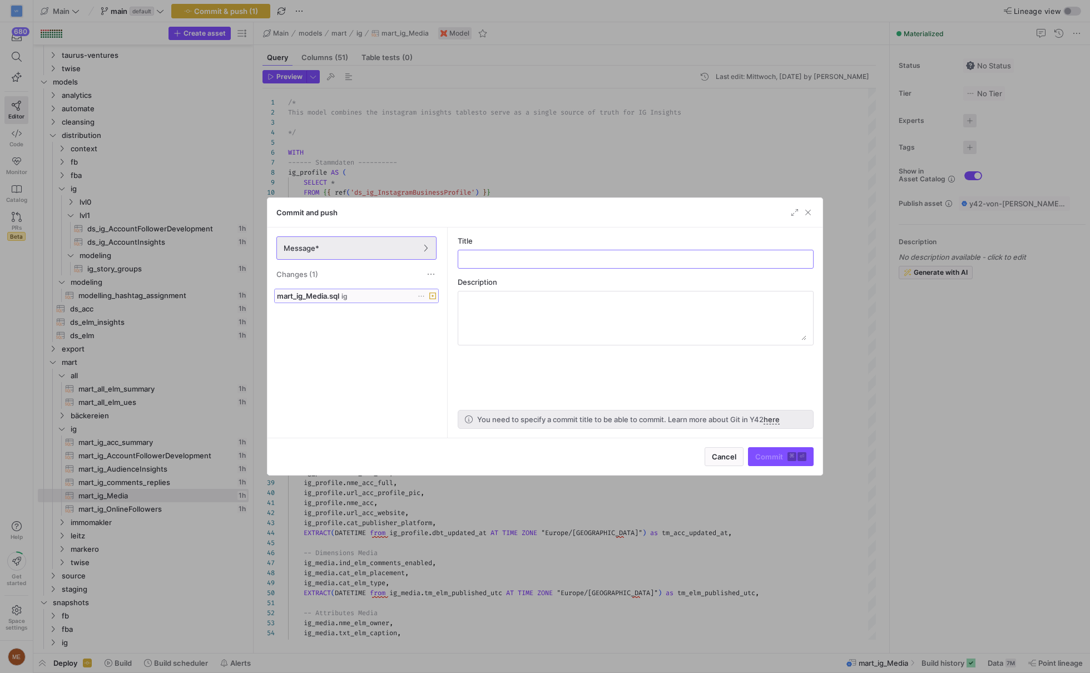
click at [308, 291] on span "mart_ig_Media.sql" at bounding box center [308, 295] width 62 height 9
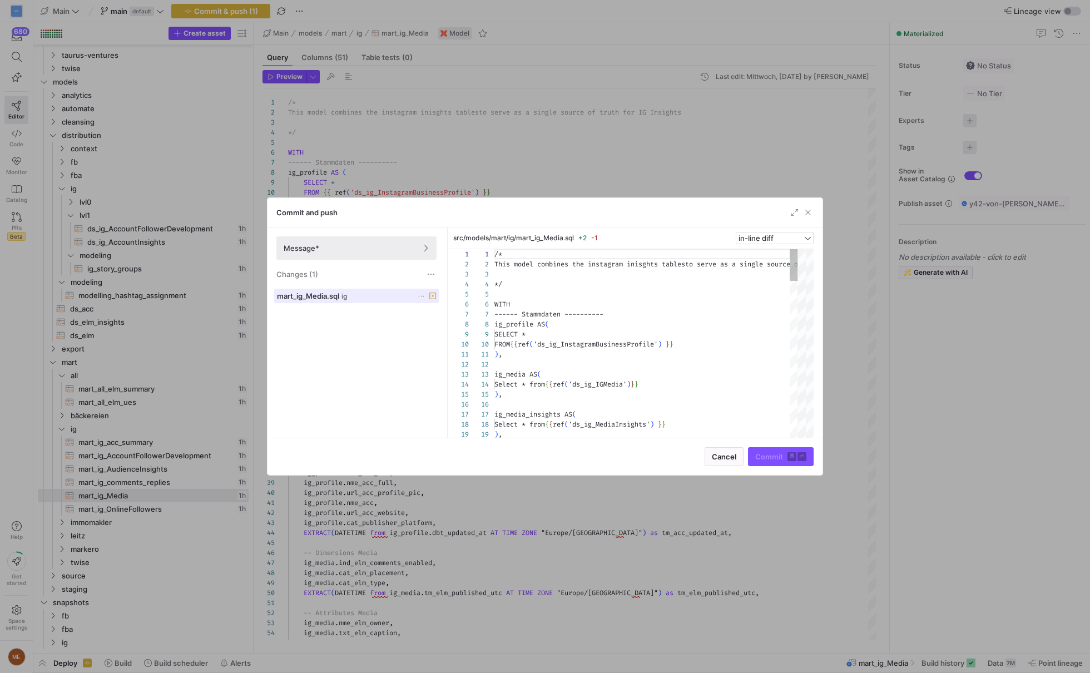
scroll to position [100, 0]
click at [794, 214] on span "button" at bounding box center [794, 212] width 11 height 11
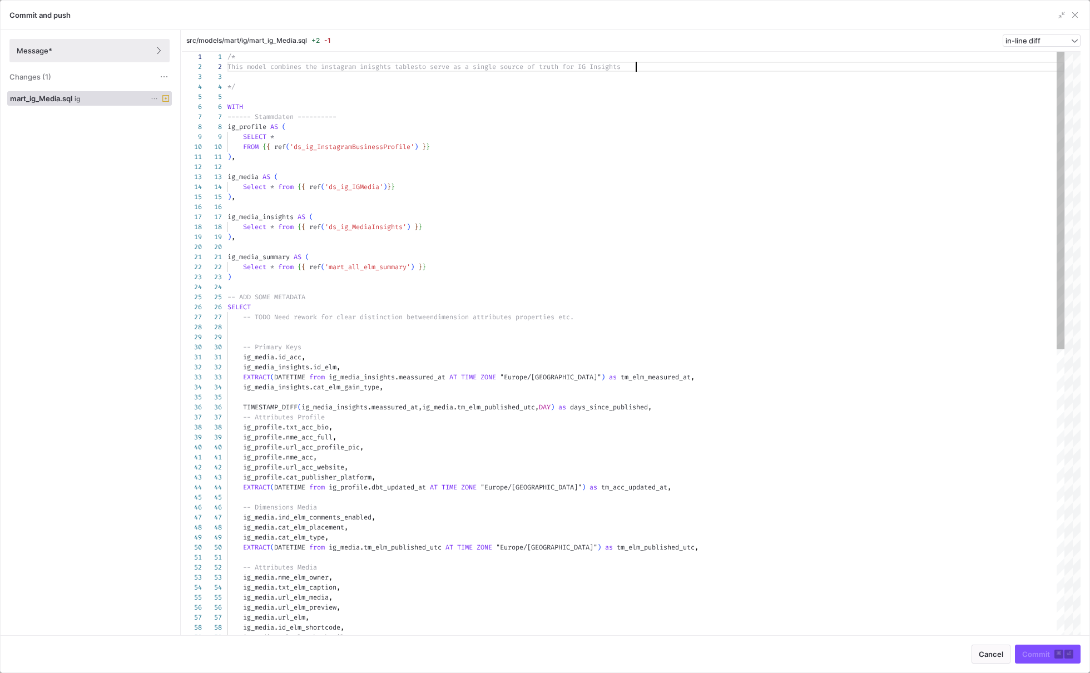
click at [1045, 63] on div "/* This model combines the instagram inisghts tables to serve as a single sourc…" at bounding box center [646, 628] width 837 height 1152
click at [1045, 47] on div "src/models/mart/ig/mart_ig_Media.sql +2 -1 in-line diff" at bounding box center [631, 41] width 899 height 22
click at [1045, 45] on div "in-line diff" at bounding box center [1042, 40] width 72 height 11
click at [1045, 42] on div "Commit and push Message* Changes (1) mart_ig_Media.sql ig src/models/mart/ig/ma…" at bounding box center [545, 336] width 1090 height 673
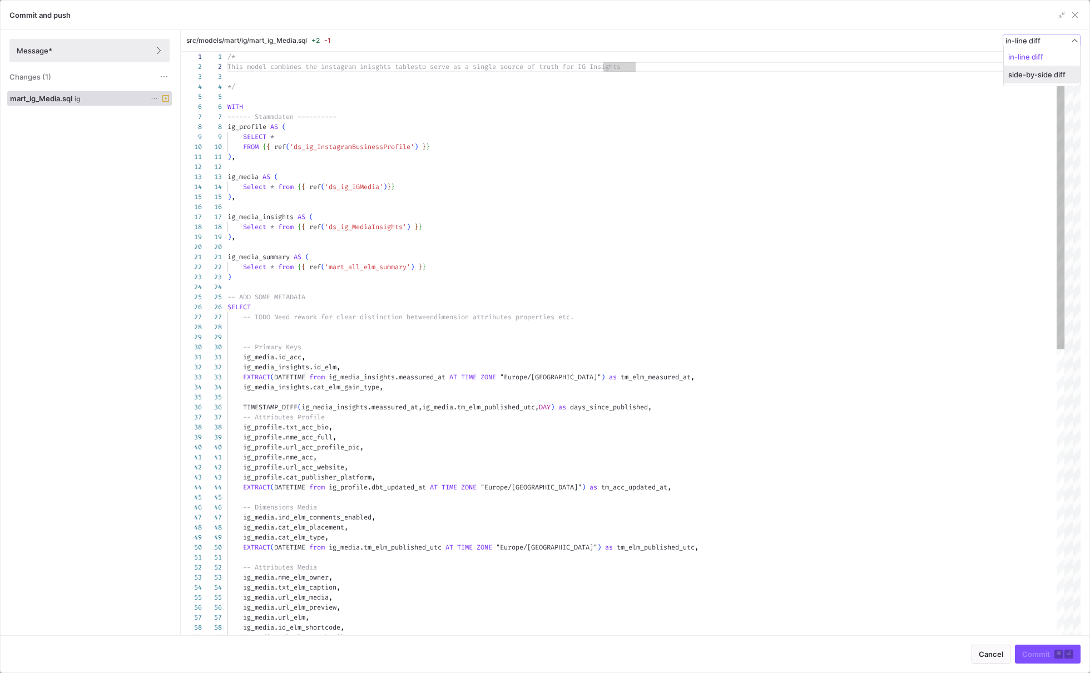
click at [1021, 75] on span "side-by-side diff" at bounding box center [1042, 74] width 67 height 9
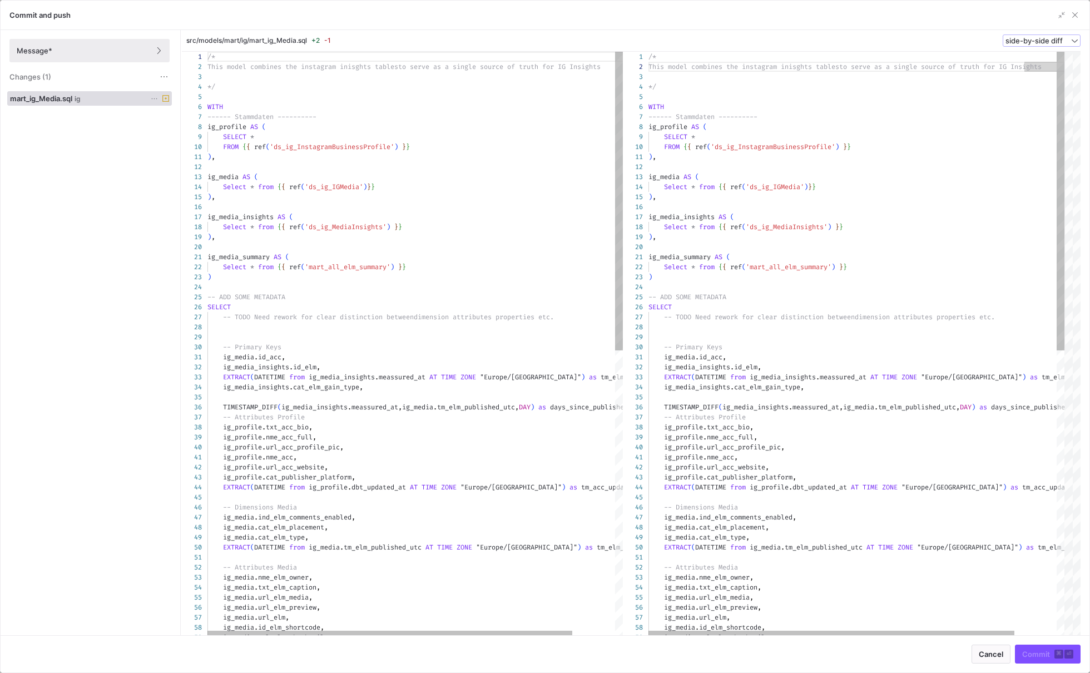
scroll to position [100, 0]
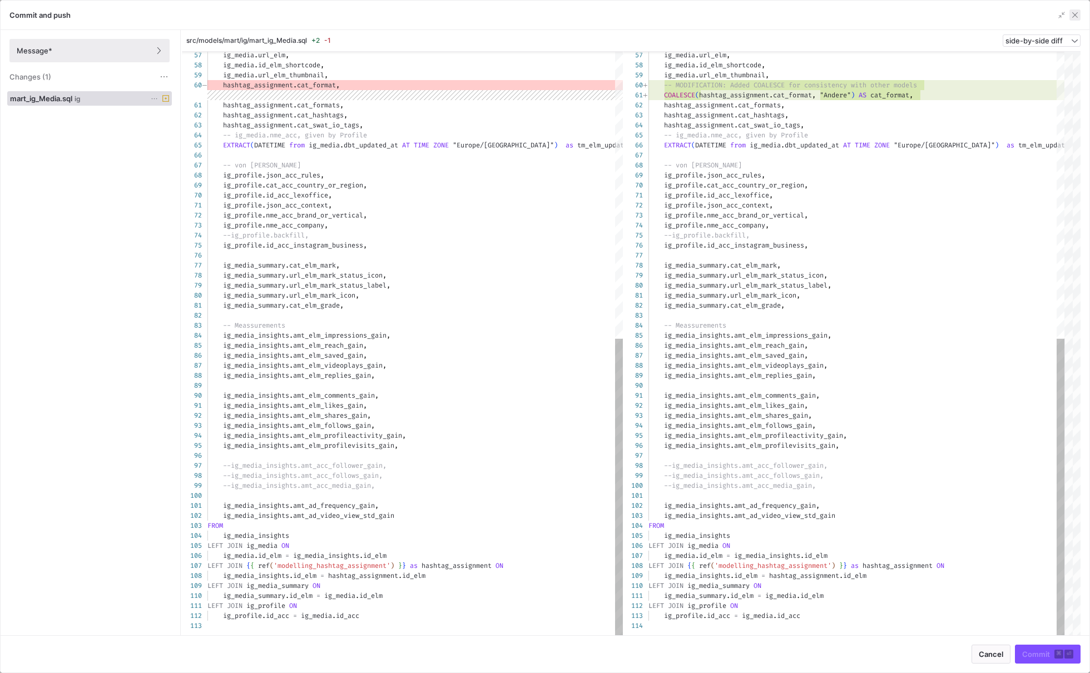
click at [1076, 13] on span "button" at bounding box center [1075, 14] width 11 height 11
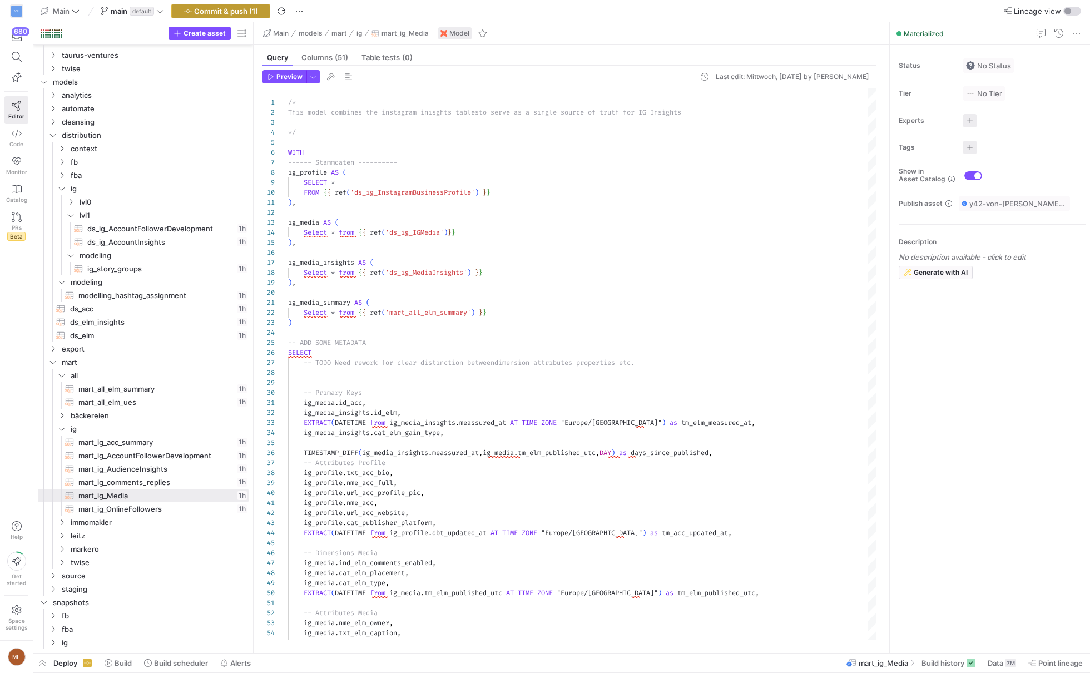
click at [235, 6] on span "button" at bounding box center [221, 10] width 98 height 13
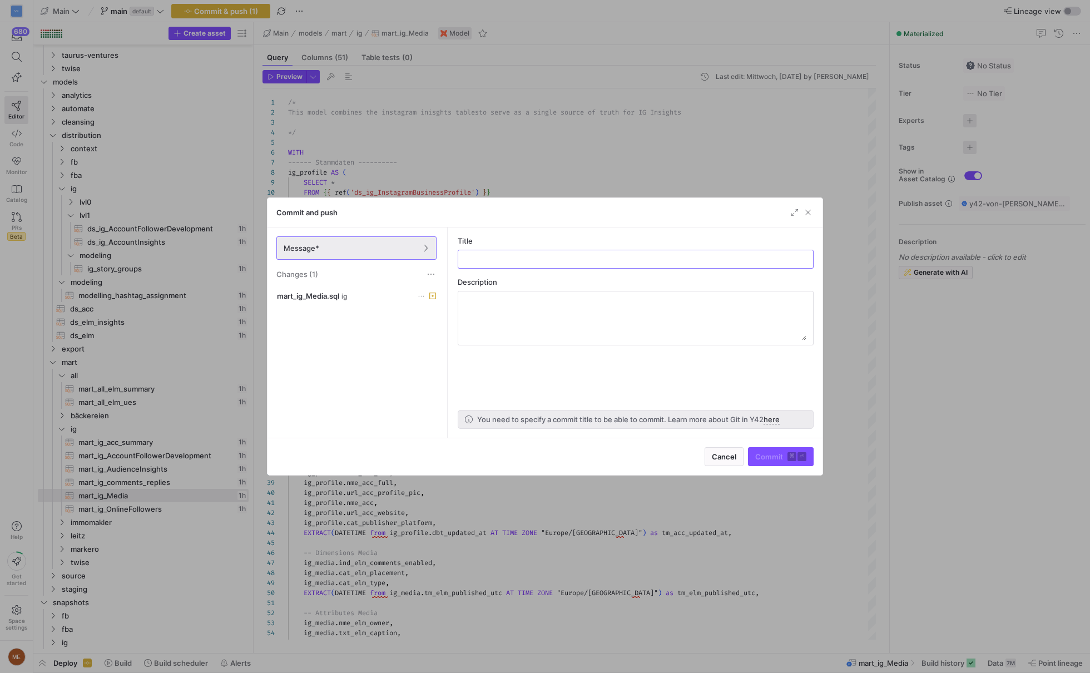
click at [627, 159] on div at bounding box center [545, 336] width 1090 height 673
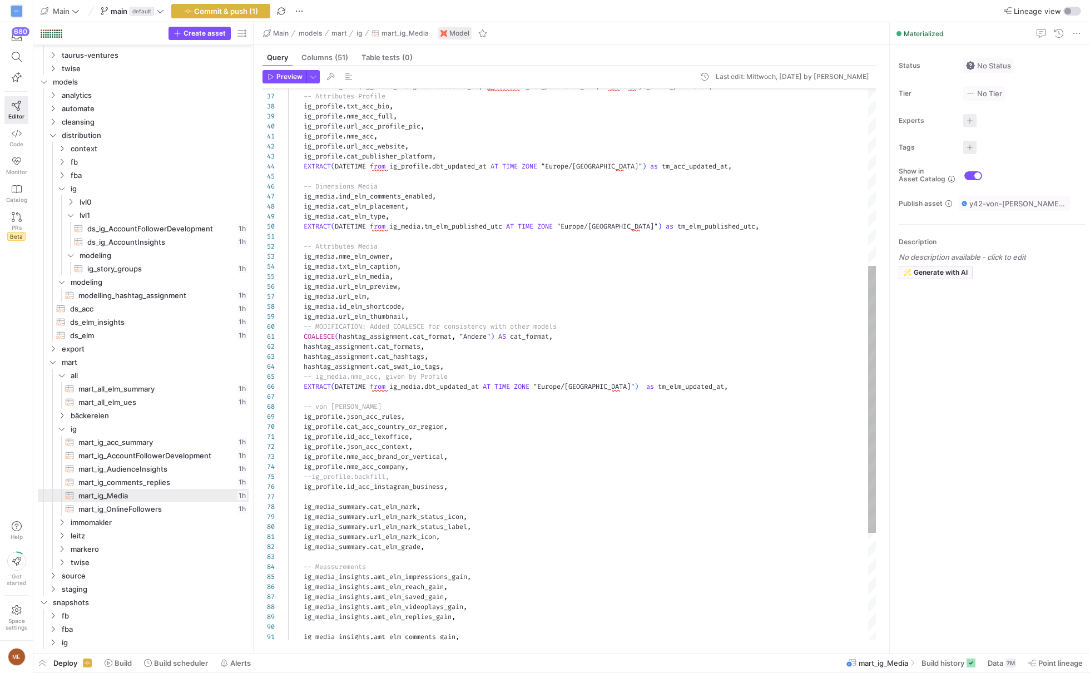
scroll to position [90, 244]
click at [531, 324] on div "ig_media . id_elm_shortcode , ig_media . url_elm_thumbnail , -- MODIFICATION: A…" at bounding box center [582, 292] width 588 height 1140
type textarea "-- Attributes Media ig_media.nme_elm_owner, ig_media.txt_elm_caption, ig_media.…"
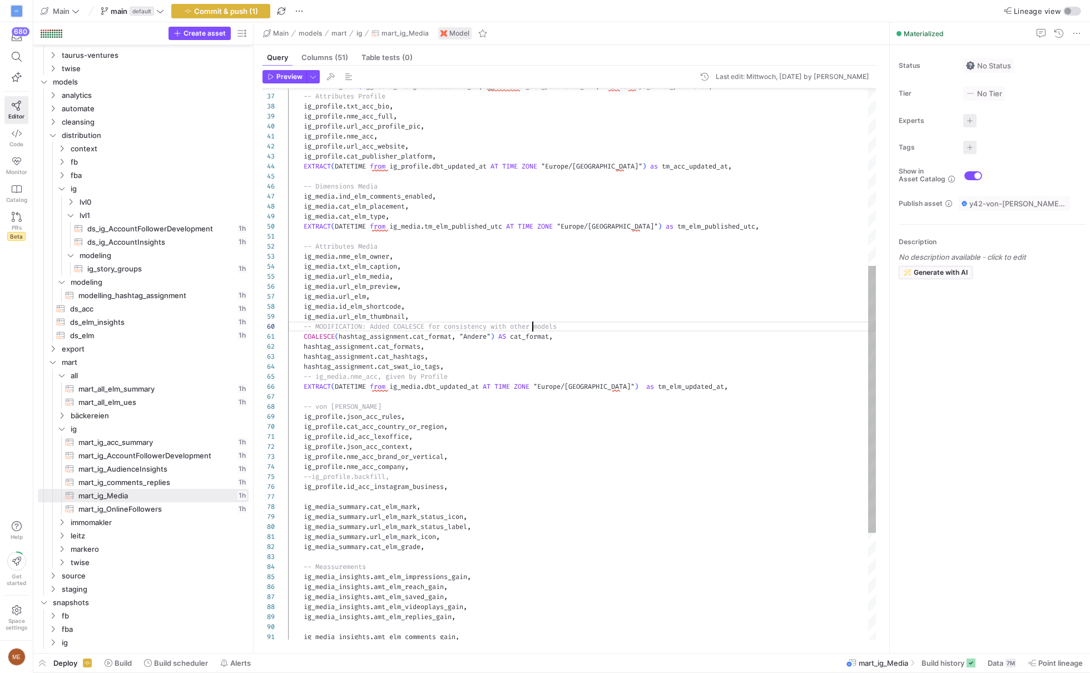
click at [531, 324] on div "ig_media . id_elm_shortcode , ig_media . url_elm_thumbnail , -- MODIFICATION: A…" at bounding box center [582, 292] width 588 height 1140
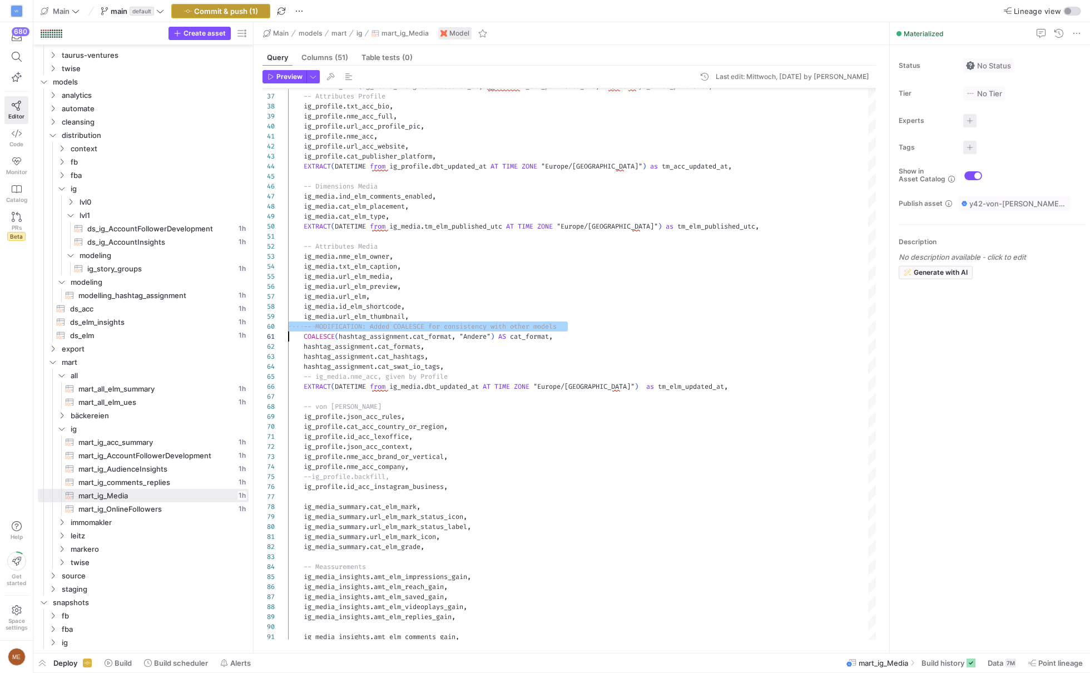
click at [249, 7] on span "Commit & push (1)" at bounding box center [226, 11] width 64 height 9
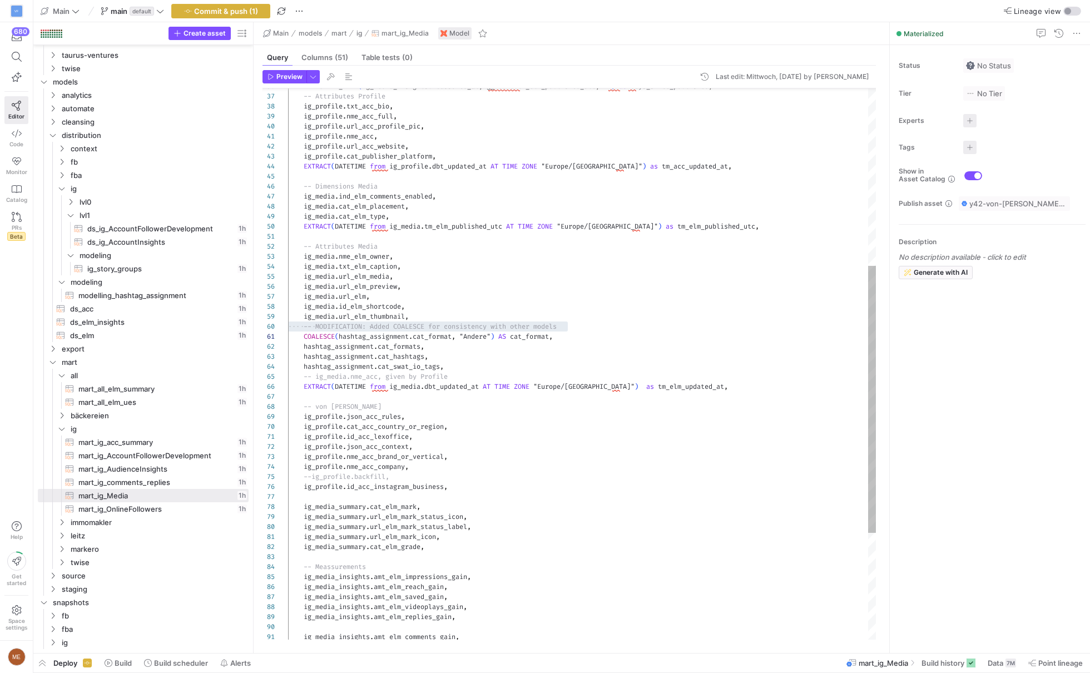
click at [531, 327] on div "ig_media . id_elm_shortcode , ig_media . url_elm_thumbnail , -- MODIFICATION: A…" at bounding box center [582, 292] width 588 height 1140
click at [574, 328] on div "ig_media . id_elm_shortcode , ig_media . url_elm_thumbnail , -- MODIFICATION: A…" at bounding box center [582, 292] width 588 height 1140
click at [581, 328] on div "ig_media . id_elm_shortcode , ig_media . url_elm_thumbnail , -- MODIFICATION: A…" at bounding box center [582, 292] width 588 height 1140
click at [383, 317] on div "ig_media . id_elm_shortcode , ig_media . url_elm_thumbnail , -- MODIFICATION: A…" at bounding box center [582, 292] width 588 height 1140
click at [377, 321] on div "ig_media . id_elm_shortcode , ig_media . url_elm_thumbnail , -- MODIFICATION: A…" at bounding box center [582, 292] width 588 height 1140
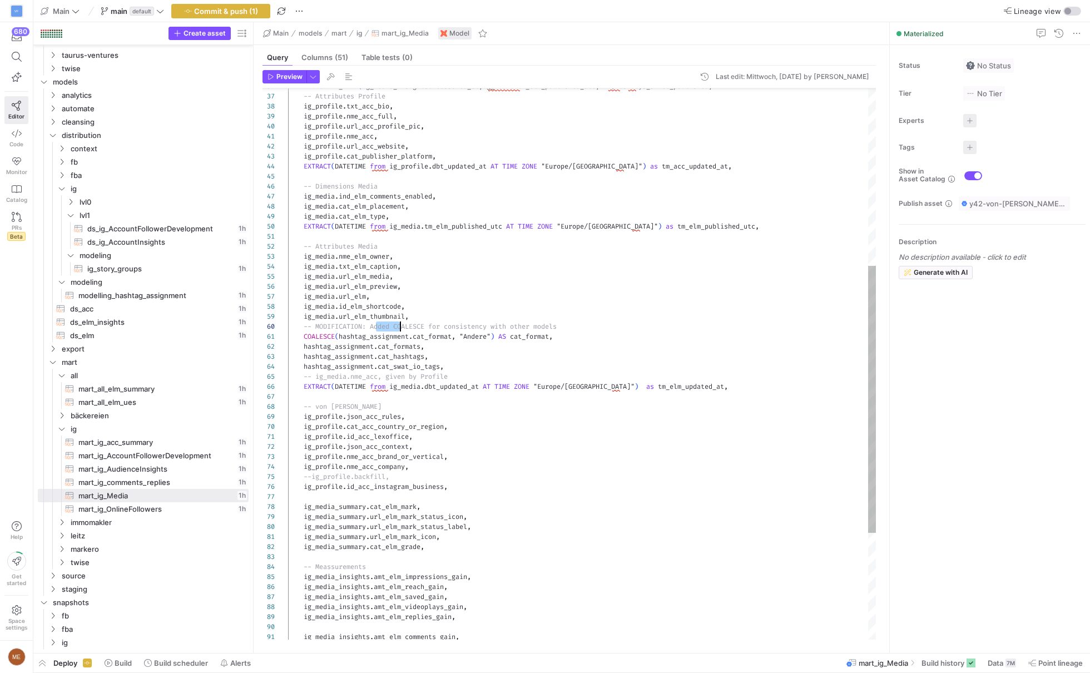
scroll to position [90, 204]
drag, startPoint x: 374, startPoint y: 326, endPoint x: 492, endPoint y: 326, distance: 117.9
click at [492, 326] on div "ig_media . id_elm_shortcode , ig_media . url_elm_thumbnail , -- MODIFICATION: A…" at bounding box center [582, 292] width 588 height 1140
click at [374, 326] on div "ig_media . id_elm_shortcode , ig_media . url_elm_thumbnail , -- MODIFICATION: A…" at bounding box center [582, 292] width 588 height 1140
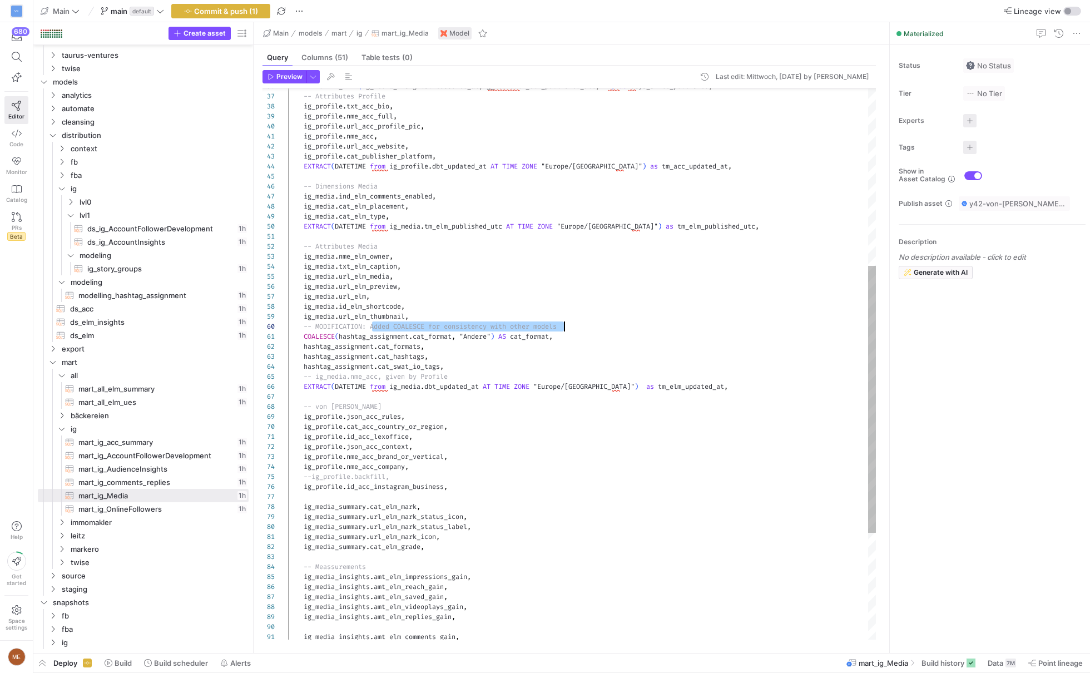
scroll to position [90, 275]
drag, startPoint x: 371, startPoint y: 326, endPoint x: 567, endPoint y: 324, distance: 196.4
click at [567, 324] on div "ig_media . id_elm_shortcode , ig_media . url_elm_thumbnail , -- MODIFICATION: A…" at bounding box center [582, 292] width 588 height 1140
click at [585, 317] on div "ig_media . id_elm_shortcode , ig_media . url_elm_thumbnail , -- MODIFICATION: A…" at bounding box center [582, 292] width 588 height 1140
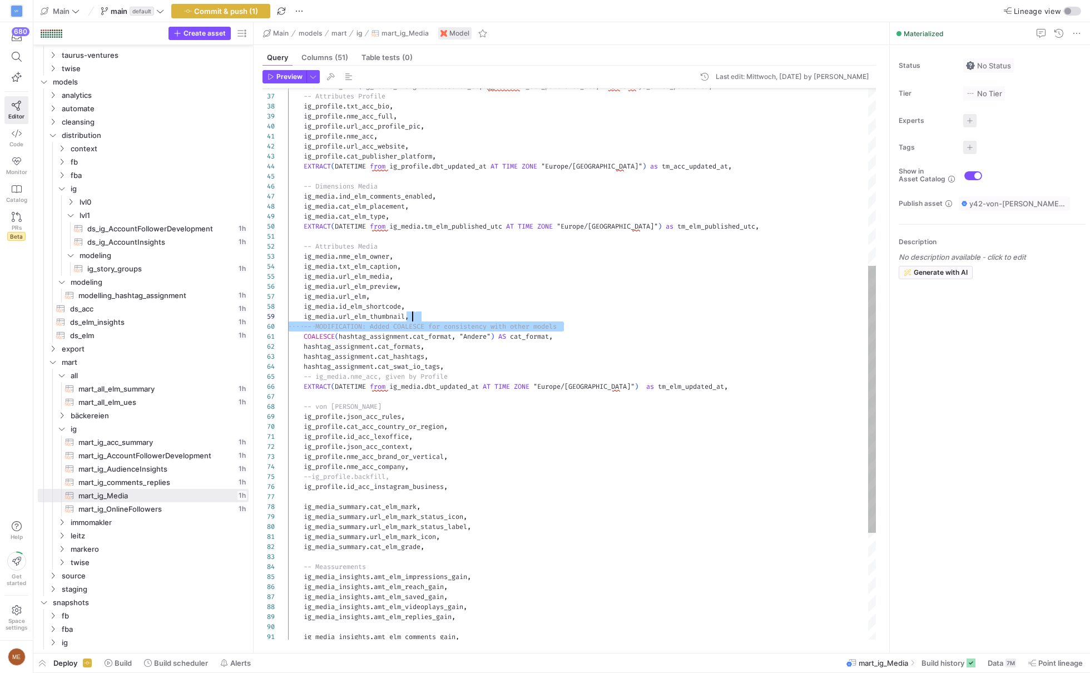
scroll to position [80, 123]
type textarea "-- Attributes Media ig_media.nme_elm_owner, ig_media.txt_elm_caption, ig_media.…"
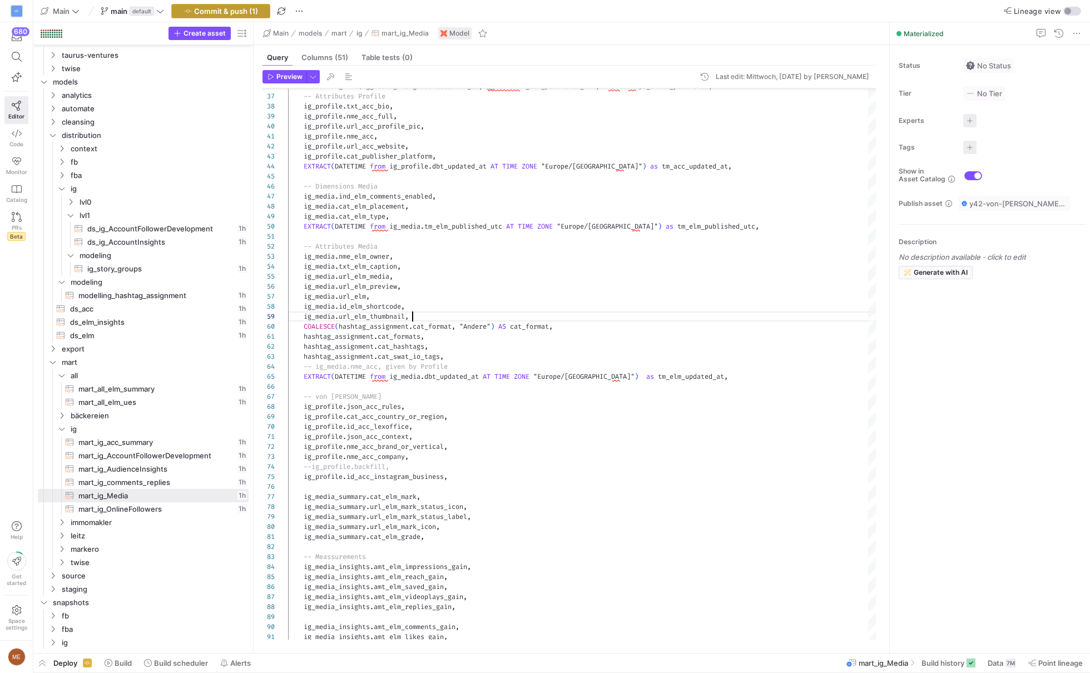
click at [238, 10] on span "Commit & push (1)" at bounding box center [226, 11] width 64 height 9
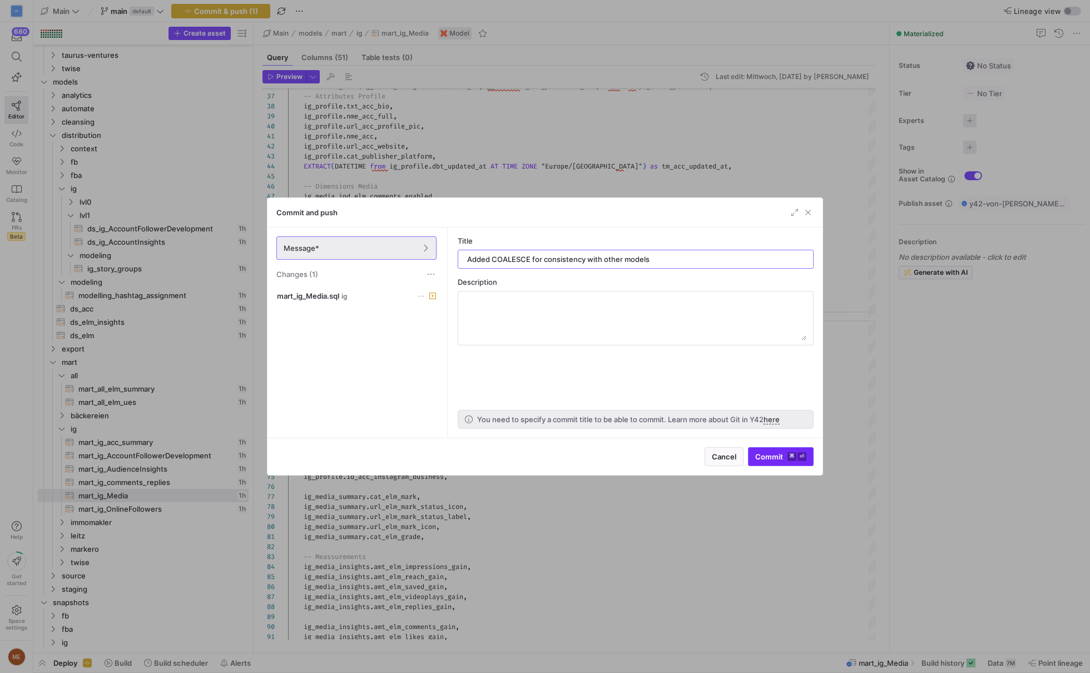
type input "Added COALESCE for consistency with other models"
click at [785, 455] on span "Commit ⌘ ⏎" at bounding box center [780, 456] width 51 height 9
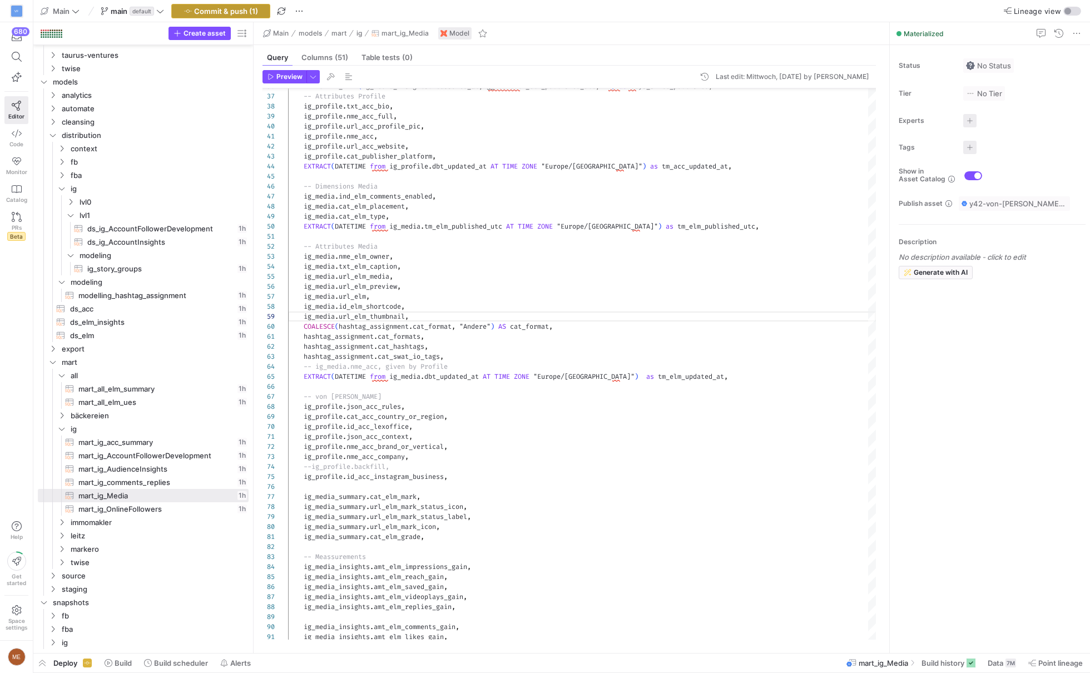
click at [246, 10] on span "Commit & push (1)" at bounding box center [226, 11] width 64 height 9
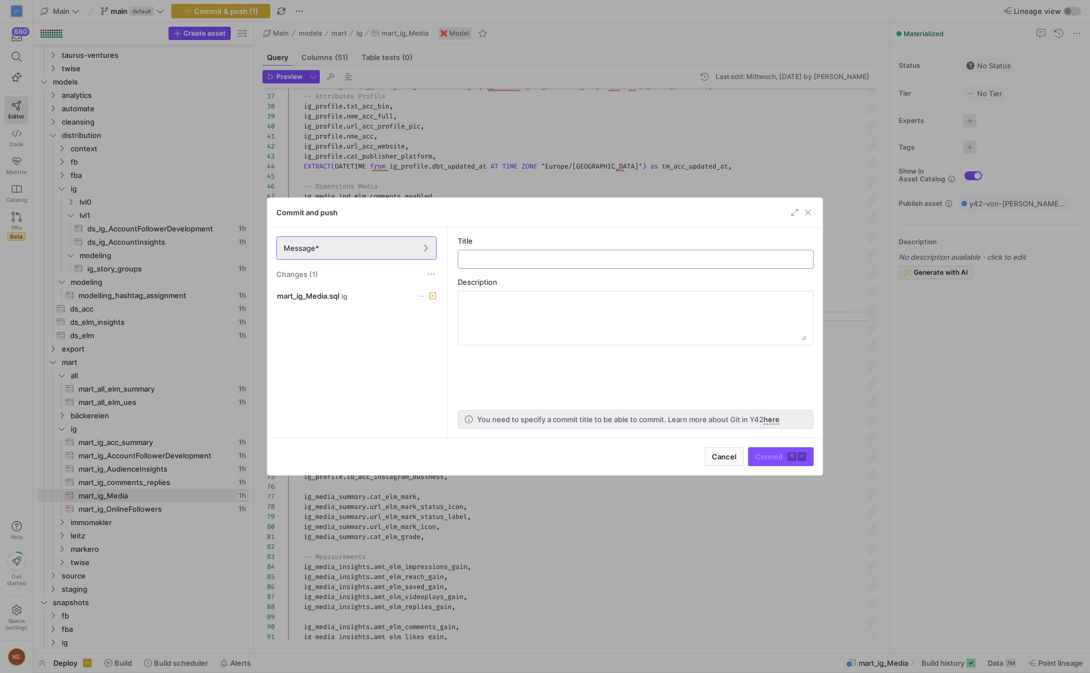
type input "Added COALESCE for consistency with other models"
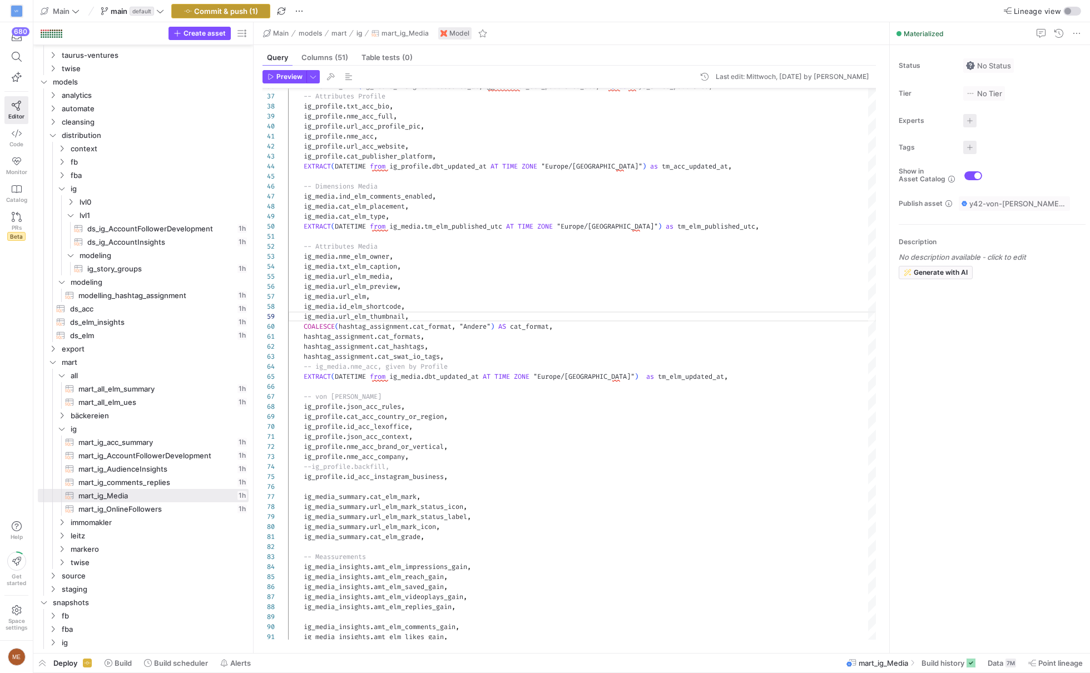
click at [257, 13] on span "button" at bounding box center [221, 10] width 98 height 13
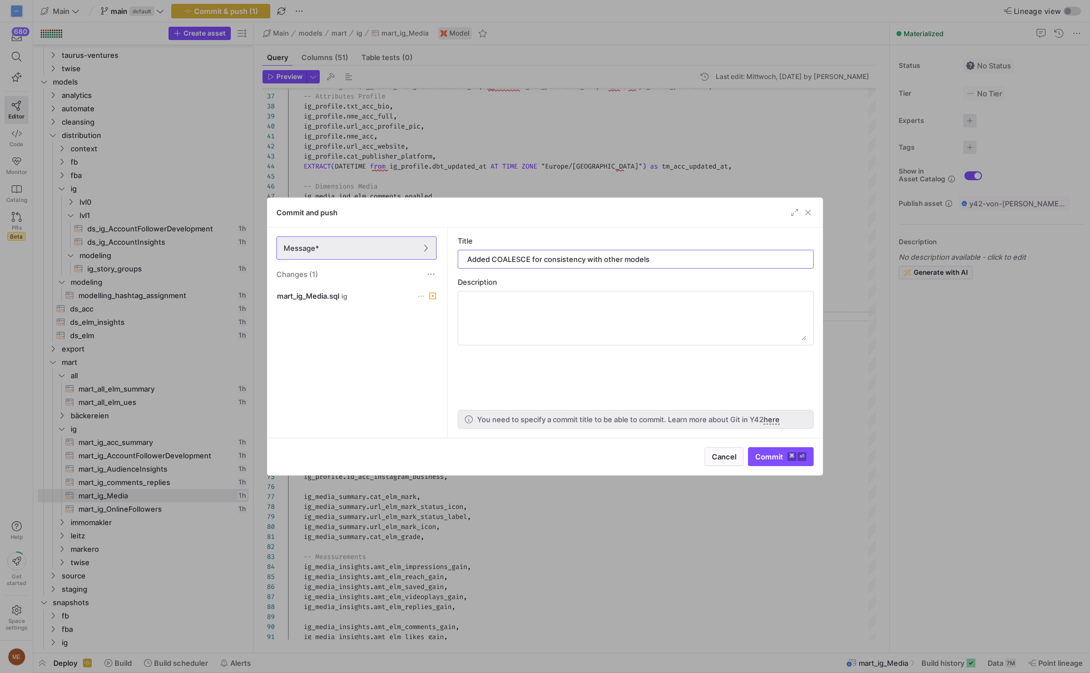
type input "Added COALESCE for consistency with other models"
click at [681, 374] on as-split-area "Title Added COALESCE for consistency with other models Description You need to …" at bounding box center [636, 333] width 374 height 210
click at [684, 337] on textarea at bounding box center [636, 318] width 342 height 45
click at [684, 353] on as-split-area "Title Added COALESCE for consistency with other models Description You need to …" at bounding box center [636, 333] width 374 height 210
click at [767, 448] on span "submit" at bounding box center [781, 457] width 65 height 18
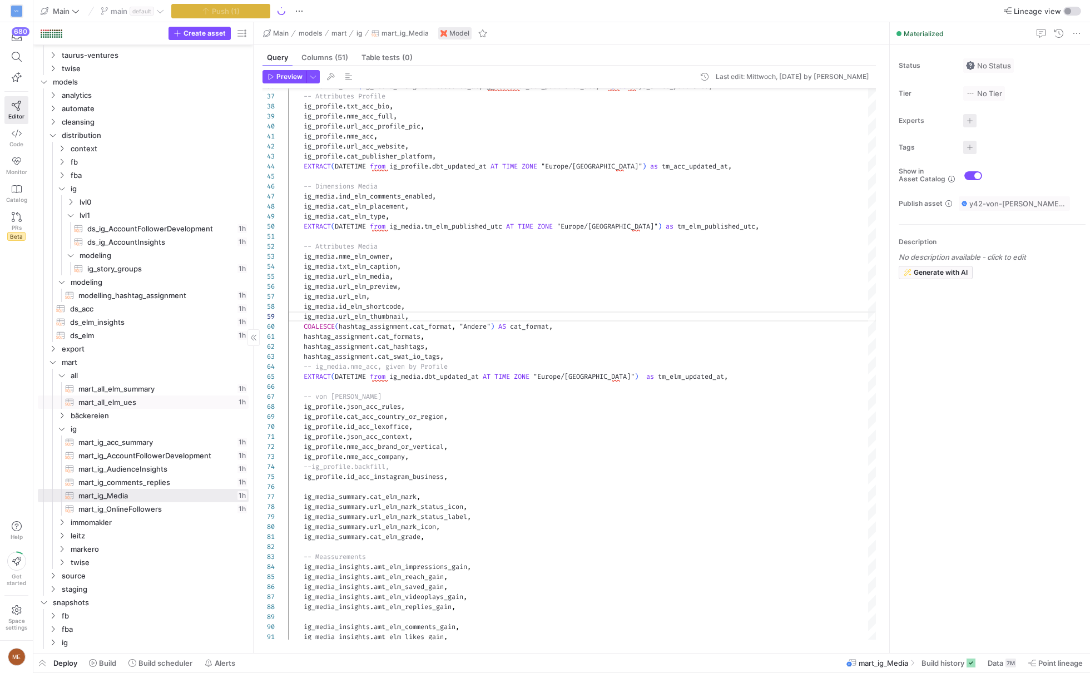
click at [179, 396] on span "mart_all_elm_ues​​​​​​​​​​" at bounding box center [156, 402] width 157 height 13
type textarea "/* Unified Engagement Score */ With ig_profile AS ( SELECT * FROM {{ ref('ds_ac…"
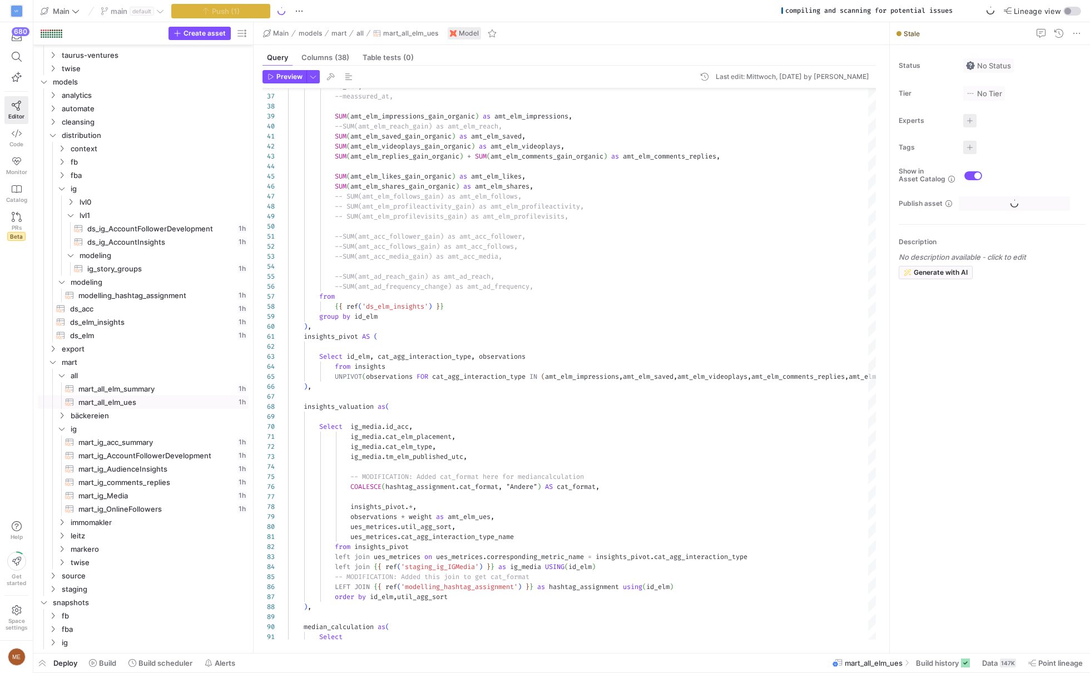
click at [928, 661] on span "Build history" at bounding box center [937, 663] width 43 height 9
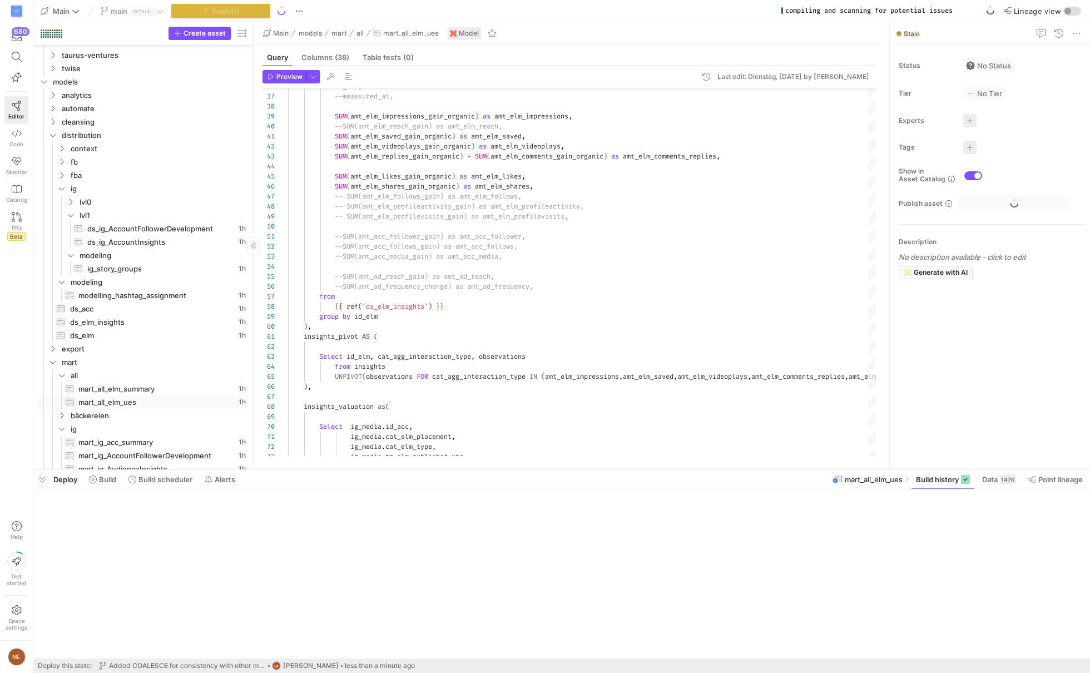
scroll to position [751, 0]
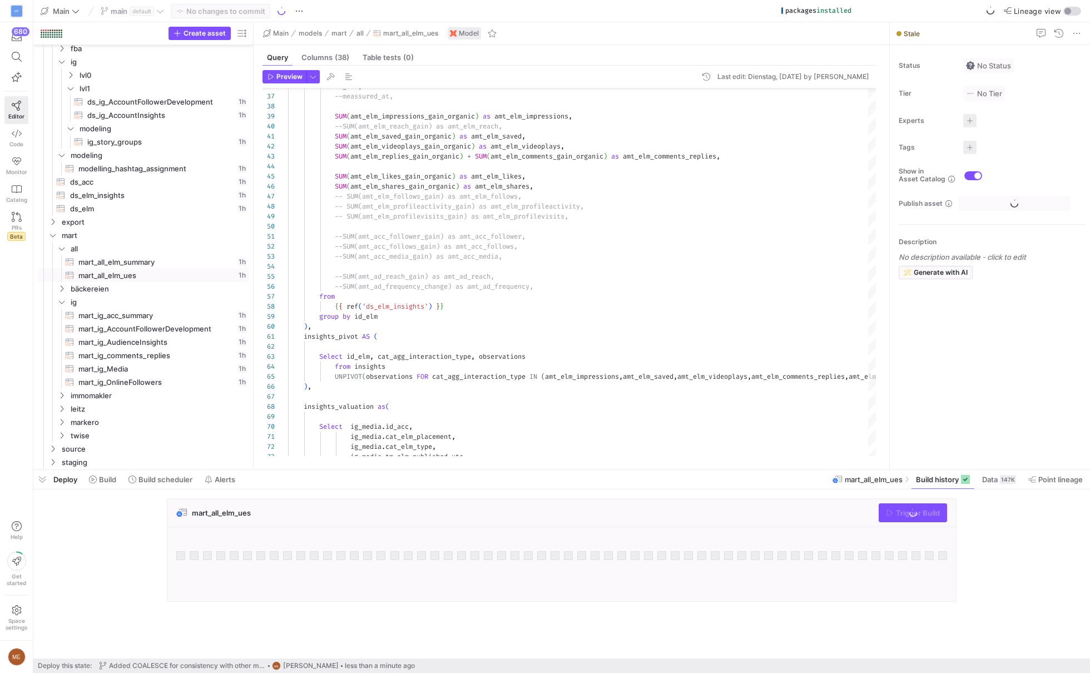
click at [980, 525] on div "mart_all_elm_ues Trigger Build" at bounding box center [559, 553] width 1052 height 110
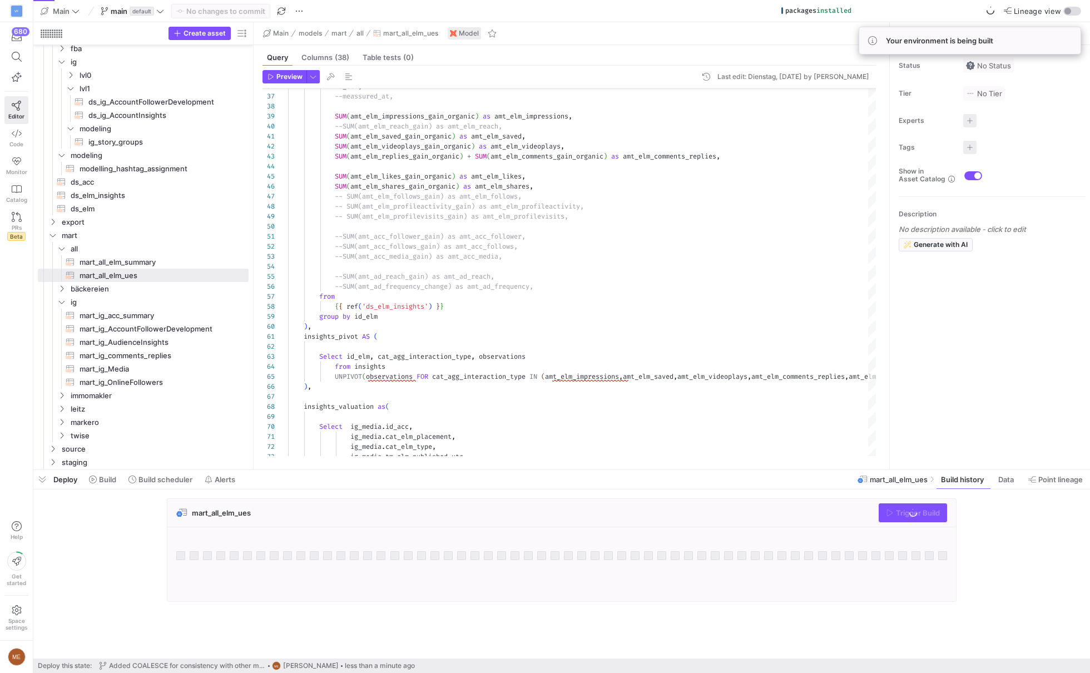
click at [981, 520] on div "mart_all_elm_ues Trigger Build" at bounding box center [559, 553] width 1052 height 110
click at [249, 42] on div "Create asset" at bounding box center [143, 33] width 220 height 23
click at [241, 31] on span "button" at bounding box center [241, 33] width 13 height 13
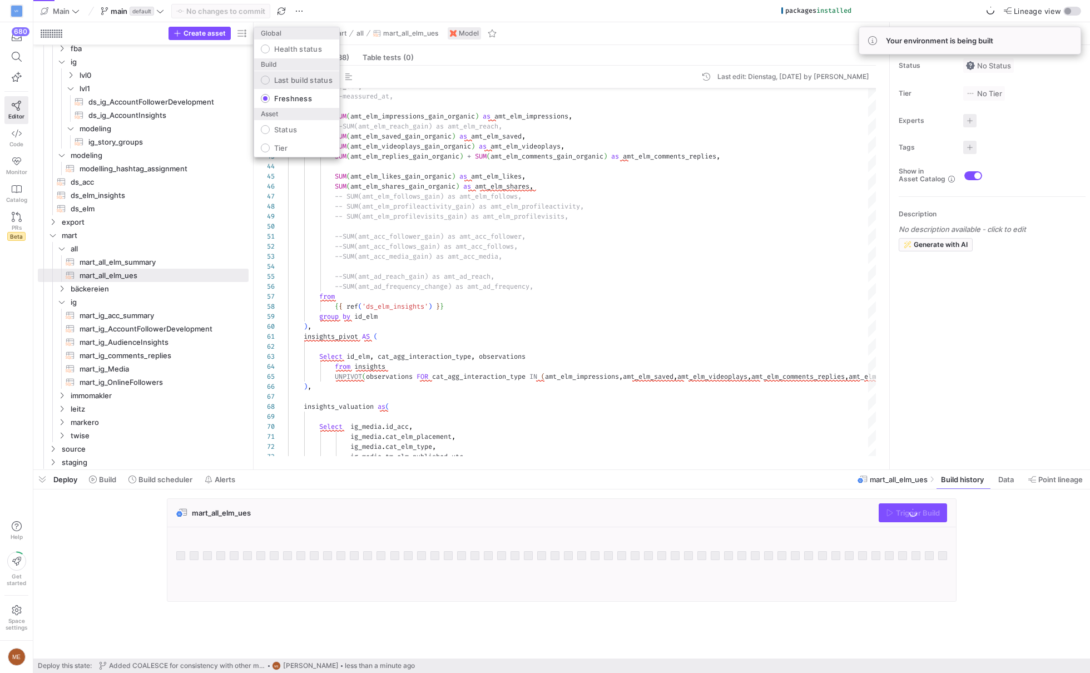
click at [273, 80] on label "Last build status" at bounding box center [301, 80] width 63 height 9
click at [270, 80] on input "Last build status" at bounding box center [265, 80] width 9 height 9
radio input "true"
click at [520, 28] on div at bounding box center [545, 336] width 1090 height 673
click at [242, 29] on span "button" at bounding box center [241, 33] width 13 height 13
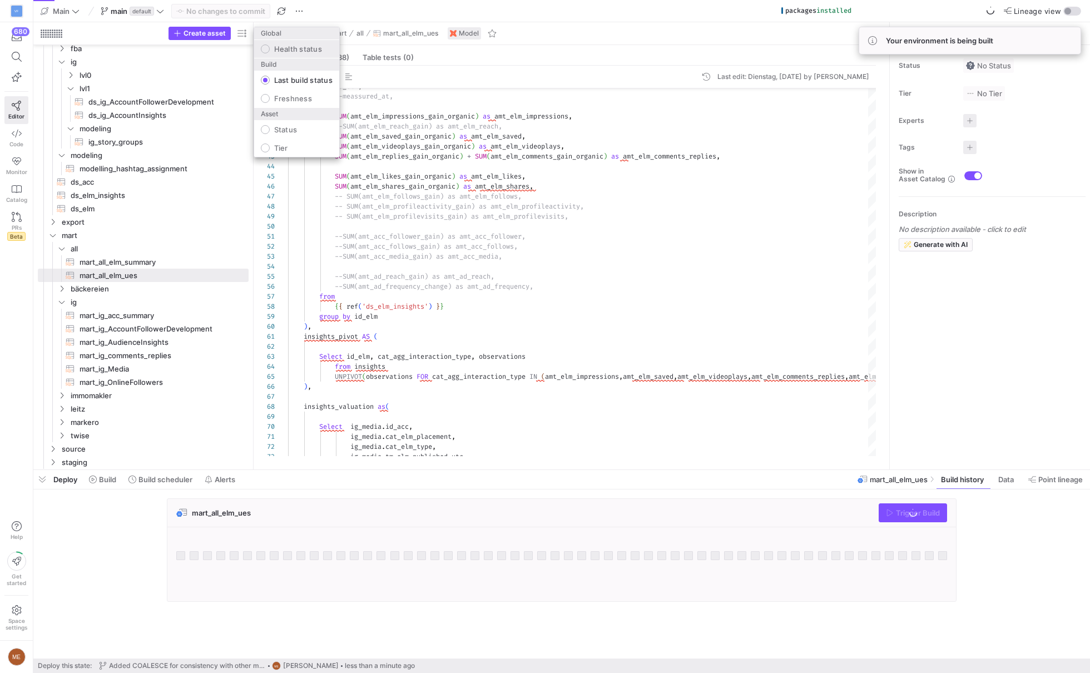
click at [316, 51] on label "Health status" at bounding box center [296, 49] width 52 height 9
click at [270, 51] on input "Health status" at bounding box center [265, 49] width 9 height 9
radio input "true"
click at [584, 35] on div at bounding box center [545, 336] width 1090 height 673
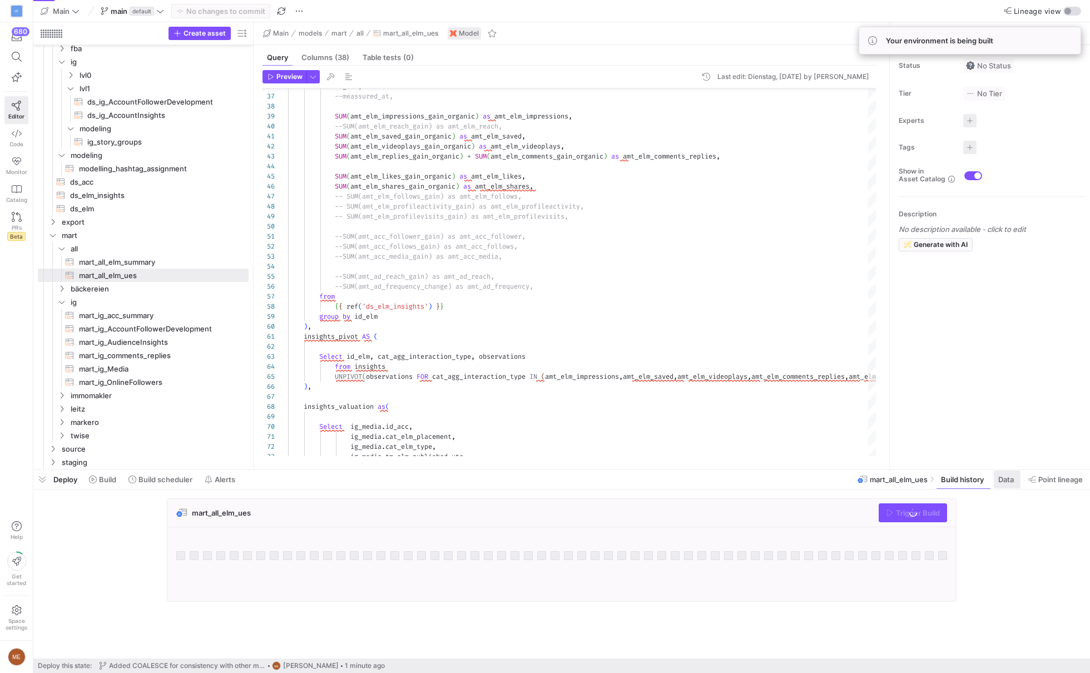
click at [1001, 482] on span "Data" at bounding box center [1007, 479] width 16 height 9
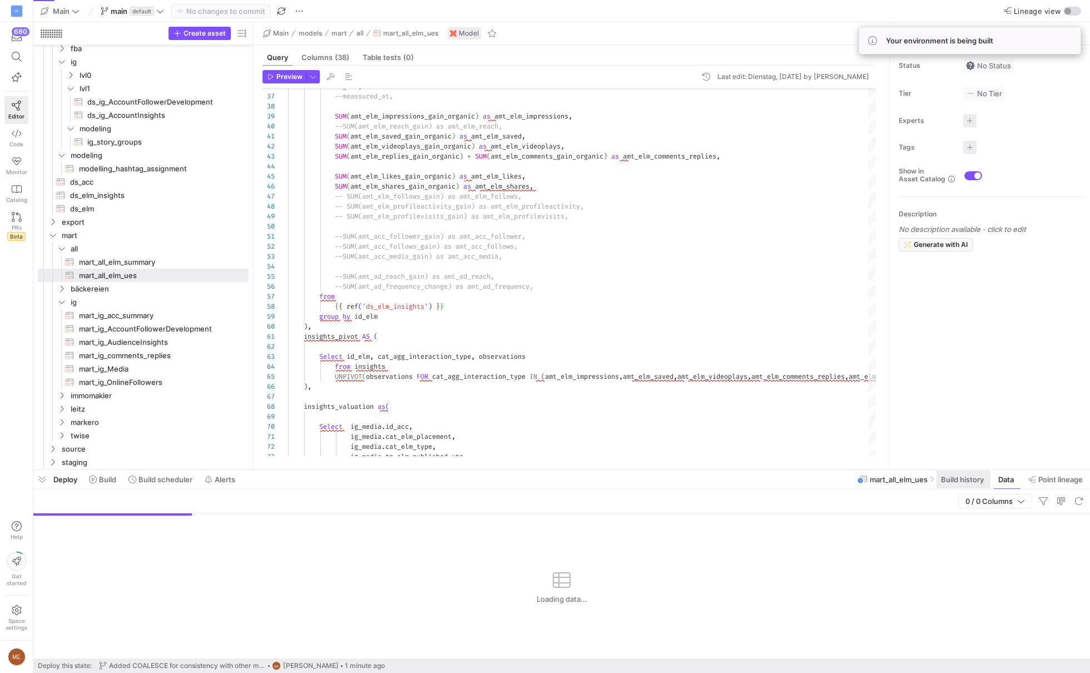
click at [969, 486] on span at bounding box center [964, 480] width 54 height 18
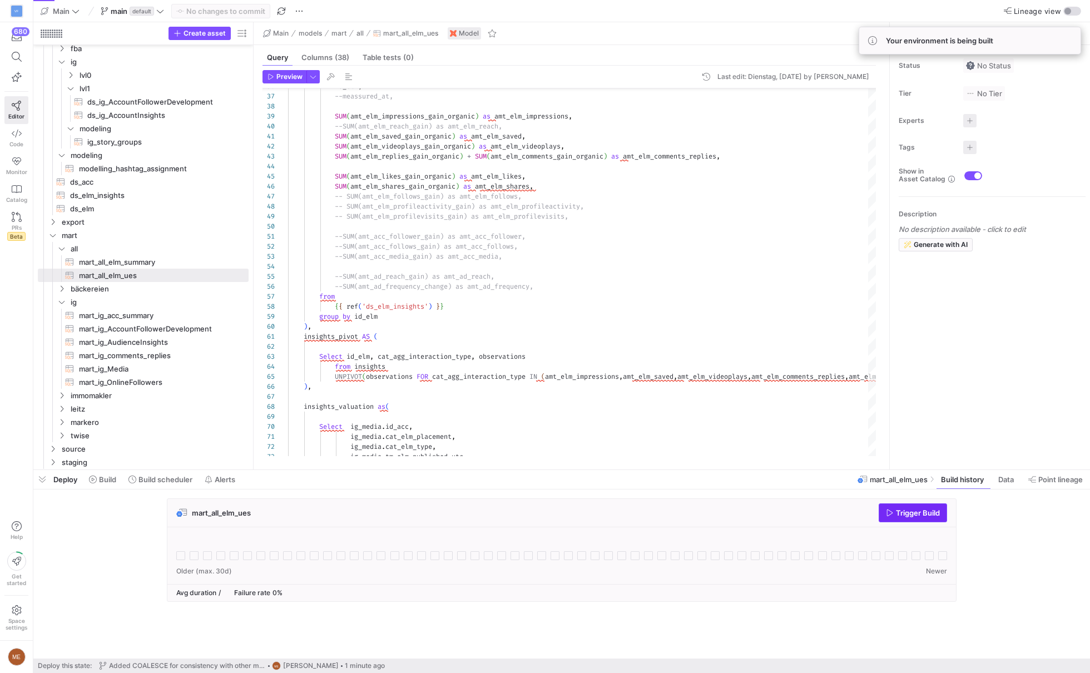
click at [882, 505] on span "button" at bounding box center [912, 513] width 67 height 18
click at [174, 368] on span "mart_ig_Media​​​​​​​​​​" at bounding box center [157, 369] width 157 height 13
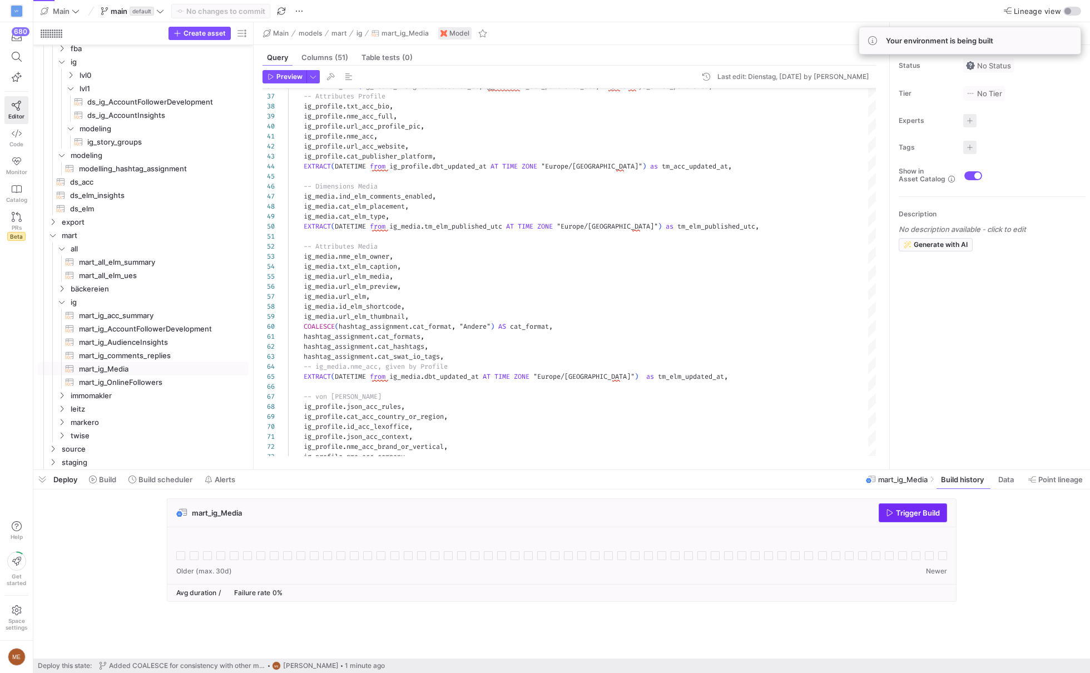
click at [905, 517] on span "button" at bounding box center [912, 513] width 67 height 18
click at [196, 259] on span "mart_all_elm_summary​​​​​​​​​​" at bounding box center [157, 262] width 157 height 13
type textarea "With ig_profile AS ( SELECT * FROM {{ ref('ds_acc') }} ), ig_media AS ( SELECT *"
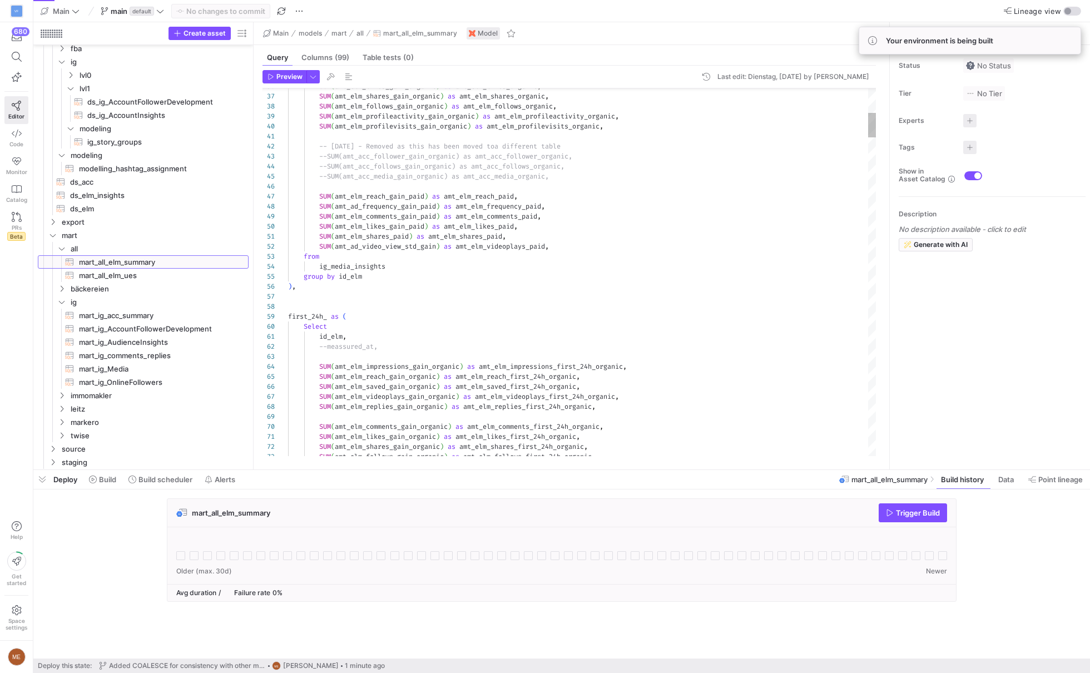
scroll to position [80, 111]
click at [898, 506] on span "button" at bounding box center [912, 513] width 67 height 18
click at [1022, 544] on div "mart_all_elm_summary Trigger Build" at bounding box center [559, 553] width 1052 height 110
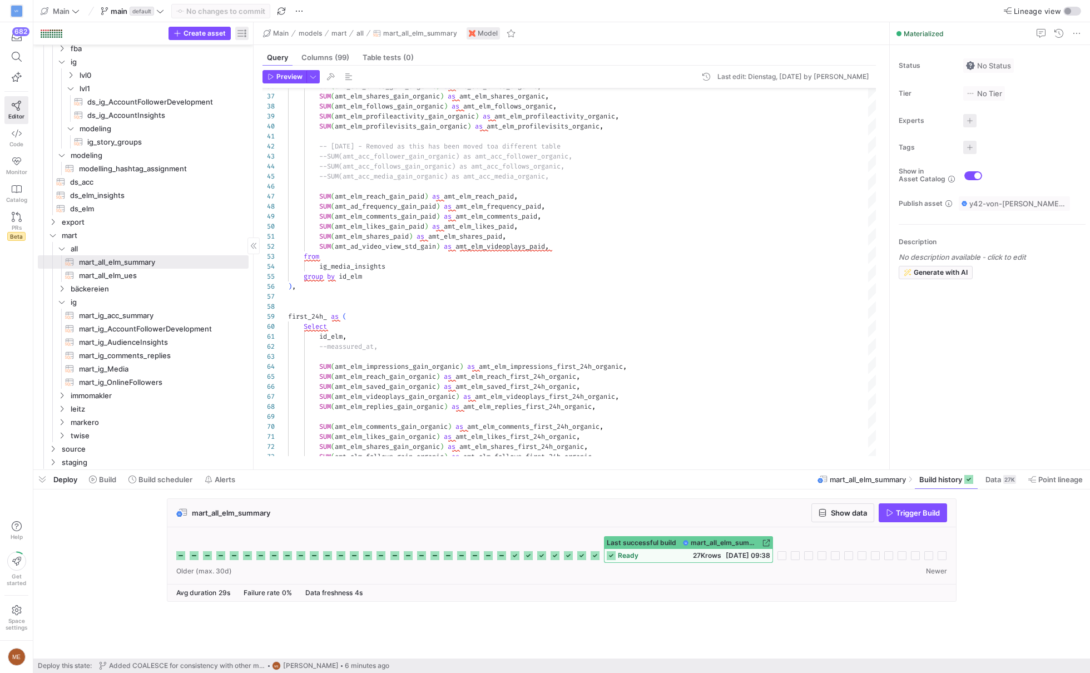
click at [240, 36] on span "button" at bounding box center [241, 33] width 13 height 13
click at [274, 84] on mat-radio-button "Last build status" at bounding box center [296, 80] width 85 height 18
radio input "false"
radio input "true"
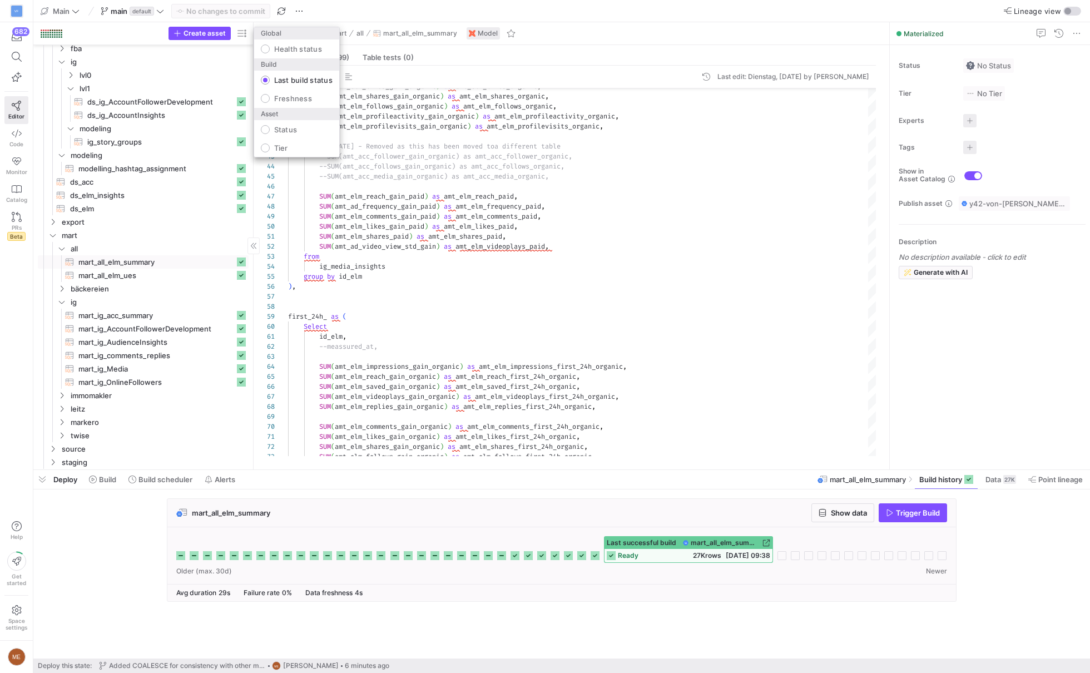
click at [163, 264] on div at bounding box center [545, 336] width 1090 height 673
click at [164, 269] on span "mart_all_elm_ues​​​​​​​​​​" at bounding box center [156, 275] width 156 height 13
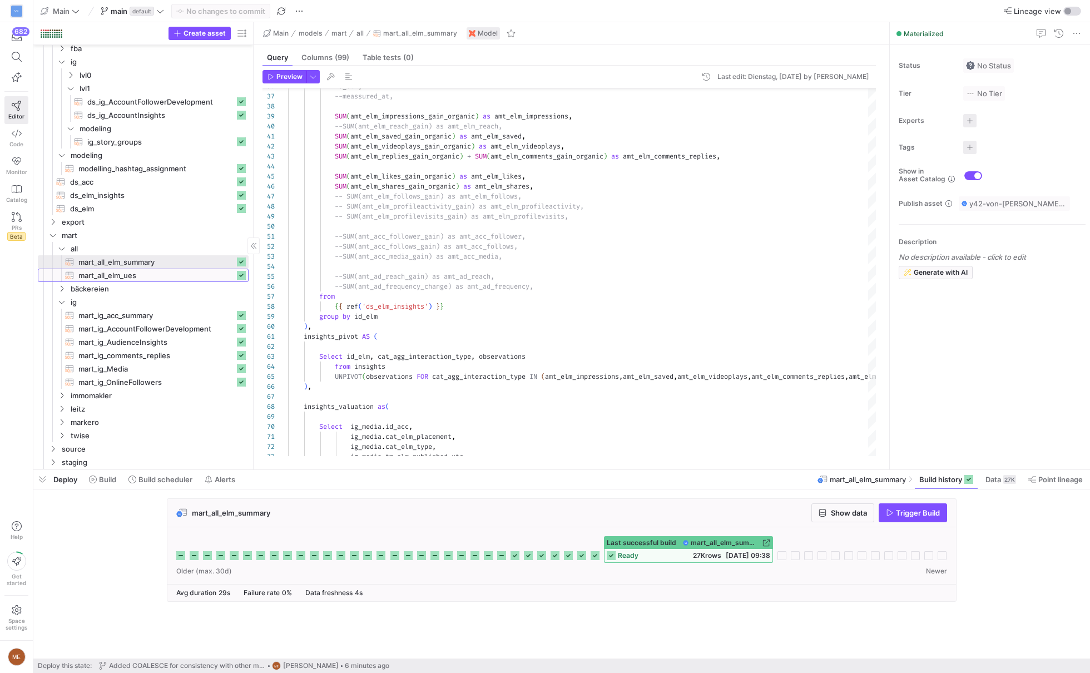
type textarea "/* Unified Engagement Score */ With ig_profile AS ( SELECT * FROM {{ ref('ds_ac…"
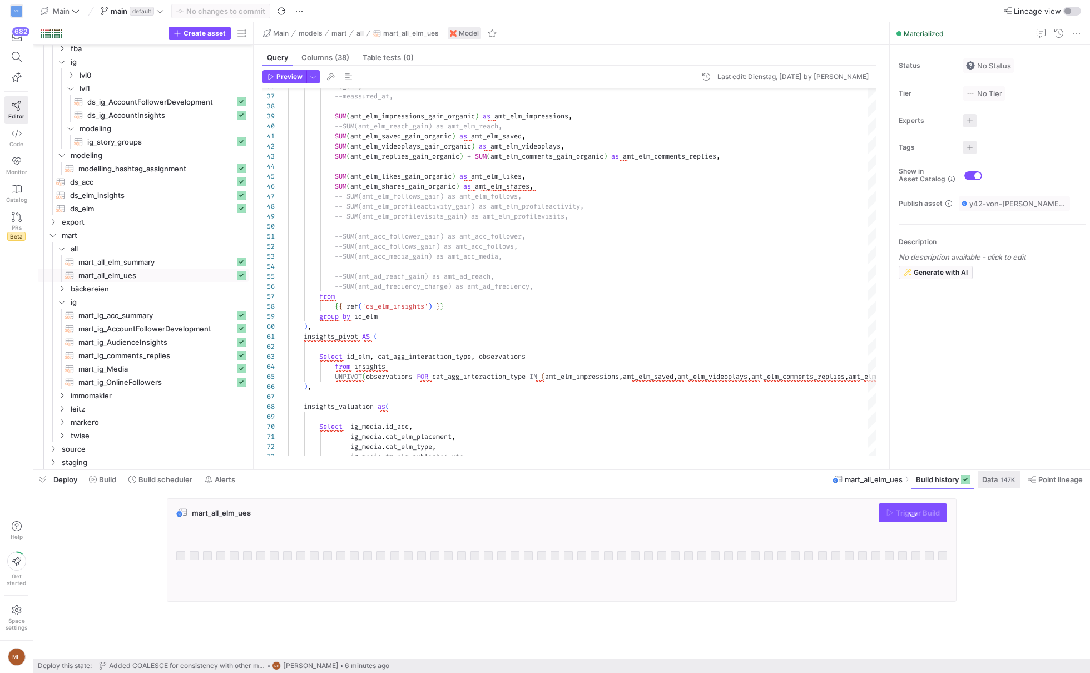
click at [1009, 483] on div "147K" at bounding box center [1008, 479] width 16 height 9
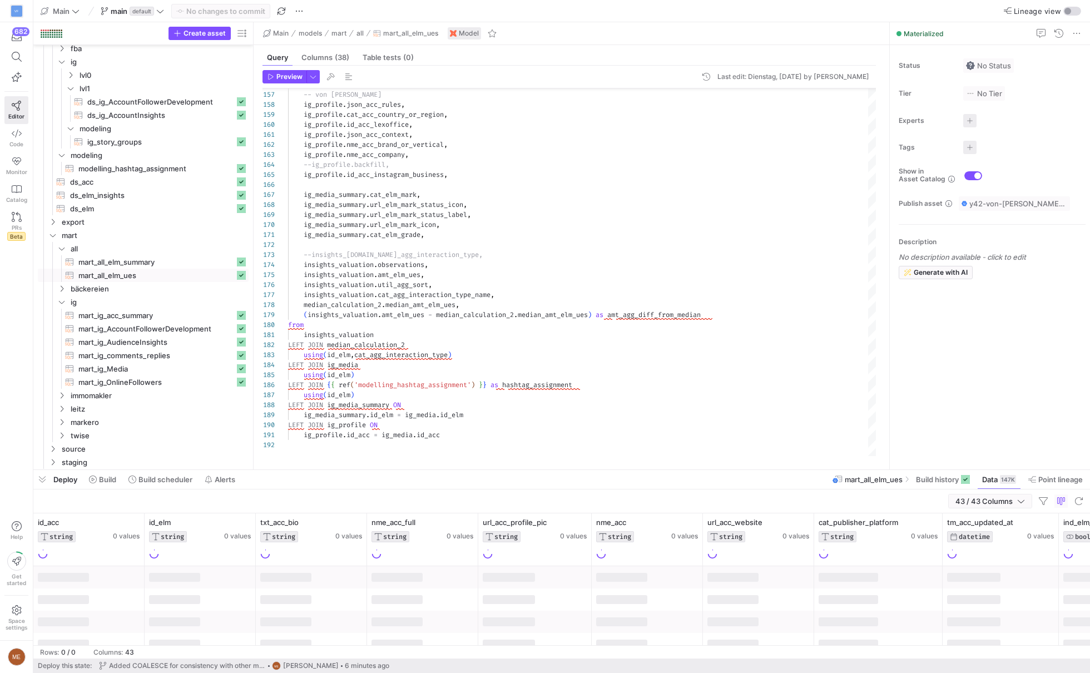
click at [964, 501] on span "43 / 43 Columns" at bounding box center [987, 501] width 62 height 9
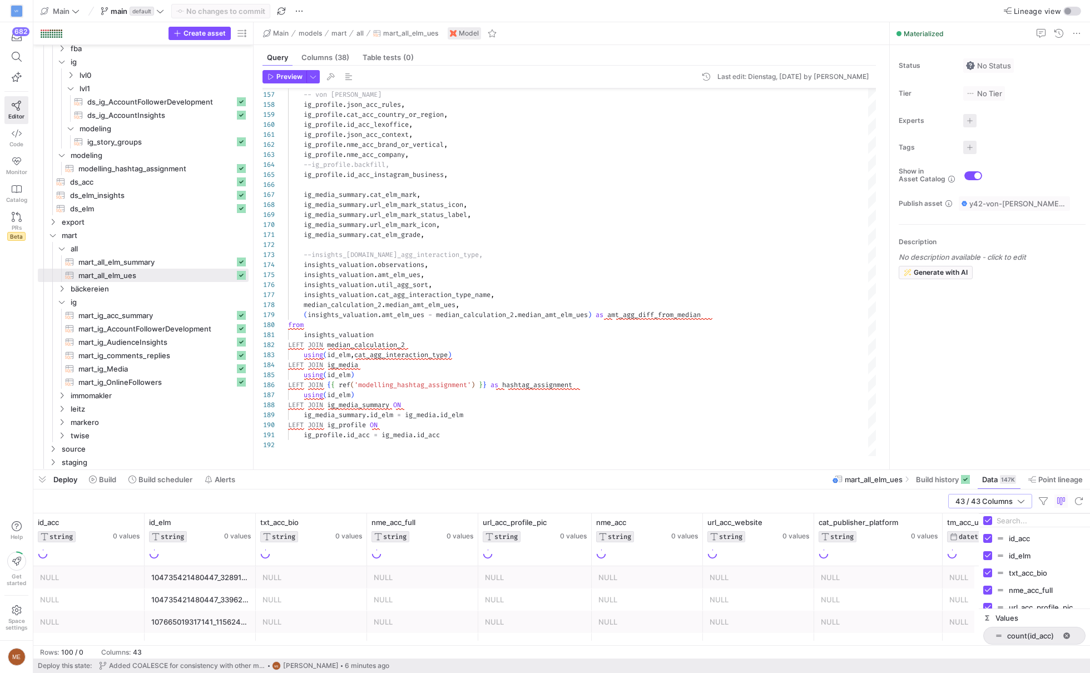
click at [983, 518] on div at bounding box center [1034, 520] width 111 height 13
click at [981, 519] on div at bounding box center [1034, 520] width 111 height 13
click at [985, 519] on input "Toggle Select All Columns" at bounding box center [988, 520] width 9 height 9
checkbox input "false"
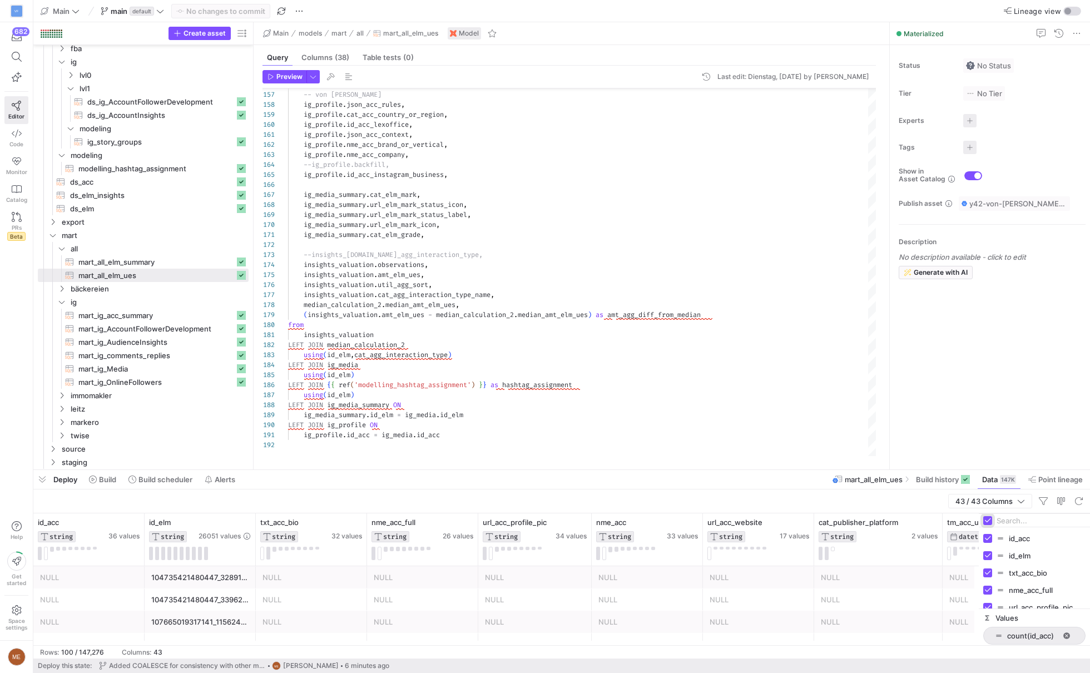
checkbox input "false"
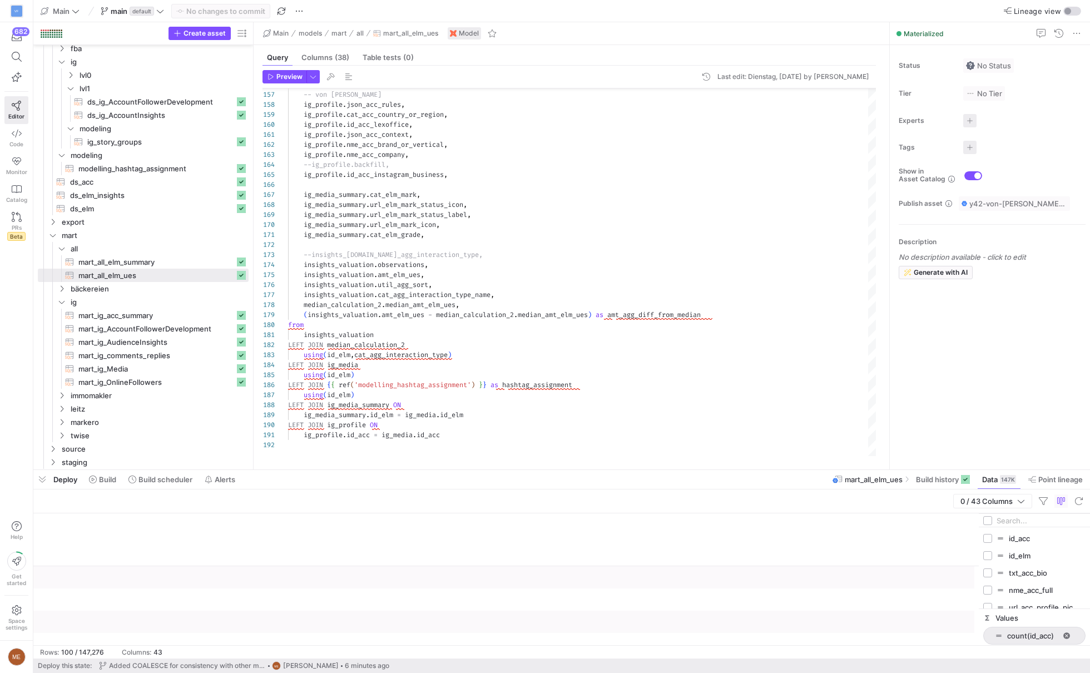
click at [1018, 522] on input "Filter Columns Input" at bounding box center [1041, 521] width 89 height 22
type input "cat"
click at [989, 591] on input "Press SPACE to toggle visibility (hidden)" at bounding box center [988, 590] width 9 height 9
checkbox input "true"
checkbox input "false"
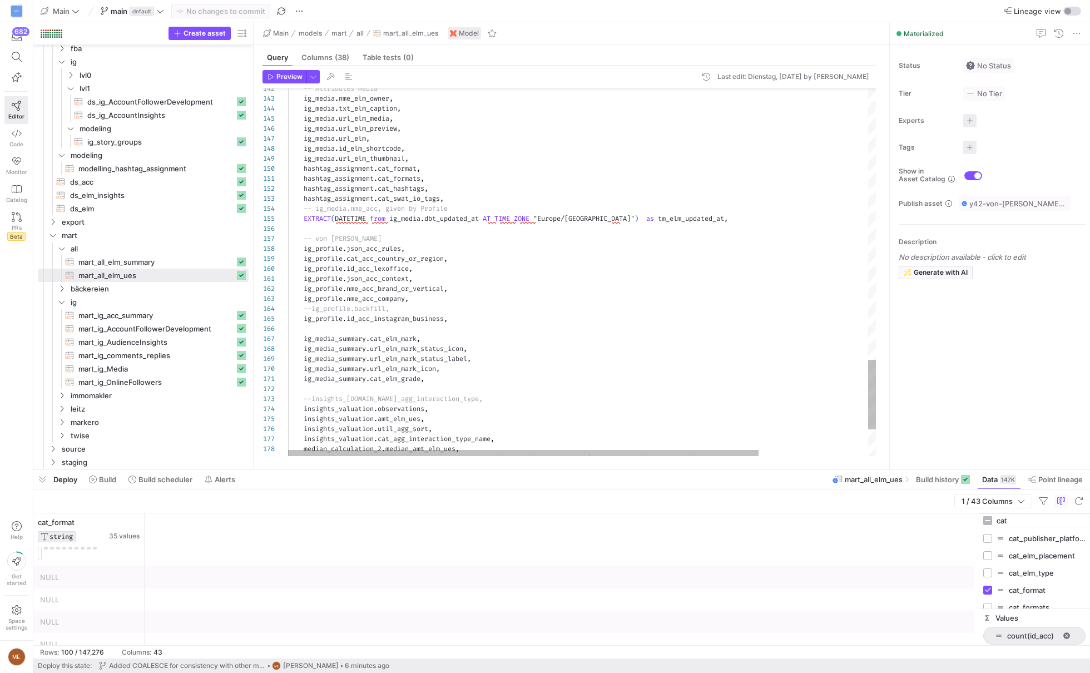
type textarea "hashtag_assignment.cat_formats, hashtag_assignment.cat_hashtags, hashtag_assign…"
type textarea "c"
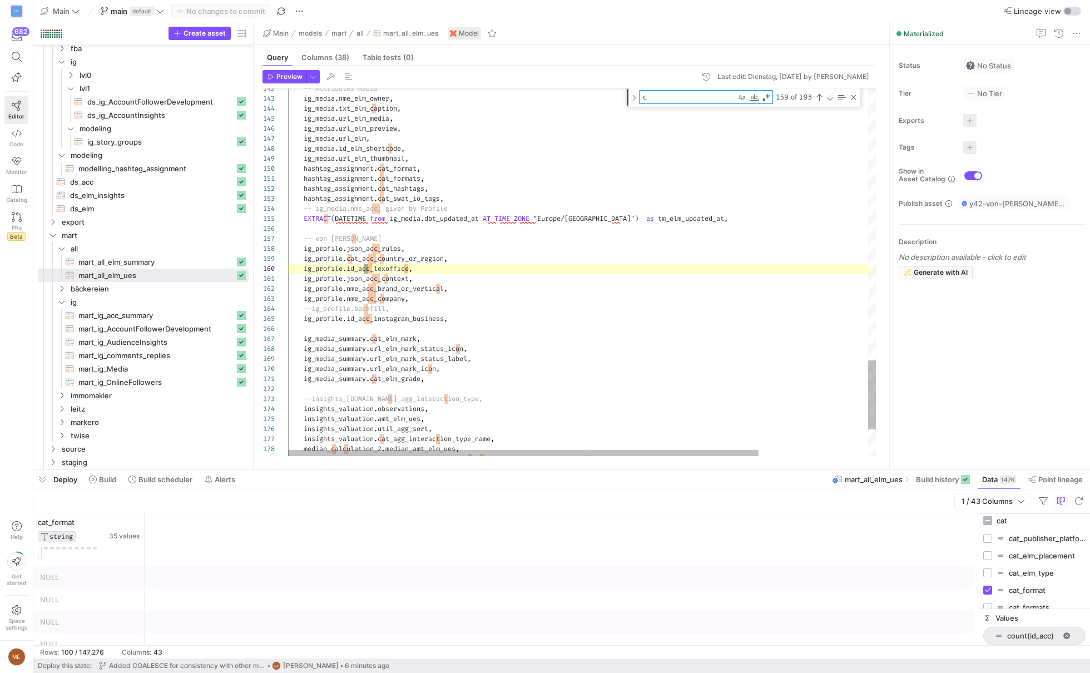
type textarea "ig_profile.json_acc_context, ig_profile.nme_acc_brand_or_vertical, ig_profile.n…"
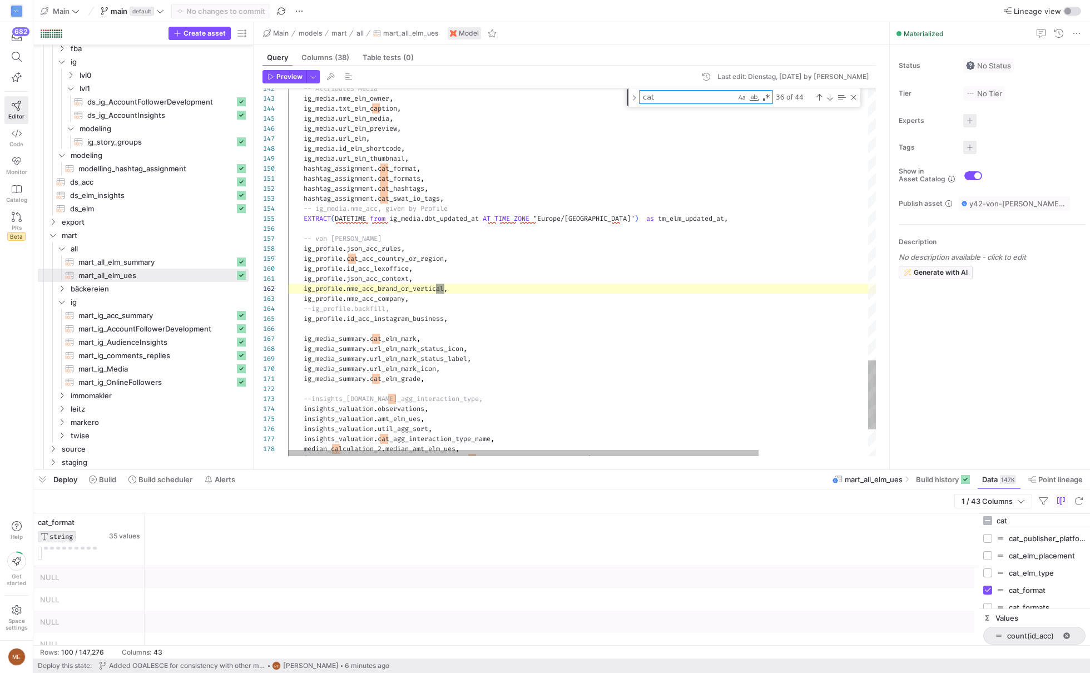
scroll to position [100, 96]
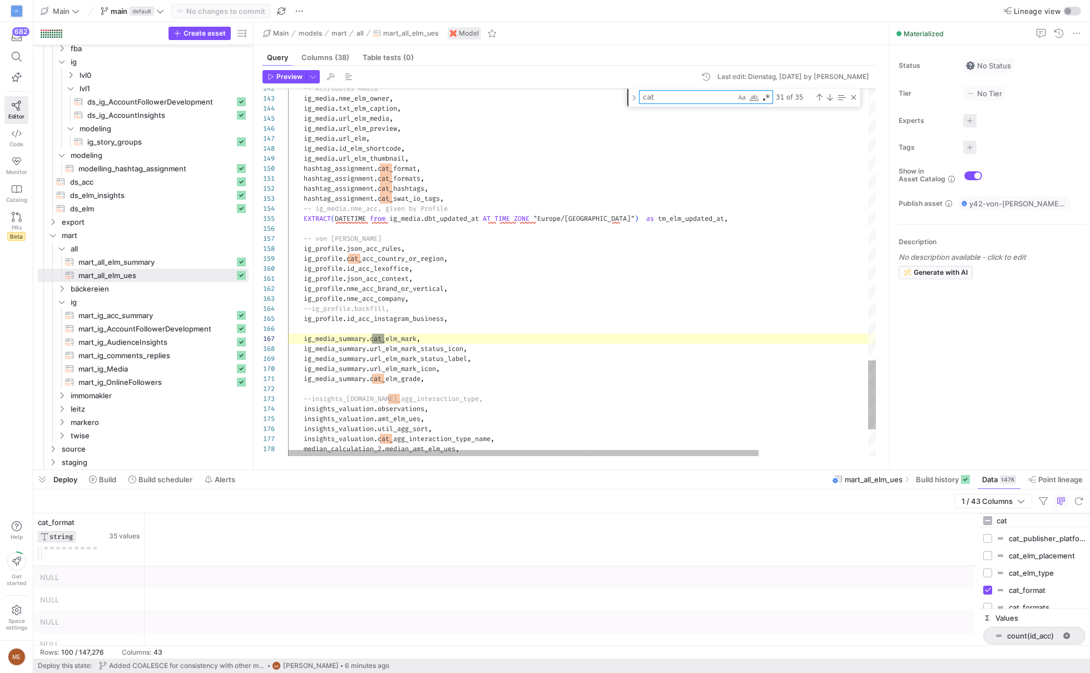
type textarea "cat_"
type textarea "ig_[DOMAIN_NAME]_elm_placement, ig_[DOMAIN_NAME]_elm_type, ig_[DOMAIN_NAME]_elm…"
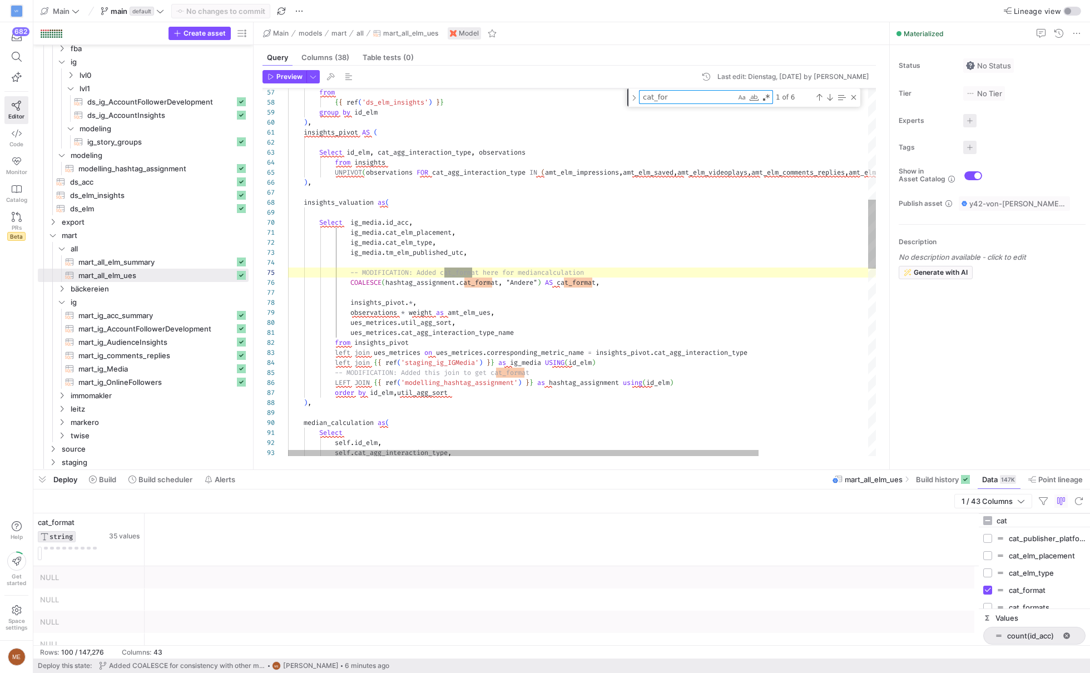
scroll to position [100, 184]
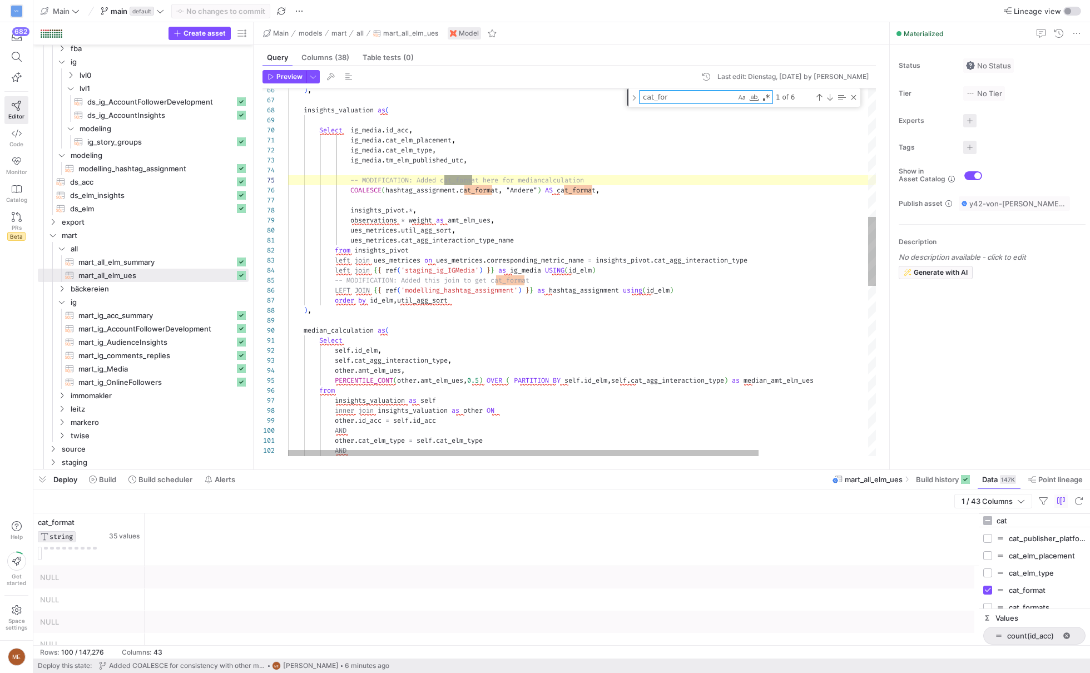
type textarea "cat_for"
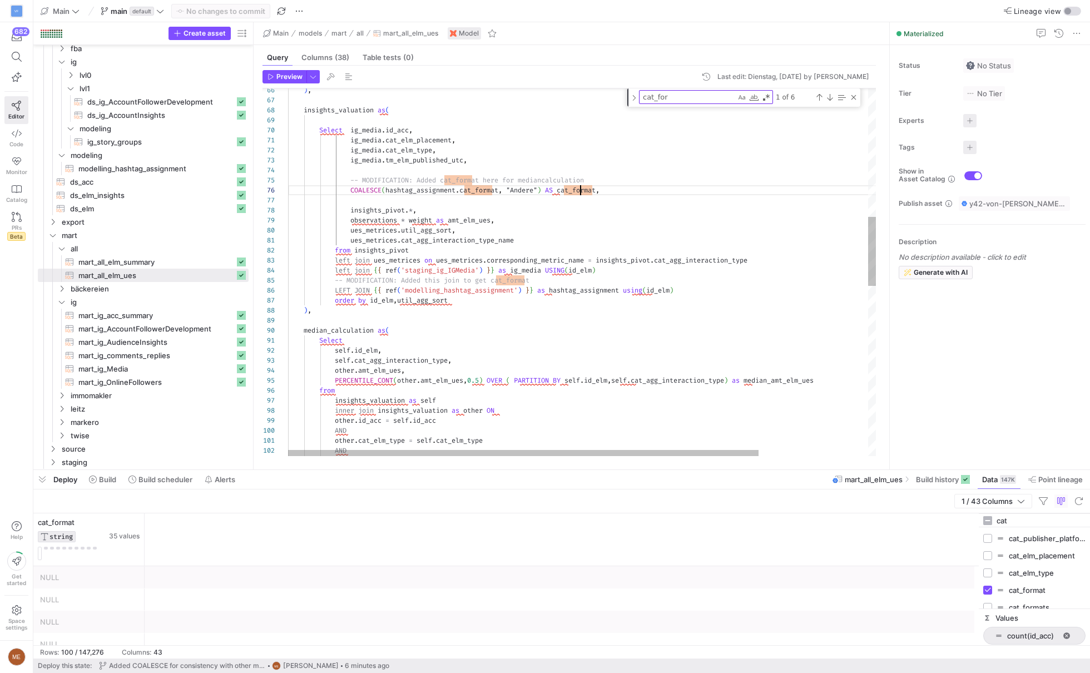
click at [581, 192] on div "from insights_valuation as self inner join insights_valuation as other ON other…" at bounding box center [650, 385] width 724 height 1956
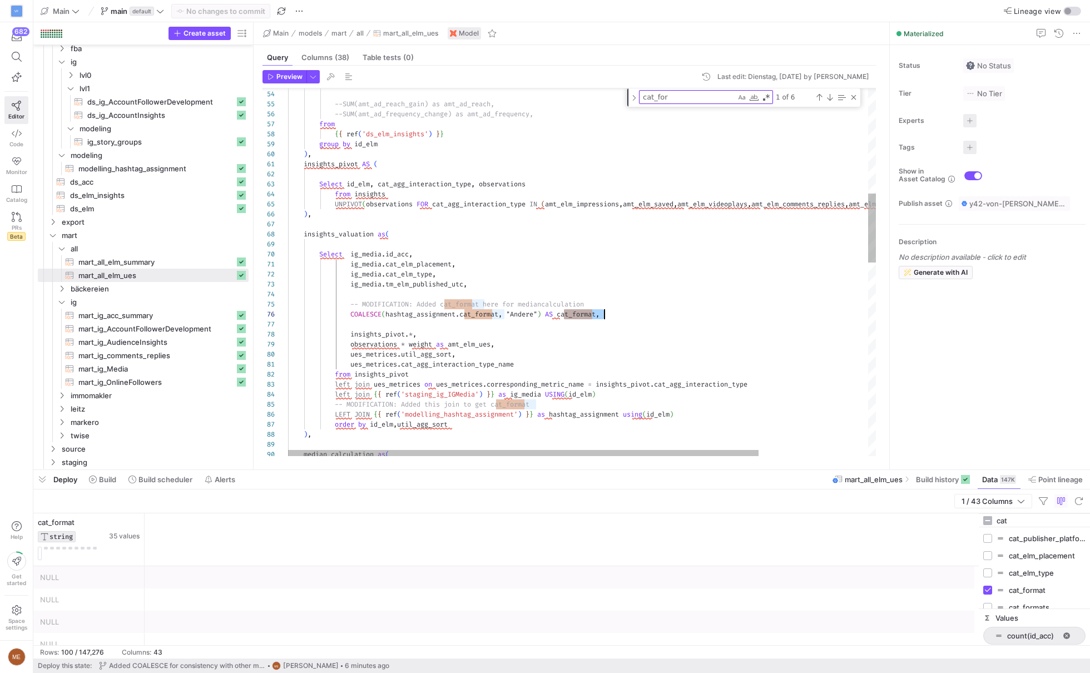
type textarea "insights_pivot AS ( Select id_elm, cat_agg_interaction_type, observations from …"
click at [350, 239] on div "median_calculation as ( ) , LEFT JOIN { { ref ( 'modelling_hashtag_assignment' …" at bounding box center [650, 509] width 724 height 1956
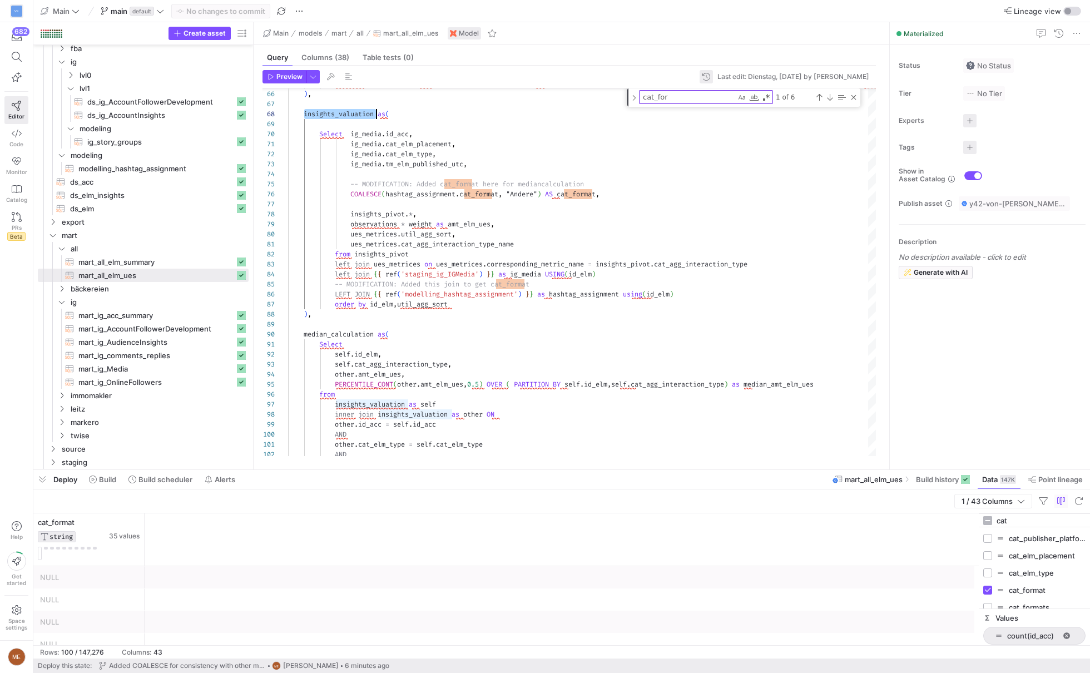
click at [700, 74] on span "button" at bounding box center [706, 76] width 13 height 13
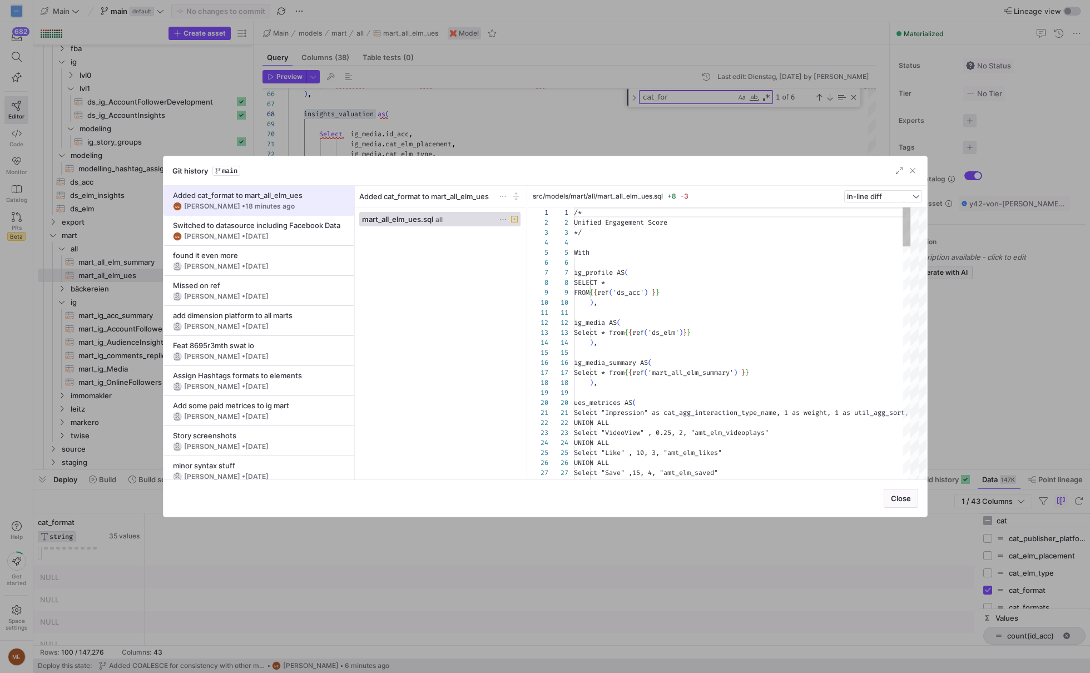
scroll to position [100, 0]
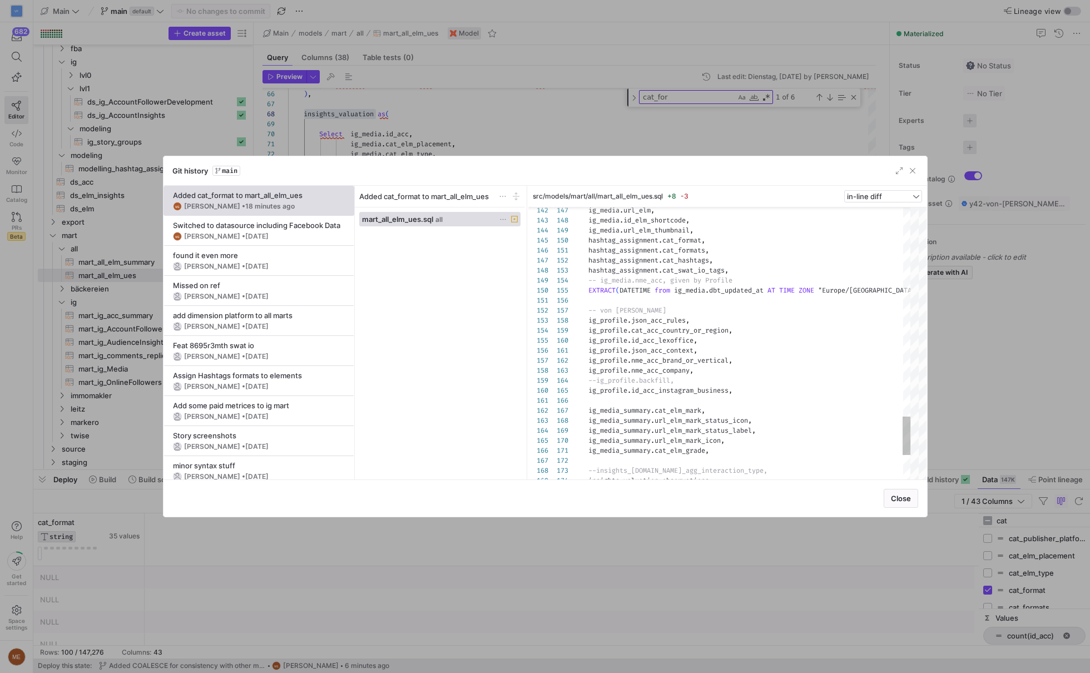
type textarea "hashtag_assignment.cat_formats, hashtag_assignment.cat_hashtags, hashtag_assign…"
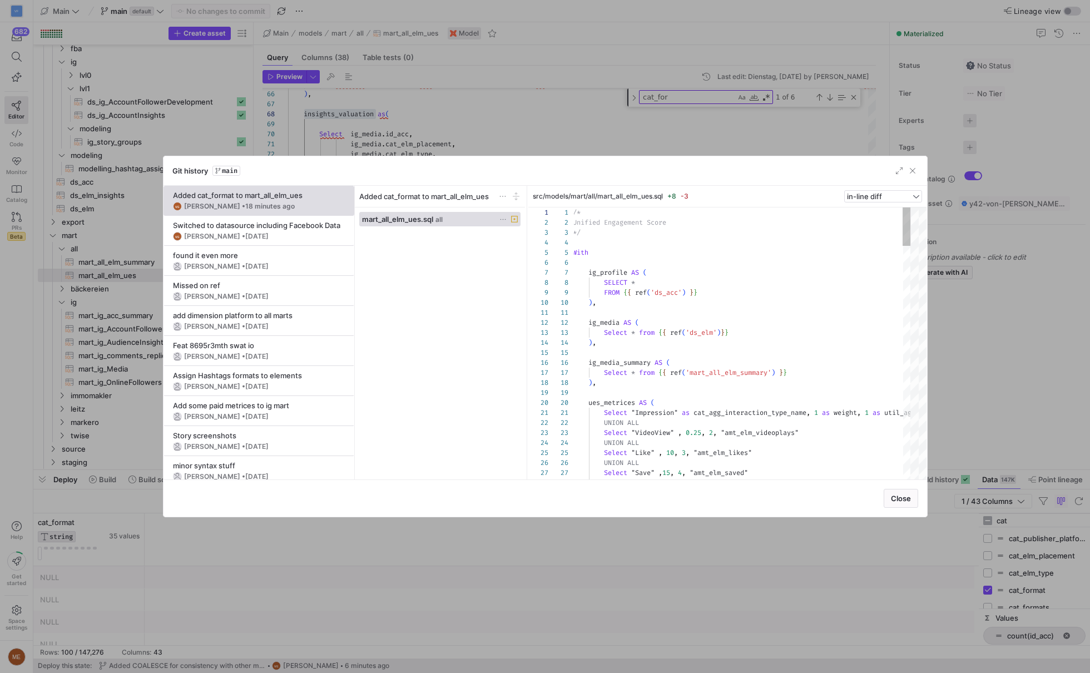
scroll to position [9, 144]
click at [910, 196] on div "in-line diff" at bounding box center [879, 196] width 64 height 9
drag, startPoint x: 910, startPoint y: 196, endPoint x: 884, endPoint y: 227, distance: 40.7
click at [884, 227] on span "side-by-side diff" at bounding box center [884, 230] width 67 height 9
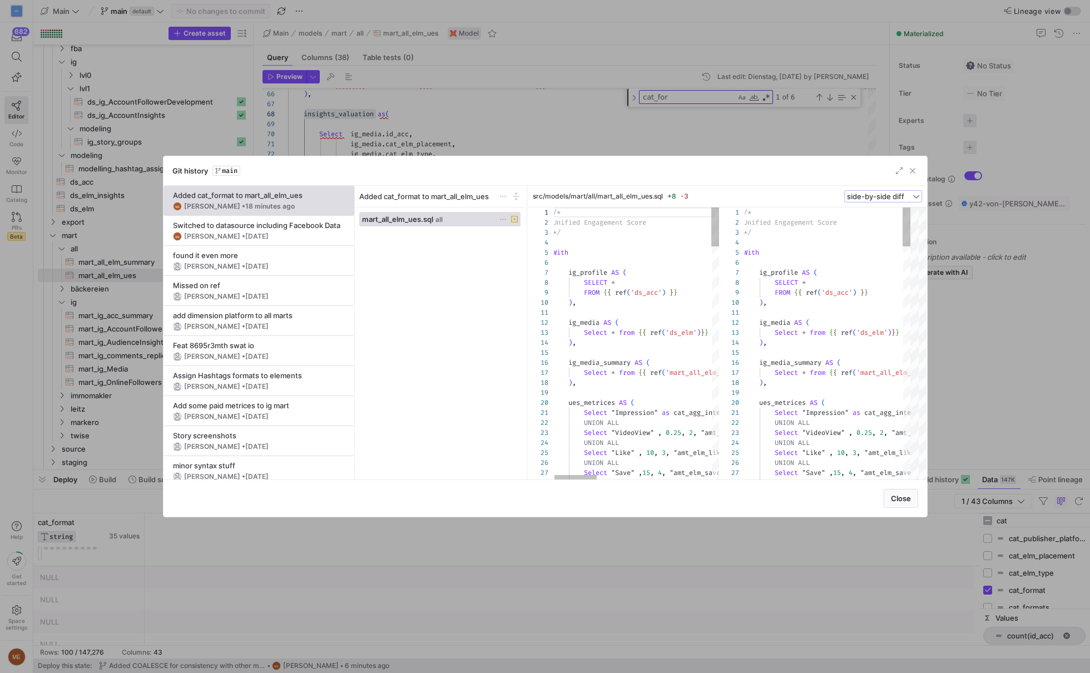
type textarea "/* Unified Engagement Score */ With ig_profile AS ( SELECT * FROM {{ ref('ds_ac…"
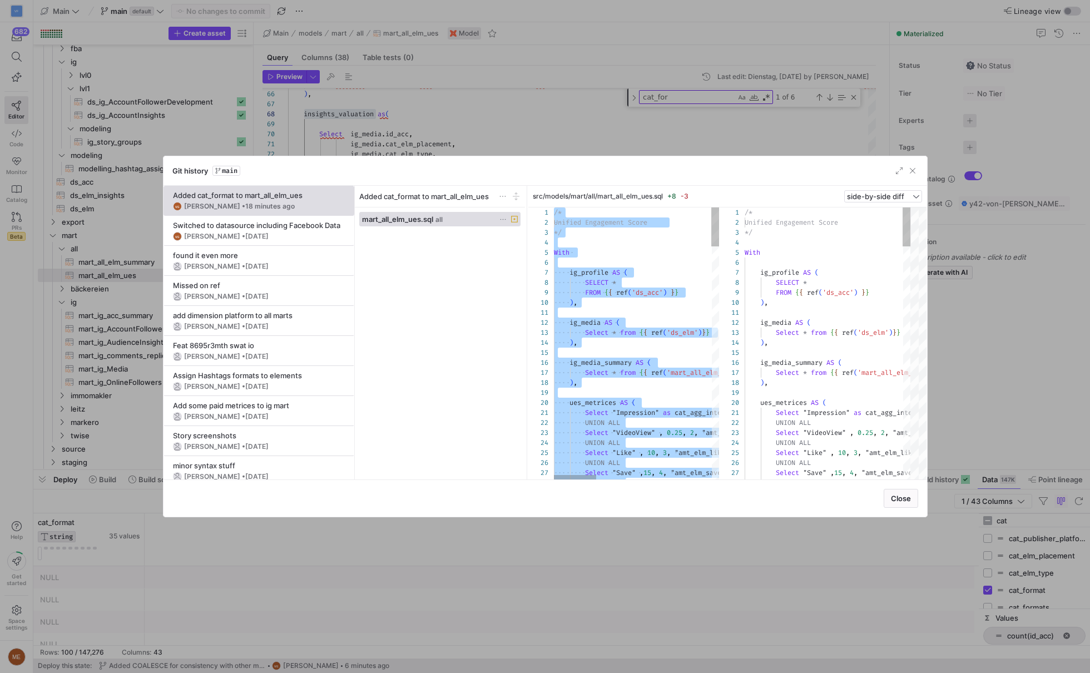
click at [636, 160] on div "Git history main" at bounding box center [546, 170] width 764 height 29
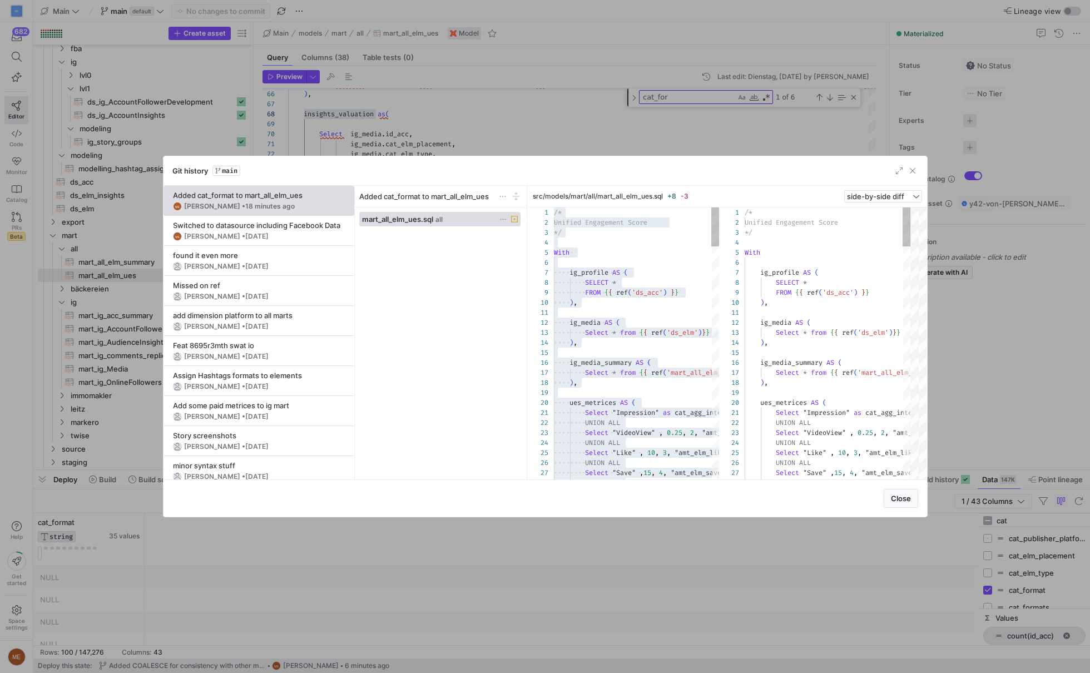
click at [638, 149] on div at bounding box center [545, 336] width 1090 height 673
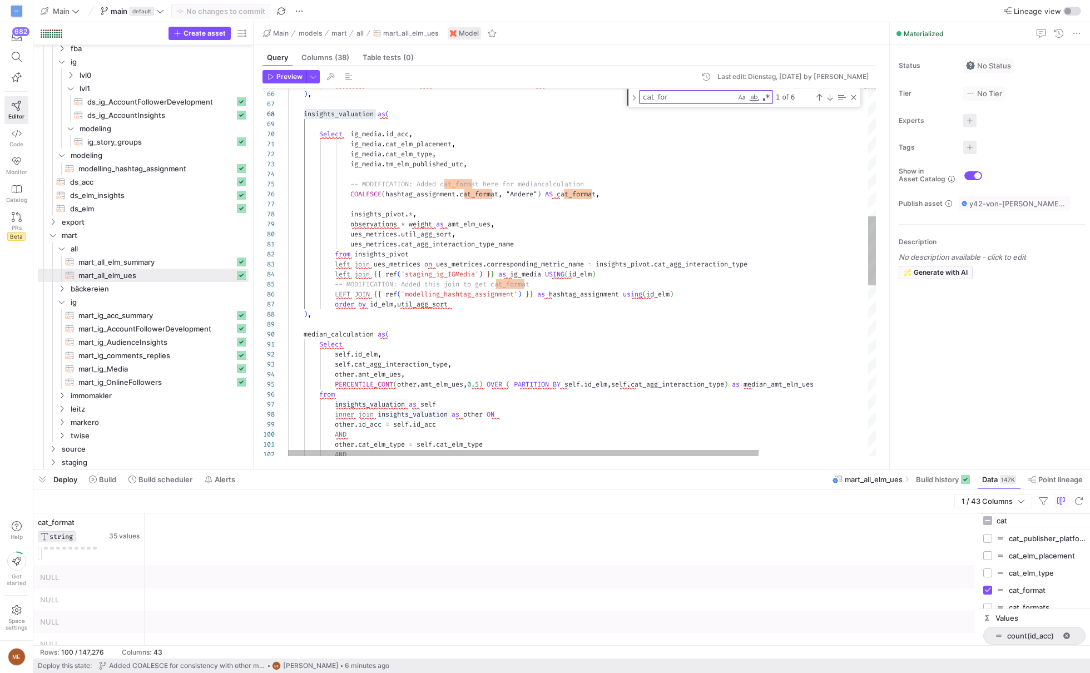
scroll to position [9, 151]
click at [544, 150] on div "other . cat_elm_type = self . cat_elm_type AND other . id_acc = self . id_acc A…" at bounding box center [650, 389] width 724 height 1956
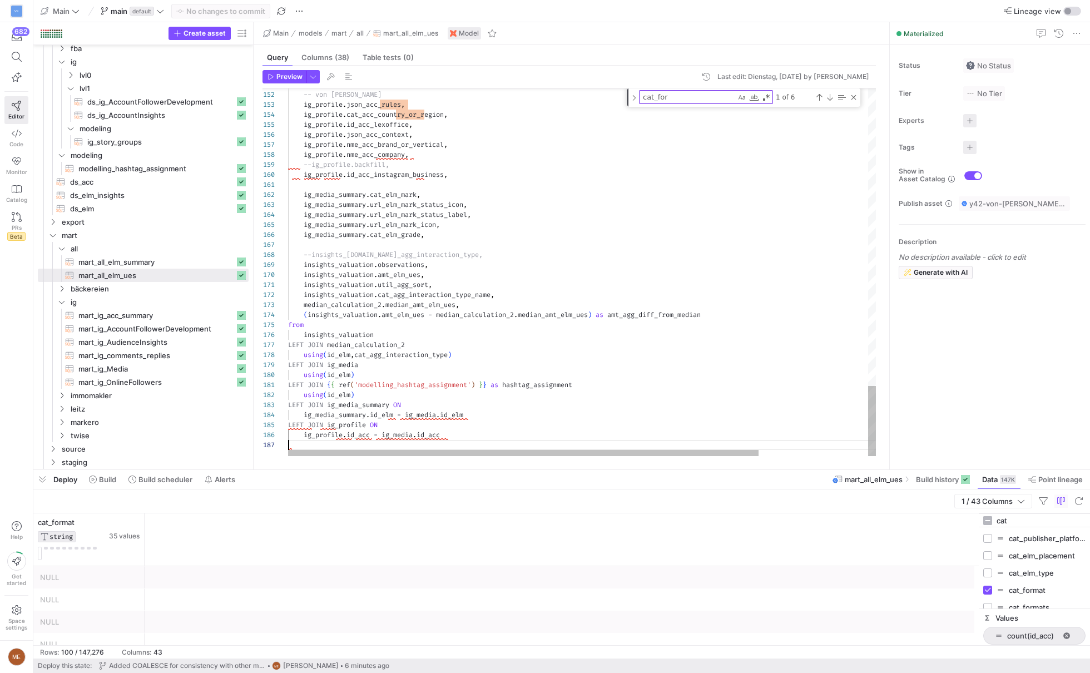
scroll to position [60, 0]
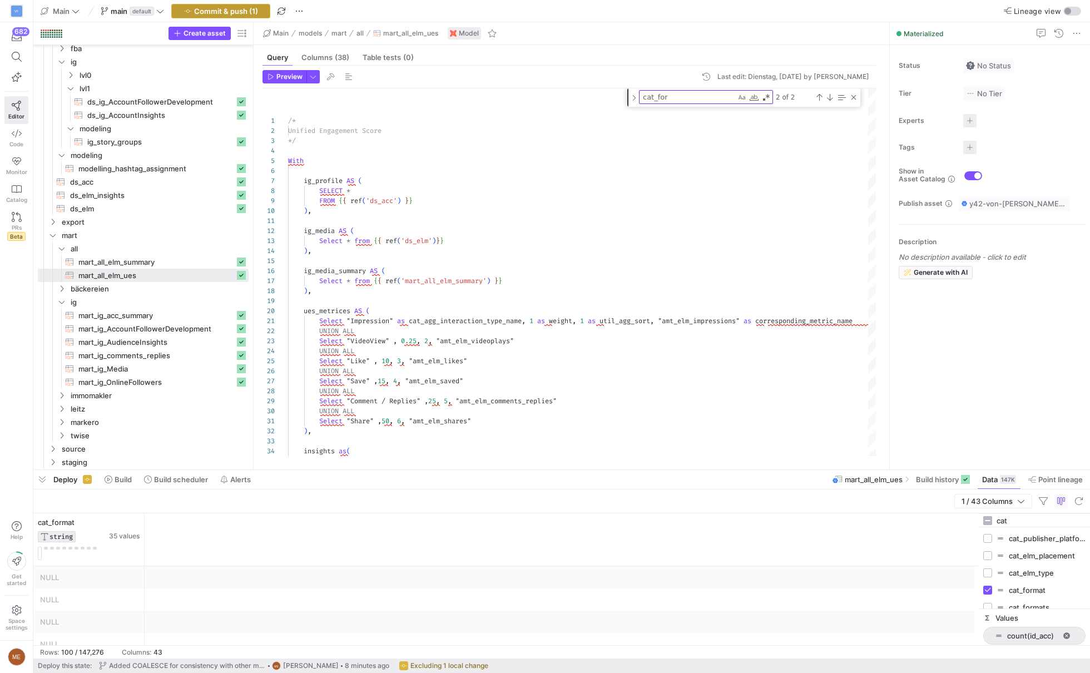
click at [235, 4] on button "Commit & push (1)" at bounding box center [220, 11] width 99 height 14
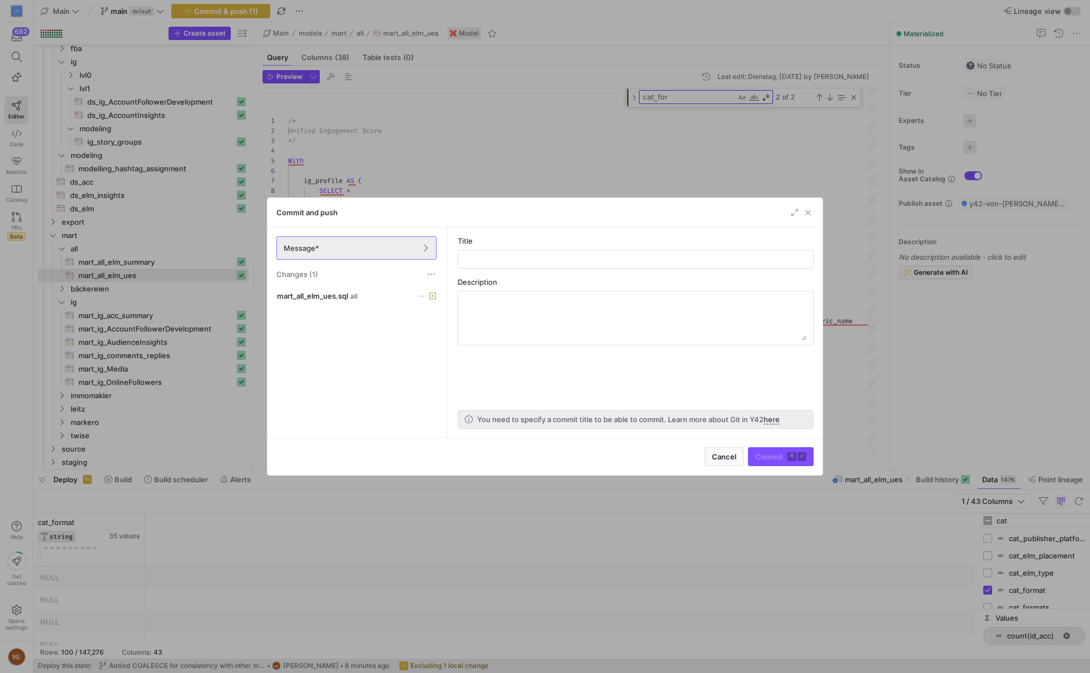
click at [605, 143] on div at bounding box center [545, 336] width 1090 height 673
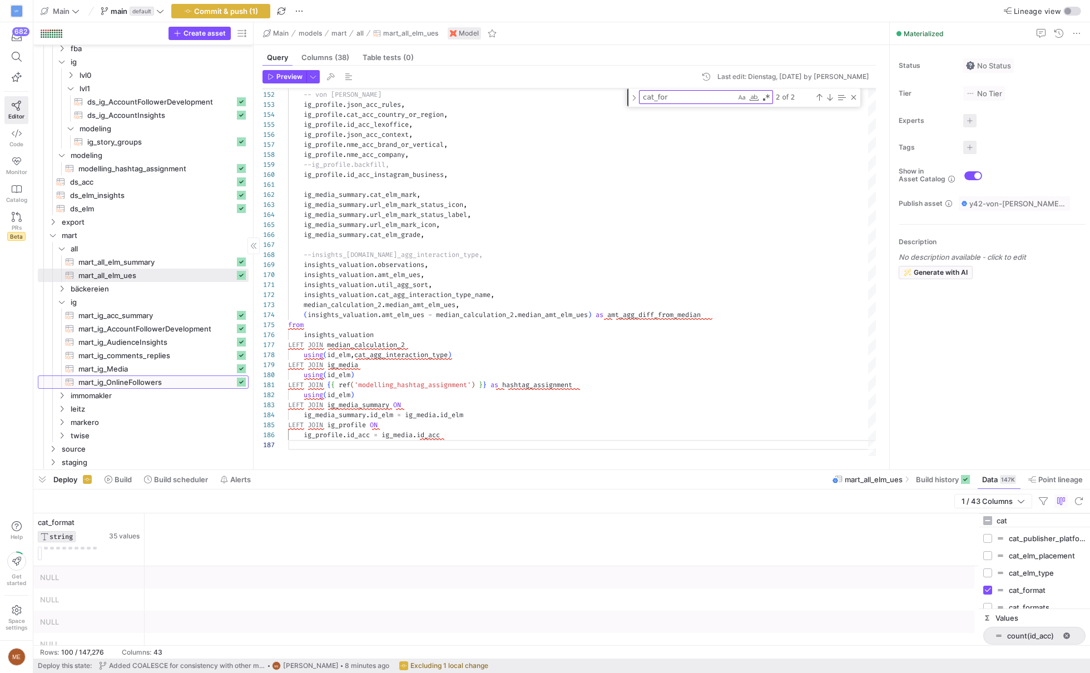
click at [151, 375] on link "mart_ig_OnlineFollowers​​​​​​​​​​" at bounding box center [143, 381] width 211 height 13
click at [154, 370] on span "mart_ig_Media​​​​​​​​​​" at bounding box center [156, 369] width 156 height 13
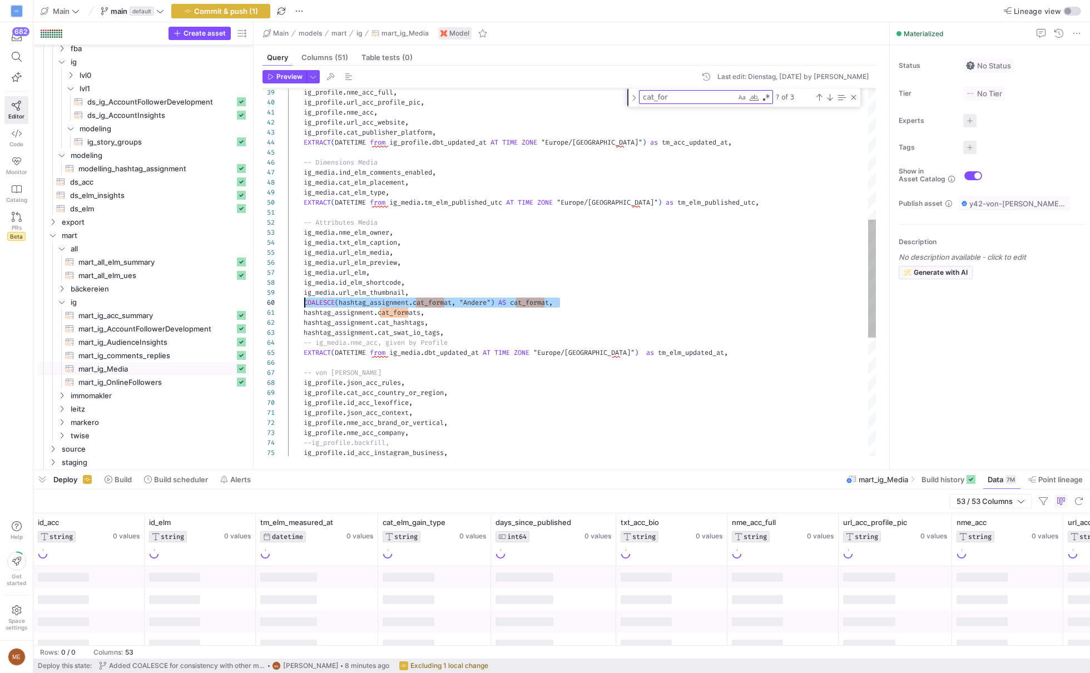
scroll to position [90, 16]
drag, startPoint x: 452, startPoint y: 304, endPoint x: 303, endPoint y: 307, distance: 148.6
click at [303, 307] on div "ig_profile . id_acc_instagram_business , --ig_profile.backfill, ig_profile . nm…" at bounding box center [582, 254] width 588 height 1149
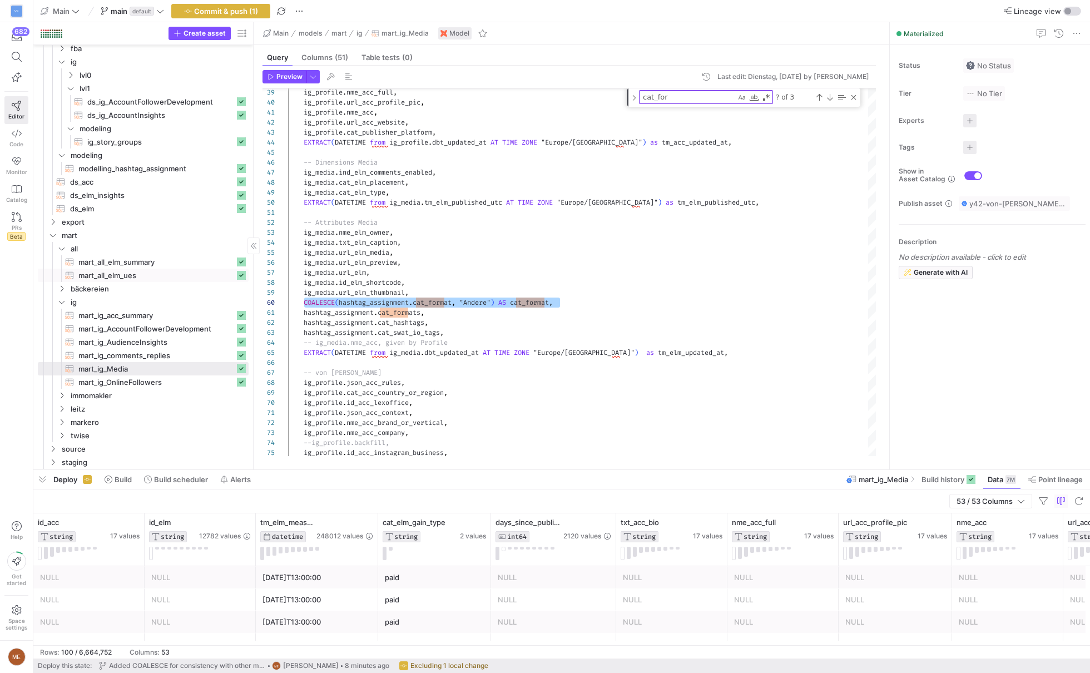
click at [171, 279] on span "mart_all_elm_ues​​​​​​​​​​" at bounding box center [156, 275] width 156 height 13
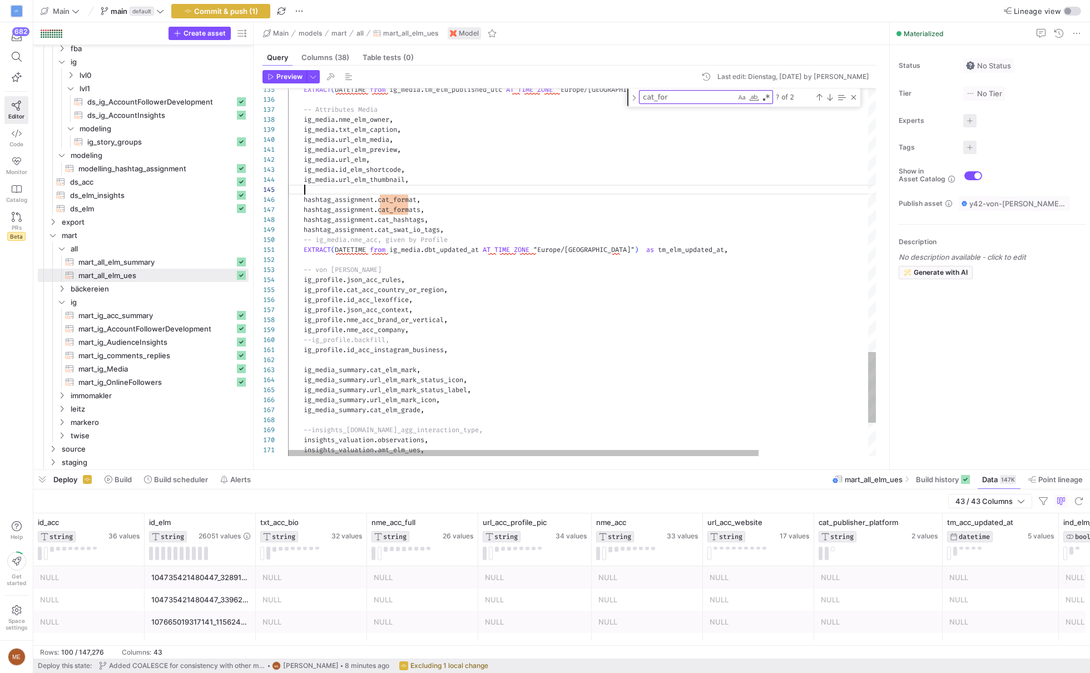
scroll to position [40, 271]
drag, startPoint x: 530, startPoint y: 201, endPoint x: 580, endPoint y: 186, distance: 52.3
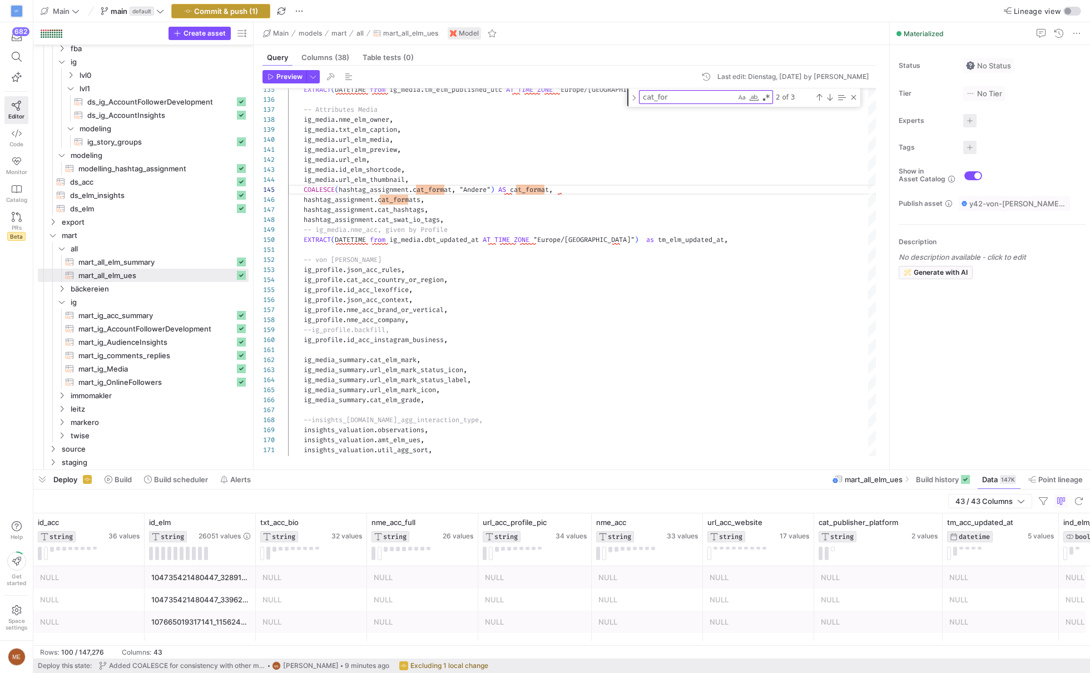
type textarea "ig_media.url_elm_preview, ig_media.url_elm, ig_media.id_elm_shortcode, ig_media…"
click at [254, 14] on span "Commit & push (1)" at bounding box center [226, 11] width 64 height 9
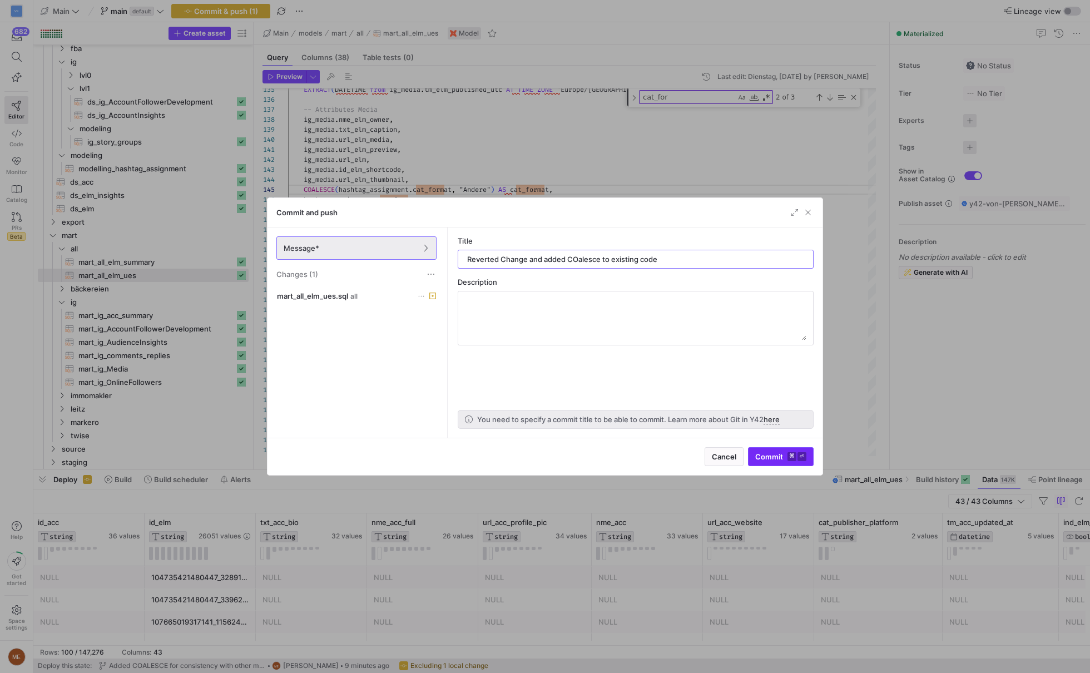
type input "Reverted Change and added COalesce to existing code"
click at [790, 456] on kbd "⌘" at bounding box center [792, 456] width 9 height 9
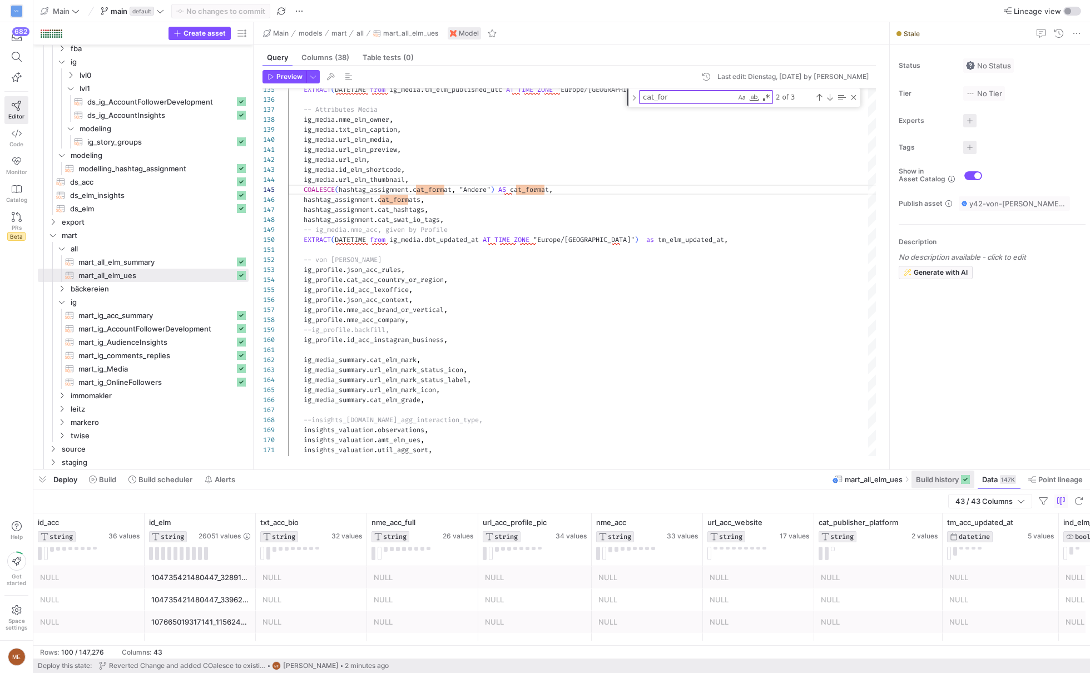
click at [943, 480] on span "Build history" at bounding box center [937, 479] width 43 height 9
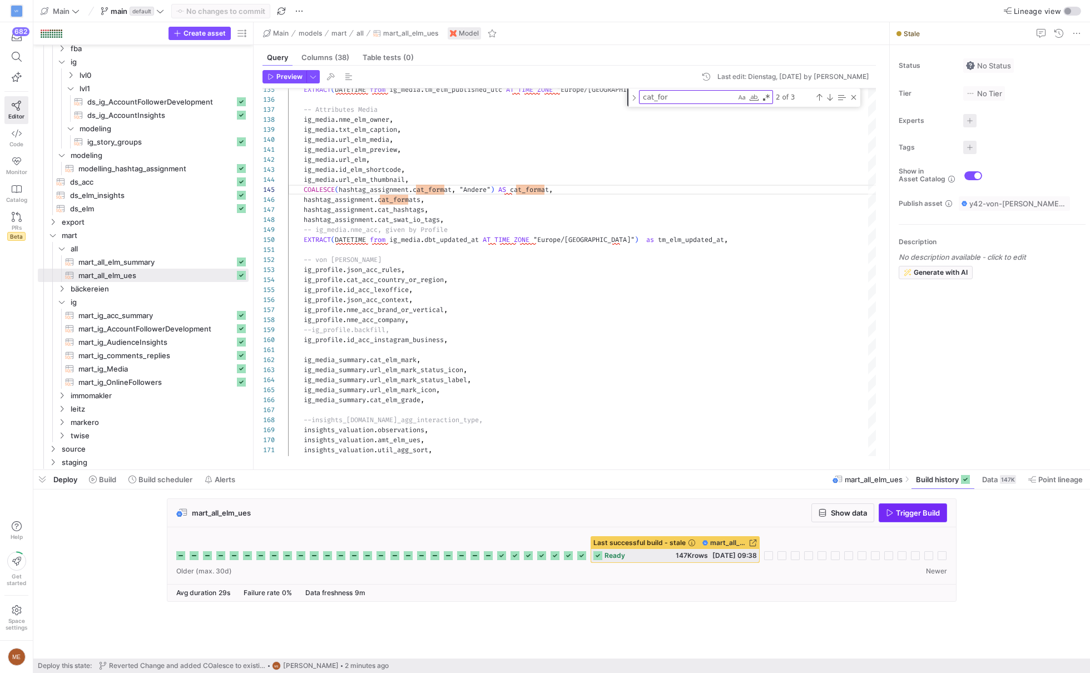
click at [929, 511] on span "Trigger Build" at bounding box center [918, 512] width 44 height 9
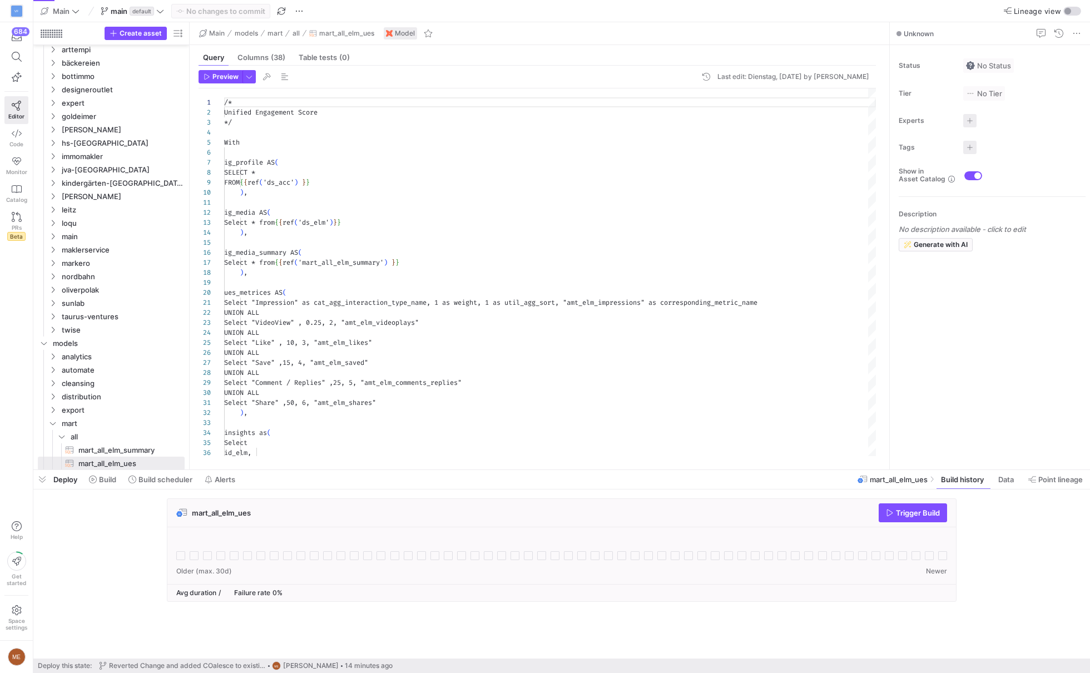
scroll to position [100, 0]
